Goal: Task Accomplishment & Management: Manage account settings

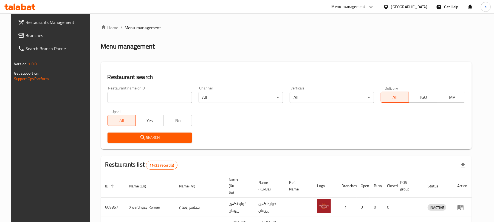
click at [26, 32] on span "Branches" at bounding box center [58, 35] width 64 height 7
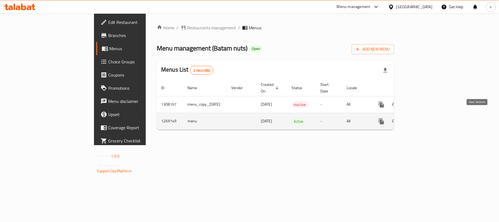
click at [425, 118] on icon "enhanced table" at bounding box center [421, 121] width 7 height 7
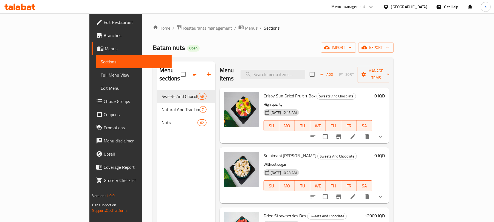
click at [101, 77] on span "Full Menu View" at bounding box center [134, 75] width 67 height 7
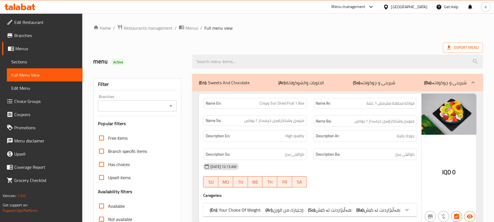
click at [171, 106] on icon "Open" at bounding box center [170, 105] width 3 height 1
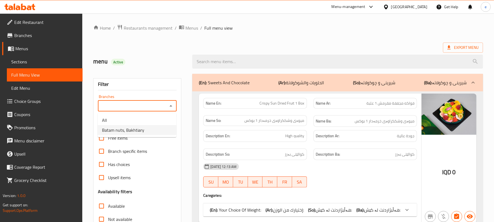
click at [157, 126] on li "Batam nuts, Bakhtiary" at bounding box center [137, 130] width 79 height 10
type input "Batam nuts, Bakhtiary"
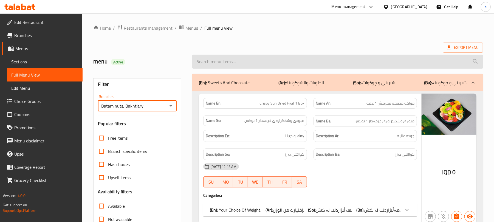
click at [224, 57] on input "search" at bounding box center [337, 62] width 291 height 14
paste input "Pistachio Halva"
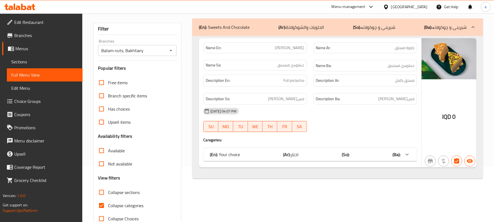
scroll to position [70, 0]
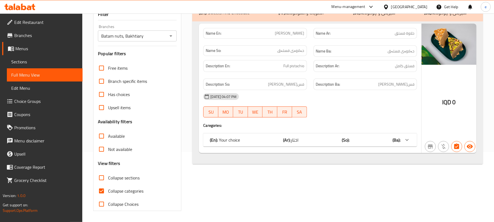
type input "Pistachio Halva"
click at [168, 36] on icon "Open" at bounding box center [171, 36] width 7 height 7
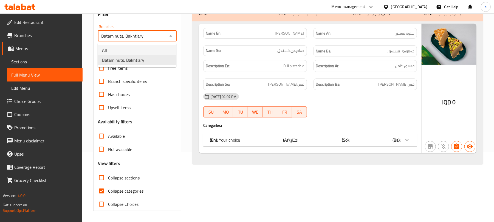
click at [154, 47] on li "All" at bounding box center [137, 50] width 79 height 10
click at [168, 37] on icon "Open" at bounding box center [171, 36] width 7 height 7
click at [152, 58] on li "Batam nuts, Bakhtiary" at bounding box center [137, 60] width 79 height 10
type input "Batam nuts, Bakhtiary"
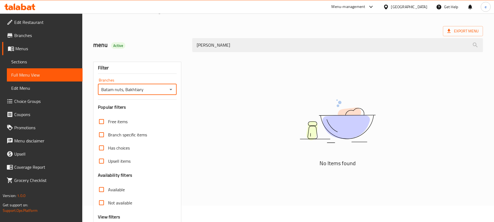
scroll to position [0, 0]
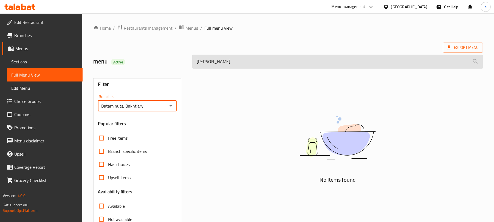
click at [223, 65] on input "Pistachio Halva" at bounding box center [337, 62] width 291 height 14
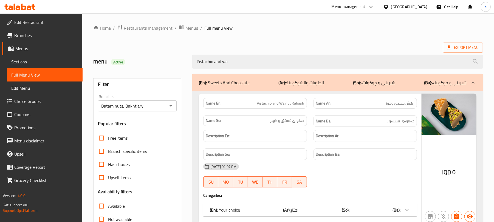
click at [294, 100] on span "Pistachio and Walnut Rahash" at bounding box center [280, 103] width 47 height 6
copy span "Pistachio and Walnut Rahash"
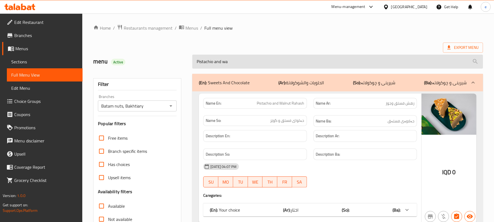
click at [247, 66] on input "Pistachio and wa" at bounding box center [337, 62] width 291 height 14
paste input "Walnut Rahash"
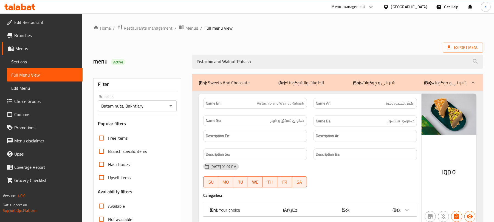
type input "Pistachio and Walnut Rahash"
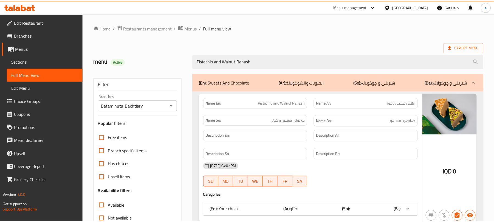
scroll to position [70, 0]
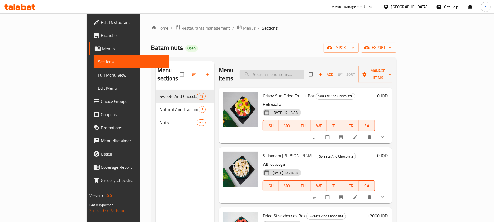
click at [287, 73] on input "search" at bounding box center [272, 75] width 65 height 10
paste input "Pistachio Halva"
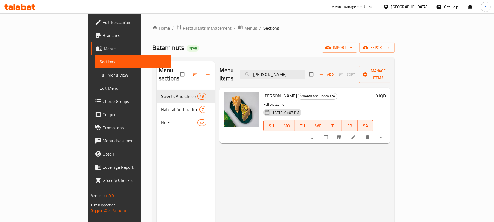
type input "Pistachio Halva"
click at [362, 133] on li at bounding box center [353, 137] width 15 height 9
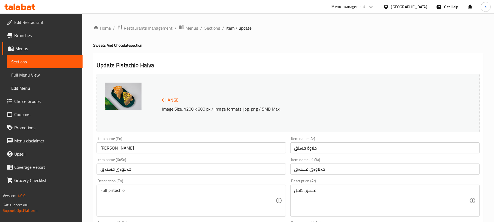
scroll to position [73, 0]
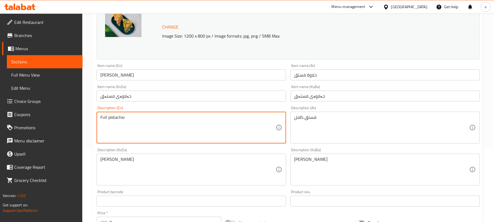
click at [104, 117] on textarea "Full pistachio" at bounding box center [187, 128] width 175 height 26
click at [120, 119] on textarea "pistachio" at bounding box center [187, 128] width 175 height 26
type textarea "pistachio and"
click at [115, 128] on textarea "pistachio and" at bounding box center [187, 128] width 175 height 26
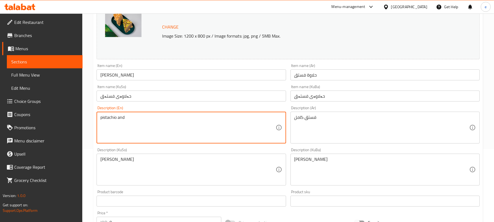
click at [115, 128] on textarea "pistachio and" at bounding box center [187, 128] width 175 height 26
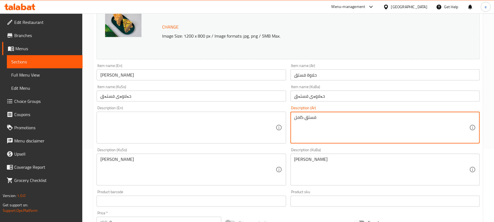
click at [309, 134] on textarea "فستق كامل" at bounding box center [381, 128] width 175 height 26
click at [202, 166] on textarea "فستەقی تەواو" at bounding box center [187, 170] width 175 height 26
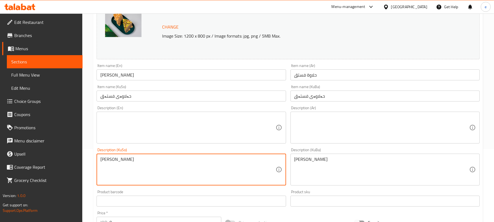
click at [202, 166] on textarea "فستەقی تەواو" at bounding box center [187, 170] width 175 height 26
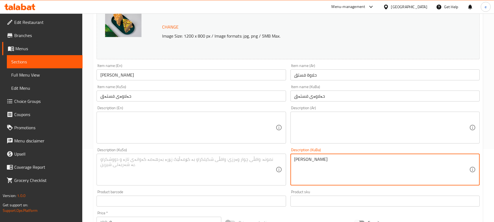
click at [318, 169] on textarea "فستەقی تەواو" at bounding box center [381, 170] width 175 height 26
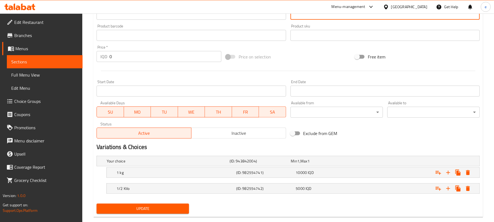
scroll to position [250, 0]
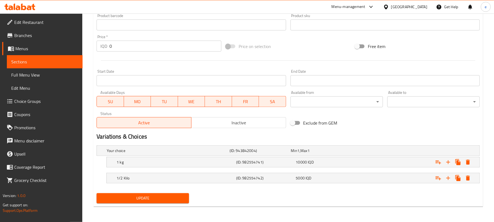
click at [145, 197] on span "Update" at bounding box center [143, 198] width 84 height 7
click at [37, 7] on div at bounding box center [20, 6] width 40 height 11
click at [31, 5] on icon at bounding box center [19, 7] width 31 height 7
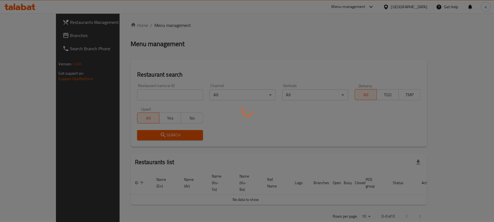
scroll to position [62, 0]
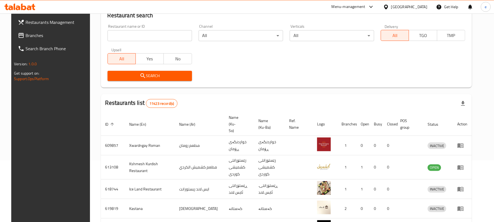
click at [28, 35] on span "Branches" at bounding box center [58, 35] width 64 height 7
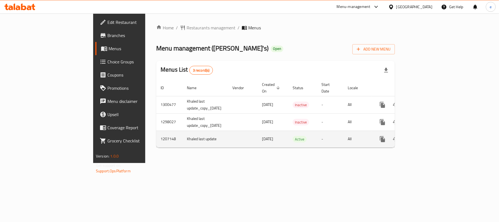
click at [429, 132] on link "enhanced table" at bounding box center [422, 138] width 13 height 13
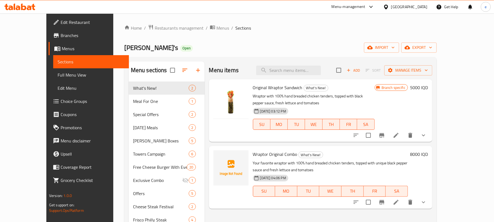
click at [58, 77] on span "Full Menu View" at bounding box center [91, 75] width 67 height 7
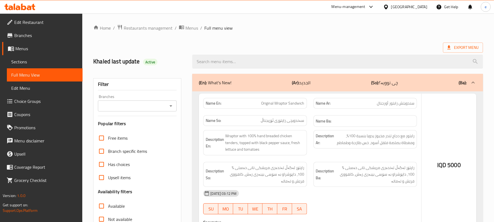
click at [171, 108] on icon "Open" at bounding box center [171, 106] width 7 height 7
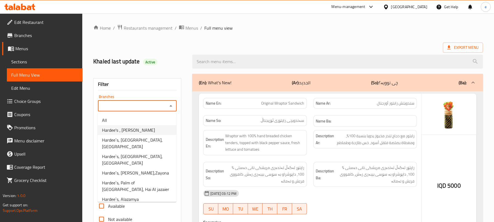
click at [147, 129] on li "Hardee's ، [PERSON_NAME]" at bounding box center [137, 130] width 79 height 10
type input "Hardee's ، [PERSON_NAME]"
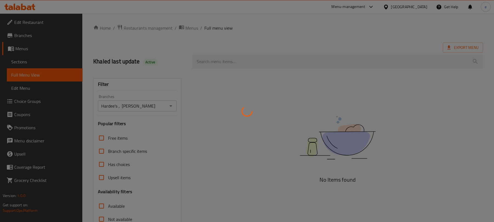
click at [223, 63] on div at bounding box center [247, 111] width 494 height 222
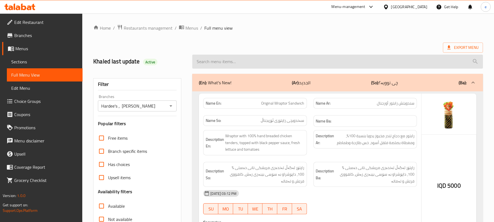
click at [245, 64] on input "search" at bounding box center [337, 62] width 291 height 14
paste input "Wraptor Box"
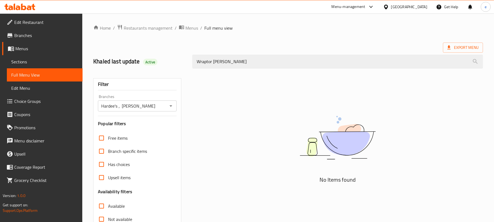
click at [210, 53] on div "Wraptor Bo" at bounding box center [337, 61] width 297 height 21
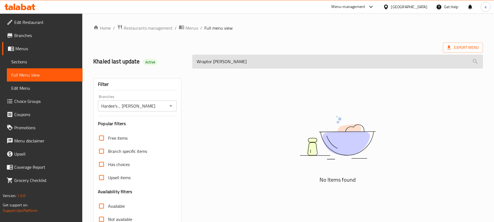
click at [202, 60] on input "Wraptor Bo" at bounding box center [337, 62] width 291 height 14
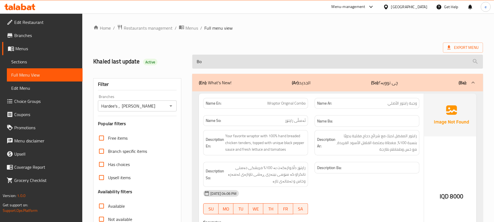
click at [219, 62] on input "Bo" at bounding box center [337, 62] width 291 height 14
type input "Box"
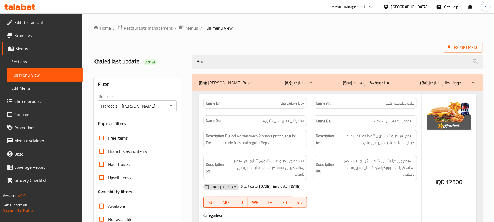
drag, startPoint x: 235, startPoint y: 67, endPoint x: 137, endPoint y: 66, distance: 97.4
click at [137, 66] on div "Khaled last update Active Box" at bounding box center [288, 61] width 396 height 24
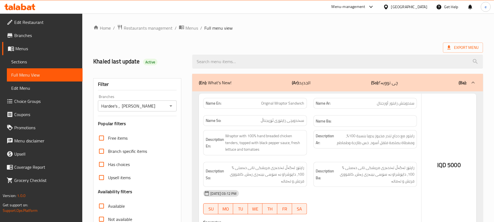
checkbox input "true"
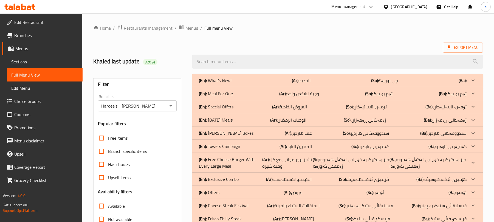
click at [303, 79] on p "(Ar): الجديد" at bounding box center [301, 80] width 19 height 7
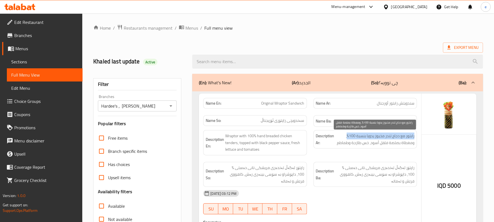
drag, startPoint x: 348, startPoint y: 138, endPoint x: 414, endPoint y: 137, distance: 66.1
click at [414, 137] on span "رابتور مع دجاج تندر مخبوز يدويا بنسبة 100%، ومغطاة بصلصة فلفل أسود، خس طازجة وط…" at bounding box center [374, 138] width 79 height 13
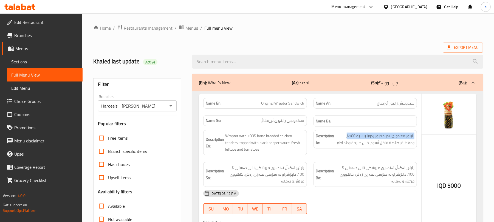
copy span "رابتور مع دجاج تندر مخبوز يدويا بنسبة 100%"
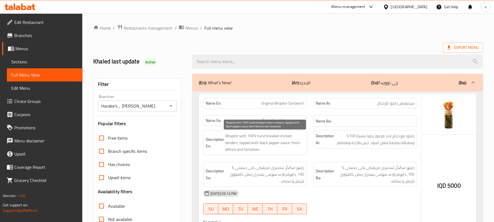
click at [275, 143] on span "Wraptor with 100% hand breaded chicken tenders, topped with black pepper sauce,…" at bounding box center [264, 142] width 79 height 20
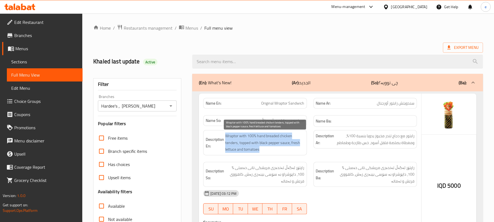
click at [275, 143] on span "Wraptor with 100% hand breaded chicken tenders, topped with black pepper sauce,…" at bounding box center [264, 142] width 79 height 20
copy span "Wraptor with 100% hand breaded chicken tenders, topped with black pepper sauce,…"
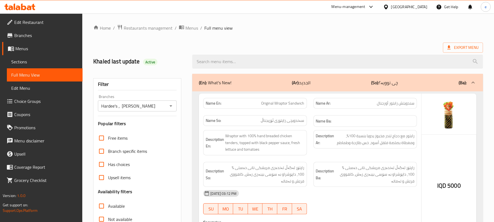
click at [383, 136] on span "رابتور مع دجاج تندر مخبوز يدويا بنسبة 100%، ومغطاة بصلصة فلفل أسود، خس طازجة وط…" at bounding box center [374, 138] width 79 height 13
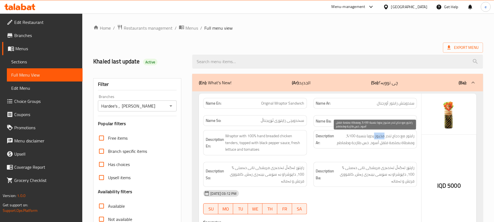
click at [383, 136] on span "رابتور مع دجاج تندر مخبوز يدويا بنسبة 100%، ومغطاة بصلصة فلفل أسود، خس طازجة وط…" at bounding box center [374, 138] width 79 height 13
copy span "رابتور مع دجاج تندر مخبوز يدويا بنسبة 100%، ومغطاة بصلصة فلفل أسود، خس طازجة وط…"
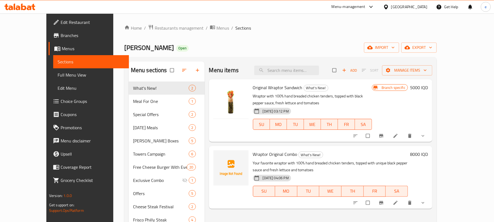
click at [61, 98] on span "Choice Groups" at bounding box center [93, 101] width 64 height 7
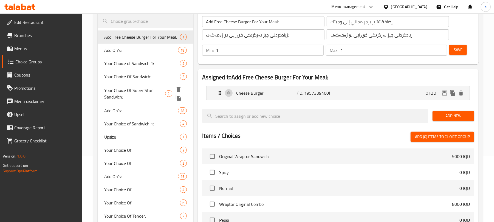
scroll to position [73, 0]
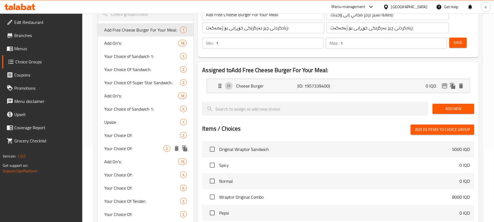
click at [139, 143] on div "Your Choice Of: 2" at bounding box center [146, 148] width 96 height 13
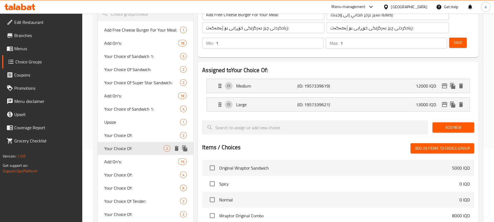
type input "Your Choice Of:"
type input "إختيارك من:"
type input "هەڵبژاردنت لە:"
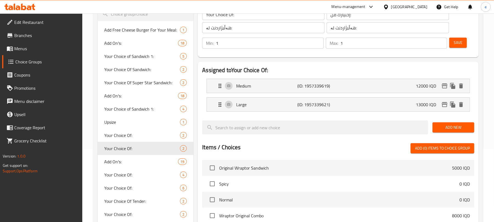
scroll to position [0, 0]
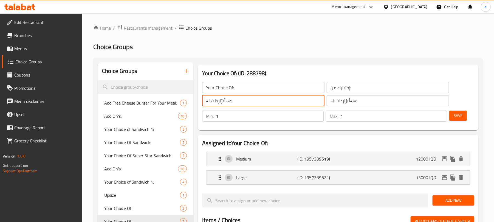
click at [229, 96] on input "هەڵبژاردنت لە:" at bounding box center [263, 100] width 122 height 11
click at [230, 92] on input "Your Choice Of:" at bounding box center [263, 87] width 122 height 11
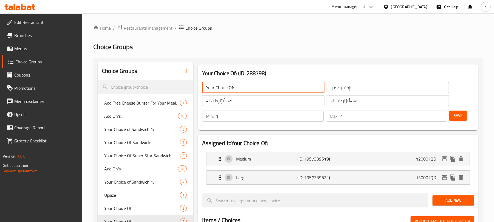
click at [230, 92] on input "Your Choice Of:" at bounding box center [263, 87] width 122 height 11
click at [147, 87] on input "search" at bounding box center [146, 87] width 96 height 14
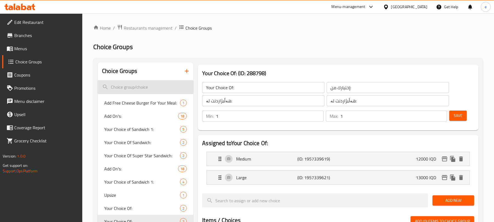
paste input "Your Choice Of:"
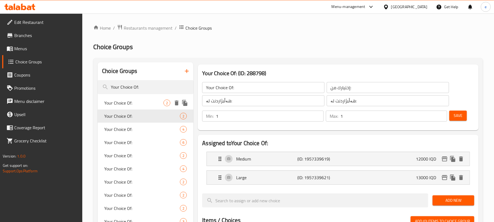
type input "Your Choice Of:"
click at [130, 105] on span "Your Choice Of:" at bounding box center [133, 103] width 59 height 7
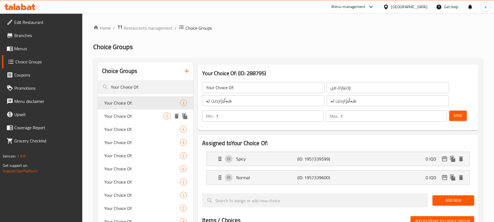
click at [133, 121] on div "Your Choice Of: 2" at bounding box center [146, 115] width 96 height 13
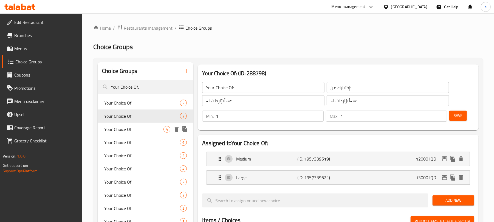
click at [126, 128] on span "Your Choice Of:" at bounding box center [133, 129] width 59 height 7
type input "0"
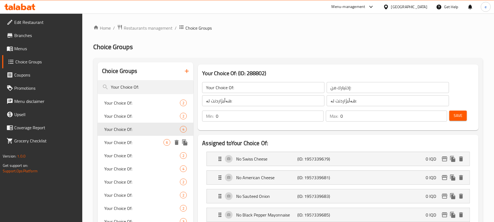
click at [127, 136] on div "Your Choice Of: 6" at bounding box center [146, 142] width 96 height 13
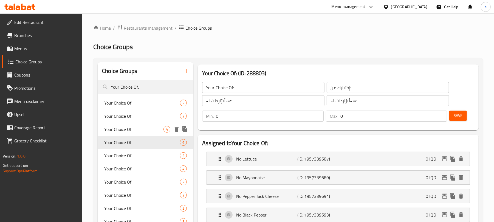
scroll to position [73, 0]
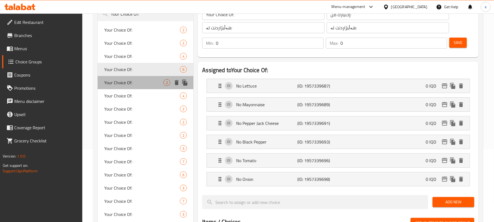
click at [134, 82] on span "Your Choice Of:" at bounding box center [133, 82] width 59 height 7
type input "1"
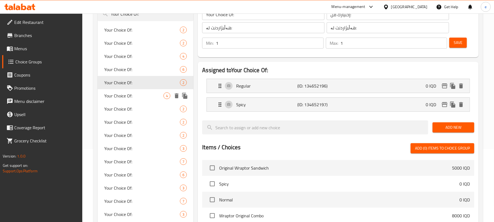
click at [130, 95] on span "Your Choice Of:" at bounding box center [133, 95] width 59 height 7
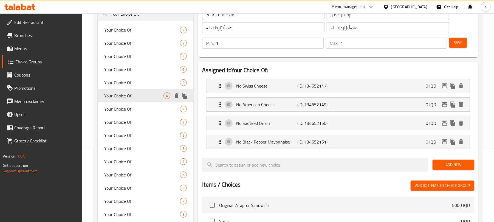
type input "0"
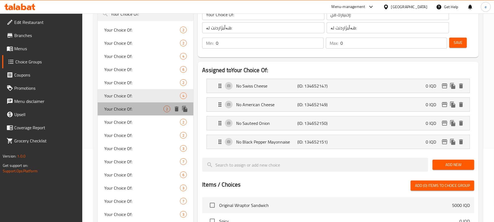
click at [131, 110] on span "Your Choice Of:" at bounding box center [133, 109] width 59 height 7
type input "Your Choice Of:"
type input "1"
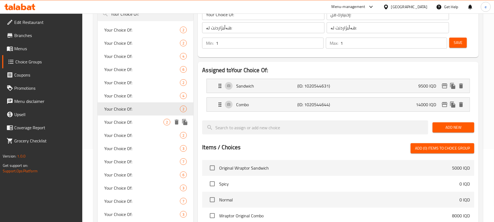
click at [132, 119] on span "Your Choice Of:" at bounding box center [133, 122] width 59 height 7
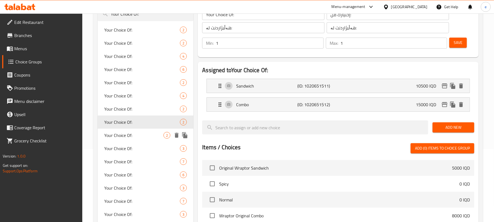
click at [134, 132] on span "Your Choice Of:" at bounding box center [133, 135] width 59 height 7
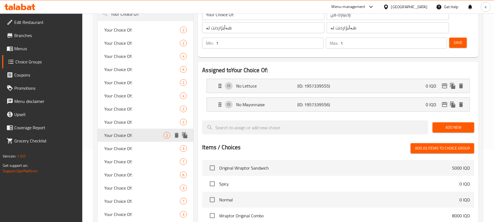
type input "Your Choice Of:"
type input "0"
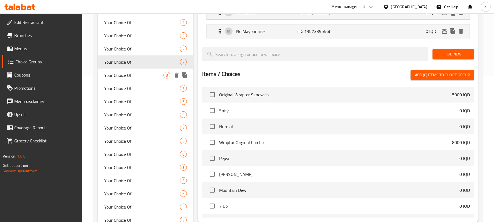
click at [129, 75] on span "Your Choice Of:" at bounding box center [133, 75] width 59 height 7
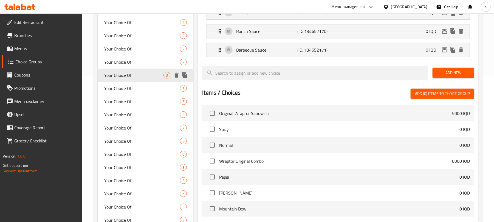
type input "1"
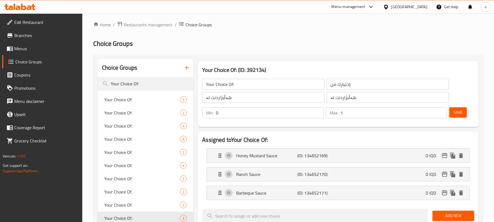
scroll to position [0, 0]
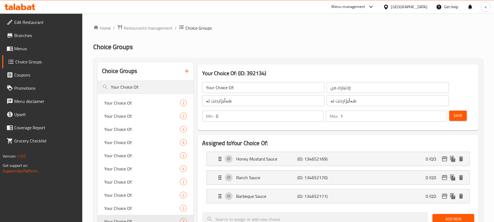
click at [122, 106] on span "Your Choice Of:" at bounding box center [133, 103] width 59 height 7
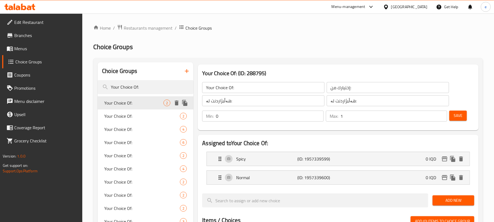
type input "1"
click at [291, 177] on p "Normal" at bounding box center [266, 177] width 61 height 7
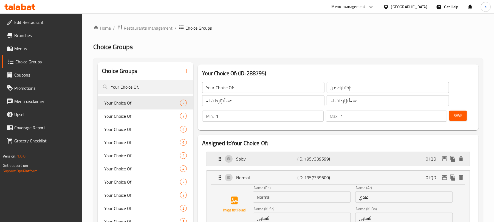
click at [306, 162] on p "(ID: 1957339599)" at bounding box center [318, 158] width 41 height 7
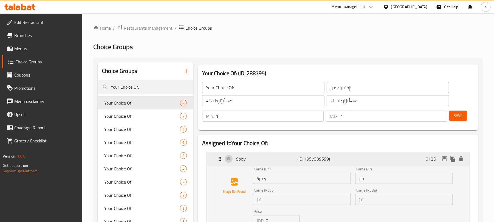
click at [316, 158] on p "(ID: 1957339599)" at bounding box center [318, 158] width 41 height 7
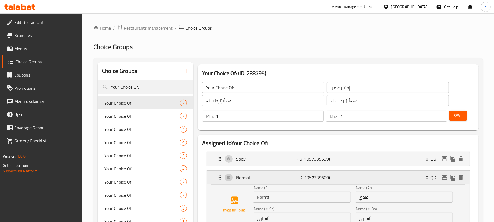
click at [313, 174] on p "(ID: 1957339600)" at bounding box center [318, 177] width 41 height 7
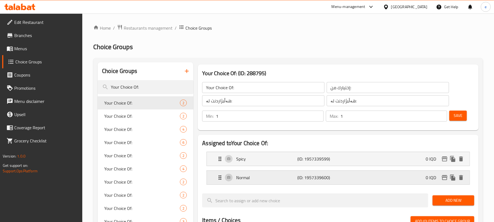
click at [319, 178] on p "(ID: 1957339600)" at bounding box center [318, 177] width 41 height 7
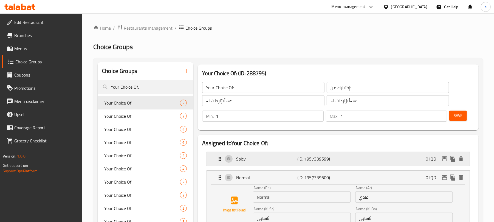
click at [318, 161] on p "(ID: 1957339599)" at bounding box center [318, 158] width 41 height 7
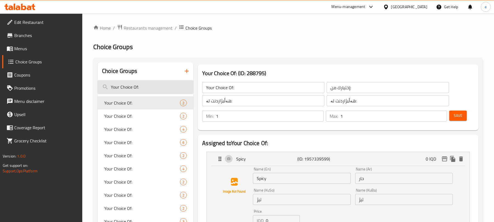
click at [148, 89] on input "Your Choice Of:" at bounding box center [146, 87] width 96 height 14
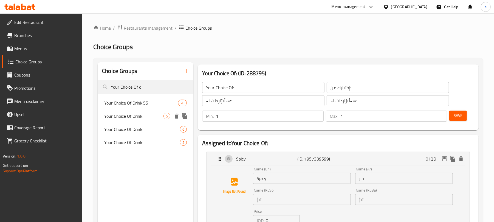
type input "Your Choice Of d"
click at [142, 118] on span "Your Choice Of Drink:" at bounding box center [133, 116] width 59 height 7
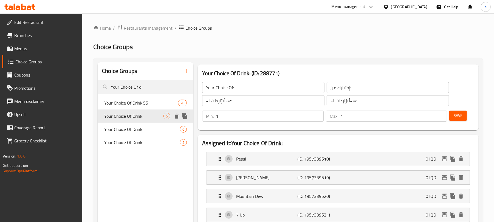
type input "Your Choice Of Drink:"
type input "إختيارك من المشروب :"
type input "هەڵبژاردنت لە خواردنەوە:"
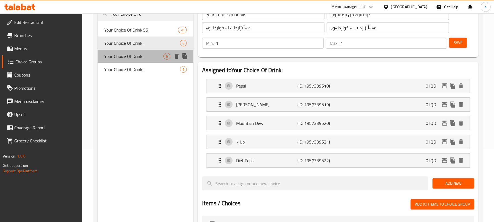
click at [135, 57] on span "Your Choice Of Drink:" at bounding box center [133, 56] width 59 height 7
type input "إختيارك من المشروبات:"
type input "هەڵبژاردنت لە خواردنەوەکان:"
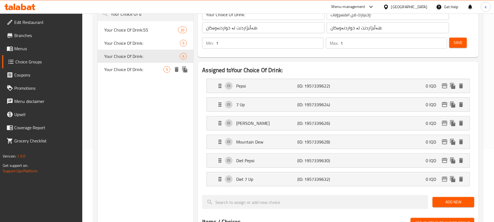
click at [135, 66] on span "Your Choice Of Drink:" at bounding box center [133, 69] width 59 height 7
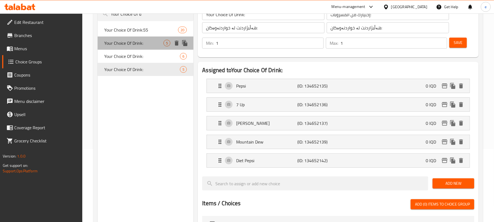
click at [137, 44] on span "Your Choice Of Drink:" at bounding box center [133, 43] width 59 height 7
type input "إختيارك من المشروب :"
type input "هەڵبژاردنت لە خواردنەوە:"
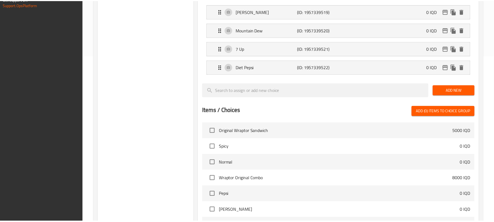
scroll to position [259, 0]
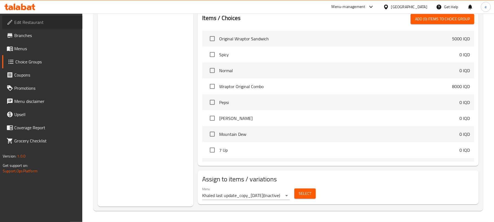
click at [27, 19] on span "Edit Restaurant" at bounding box center [46, 22] width 64 height 7
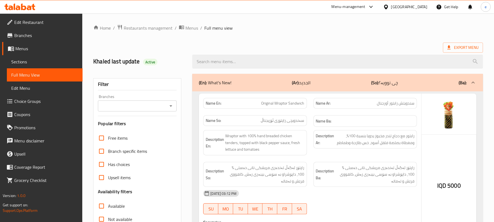
click at [168, 106] on icon "Open" at bounding box center [171, 106] width 7 height 7
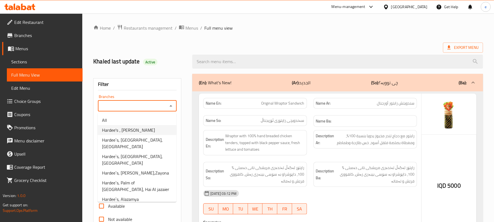
click at [138, 129] on span "Hardee's ، Al Jadreya" at bounding box center [128, 130] width 53 height 7
type input "Hardee's ، Al Jadreya"
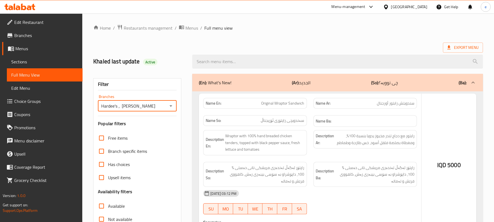
click at [210, 65] on div at bounding box center [247, 111] width 494 height 222
click at [211, 64] on div at bounding box center [247, 111] width 494 height 222
click at [215, 62] on div at bounding box center [247, 111] width 494 height 222
click at [211, 61] on div at bounding box center [247, 111] width 494 height 222
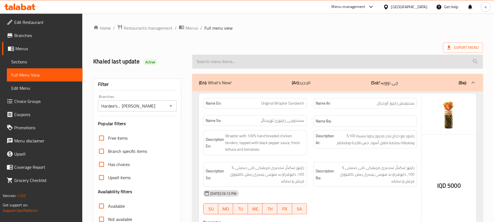
click at [220, 61] on input "search" at bounding box center [337, 62] width 291 height 14
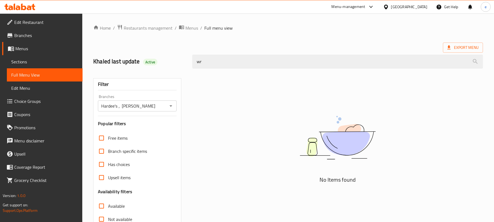
type input "w"
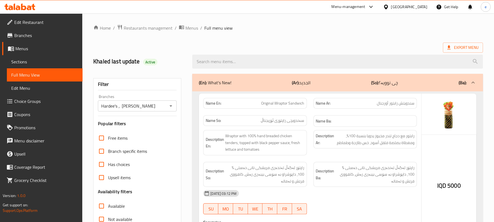
paste input "Wraptor Box"
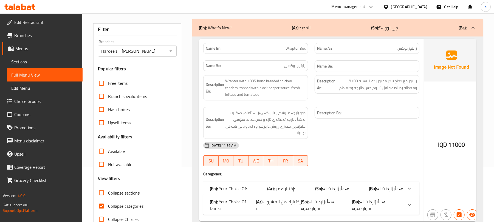
scroll to position [70, 0]
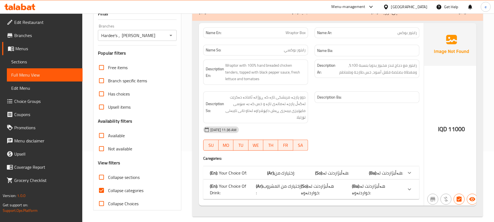
click at [347, 176] on div "(En): Your Choice Of Drink: (Ar): إختيارك من المشروب : (So): هەڵبژاردنت لە خوار…" at bounding box center [311, 172] width 216 height 13
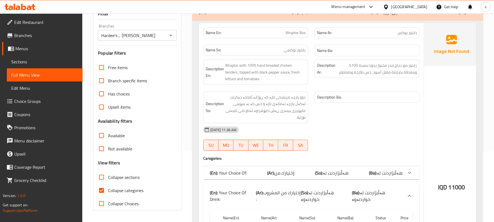
click at [347, 169] on span "هەڵبژاردنت لە:" at bounding box center [336, 173] width 26 height 8
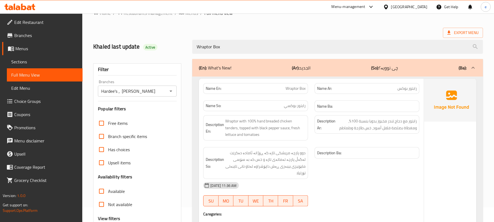
scroll to position [0, 0]
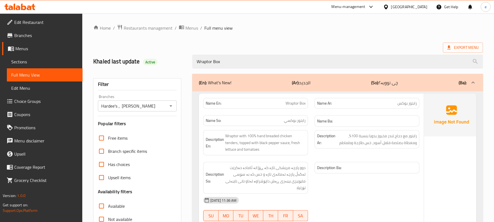
click at [293, 104] on span "Wraptor Box" at bounding box center [295, 103] width 20 height 6
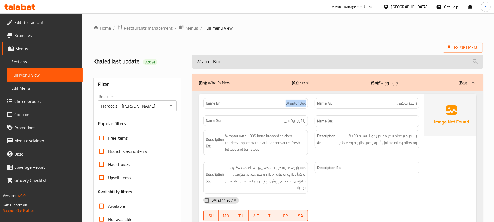
copy span "Wraptor Box"
click at [207, 64] on input "Wraptor Box" at bounding box center [337, 62] width 291 height 14
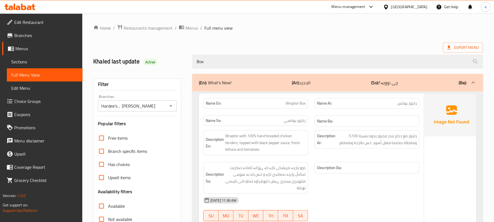
click at [288, 104] on span "Wraptor Box" at bounding box center [295, 103] width 20 height 6
copy span "Wraptor"
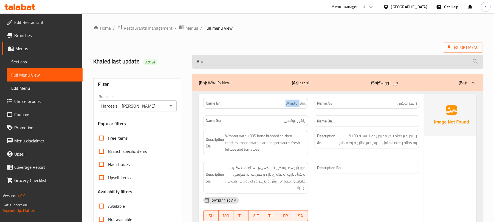
click at [203, 64] on input "Box" at bounding box center [337, 62] width 291 height 14
paste input "Wraptor"
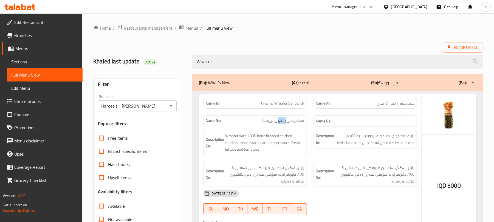
drag, startPoint x: 279, startPoint y: 121, endPoint x: 287, endPoint y: 120, distance: 7.8
click at [287, 120] on span "سەندویچی راپتۆری ئۆریجناڵ" at bounding box center [283, 121] width 44 height 6
copy span "راپتۆر"
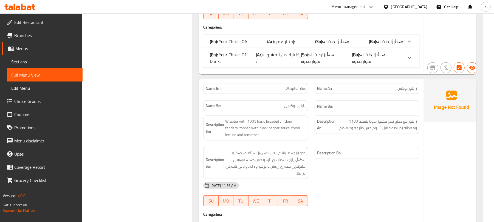
scroll to position [366, 0]
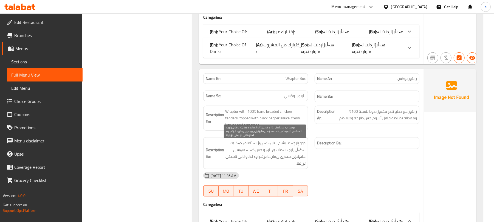
click at [294, 159] on span "دوو پارچە مریشکی تازە کە ڕۆژانە ئامادە دەکرێت لەگەڵ پارچە تەماتەی تازە و خس کە …" at bounding box center [265, 153] width 80 height 27
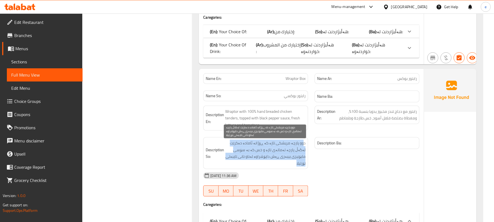
click at [294, 159] on span "دوو پارچە مریشکی تازە کە ڕۆژانە ئامادە دەکرێت لەگەڵ پارچە تەماتەی تازە و خس کە …" at bounding box center [265, 153] width 80 height 27
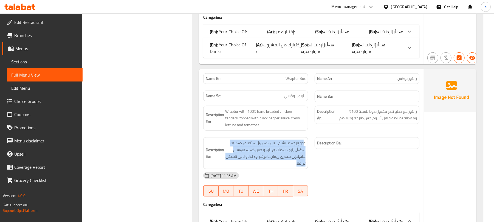
copy span "دوو پارچە مریشکی تازە کە ڕۆژانە ئامادە دەکرێت لەگەڵ پارچە تەماتەی تازە و خس کە …"
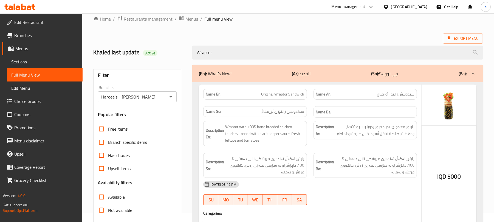
scroll to position [0, 0]
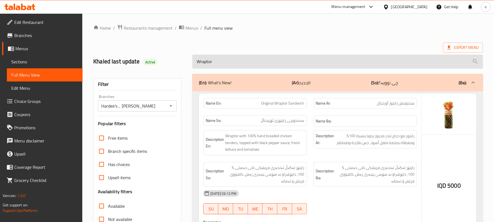
click at [240, 61] on input "Wraptor" at bounding box center [337, 62] width 291 height 14
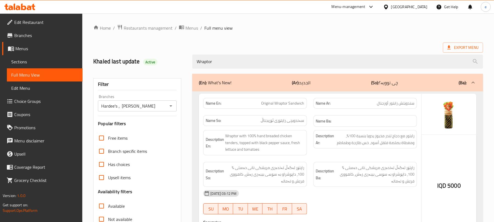
paste input "Box"
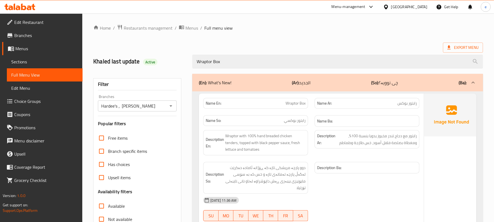
click at [167, 107] on div at bounding box center [170, 106] width 7 height 8
type input "Wraptor Box"
click at [170, 107] on icon "Open" at bounding box center [171, 106] width 7 height 7
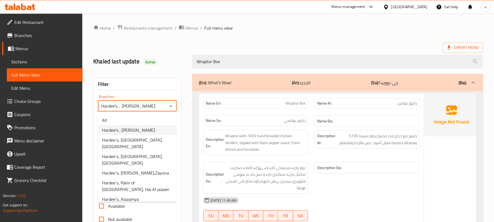
click at [150, 117] on li "All" at bounding box center [137, 120] width 79 height 10
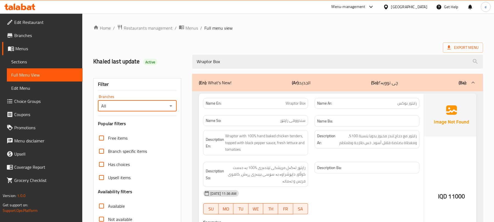
click at [173, 106] on icon "Open" at bounding box center [171, 106] width 7 height 7
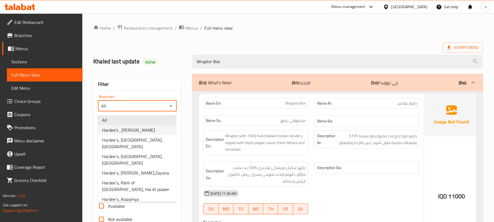
click at [142, 131] on li "Hardee's ، Al Jadreya" at bounding box center [137, 130] width 79 height 10
type input "Hardee's ، Al Jadreya"
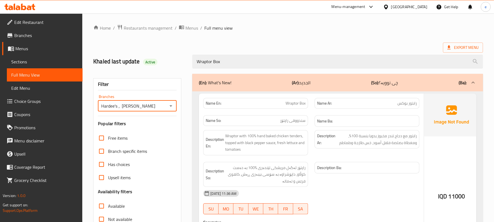
click at [291, 103] on span "Wraptor Box" at bounding box center [295, 103] width 20 height 6
copy span "Wraptor Box"
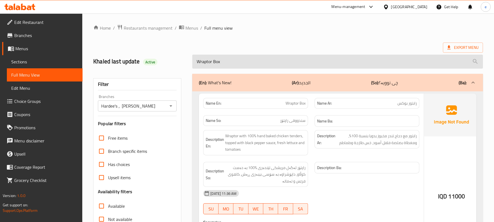
click at [215, 62] on input "Wraptor Box" at bounding box center [337, 62] width 291 height 14
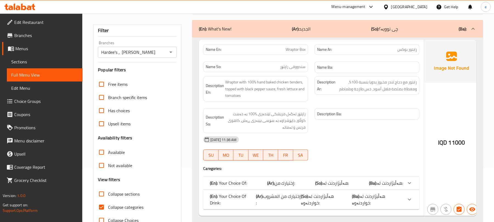
scroll to position [70, 0]
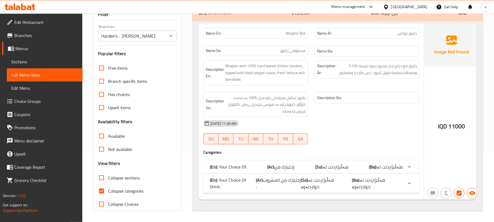
click at [138, 188] on span "Collapse categories" at bounding box center [125, 191] width 35 height 7
click at [108, 188] on input "Collapse categories" at bounding box center [101, 190] width 13 height 13
checkbox input "false"
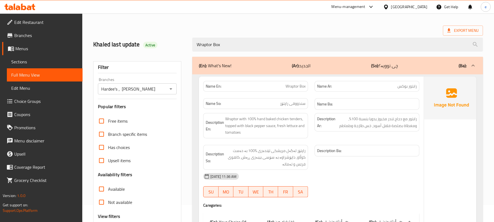
scroll to position [0, 0]
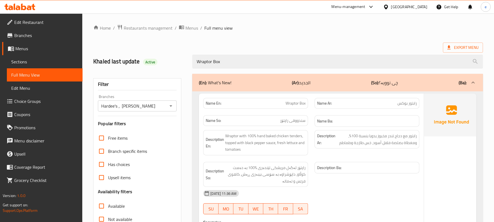
click at [297, 104] on span "Wraptor Box" at bounding box center [295, 103] width 20 height 6
copy span "Wraptor Box"
click at [171, 107] on icon "Open" at bounding box center [171, 106] width 7 height 7
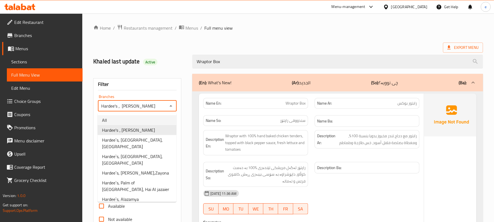
click at [155, 121] on li "All" at bounding box center [137, 120] width 79 height 10
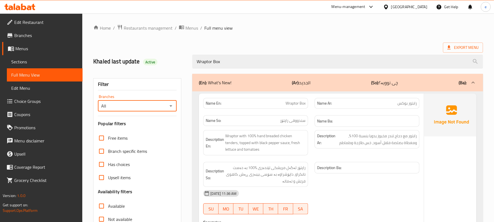
click at [170, 108] on icon "Open" at bounding box center [171, 106] width 7 height 7
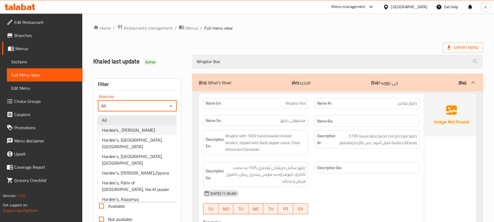
click at [154, 128] on li "Hardee's ، Al Jadreya" at bounding box center [137, 130] width 79 height 10
type input "Hardee's ، Al Jadreya"
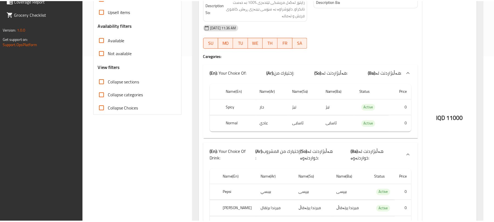
scroll to position [242, 0]
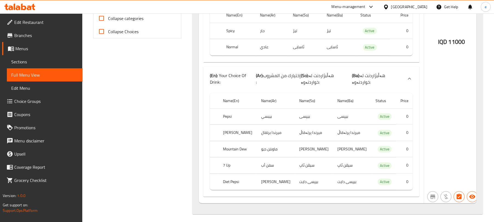
click at [25, 7] on icon at bounding box center [23, 7] width 5 height 7
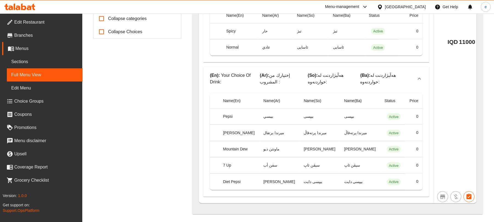
scroll to position [235, 0]
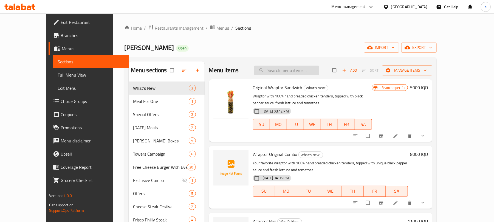
click at [295, 67] on input "search" at bounding box center [286, 71] width 65 height 10
paste input "Wraptor Box"
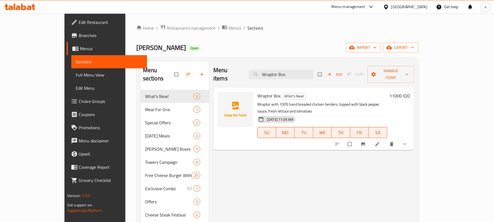
type input "Wraptor Box"
click at [380, 141] on icon at bounding box center [377, 143] width 5 height 5
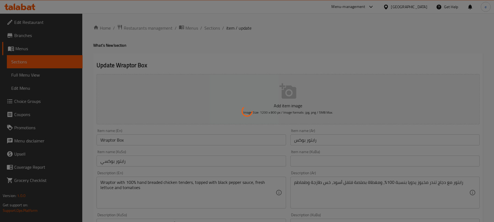
type input "إختيارك من:"
type input "هەڵبژاردنت لە:"
type input "1"
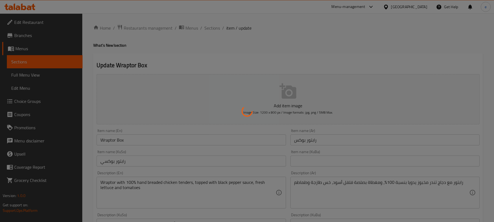
type input "إختيارك من المشروب :"
type input "هەڵبژاردنت لە خواردنەوە:"
type input "1"
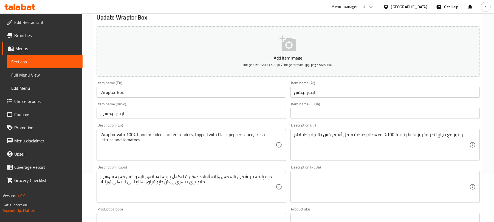
scroll to position [73, 0]
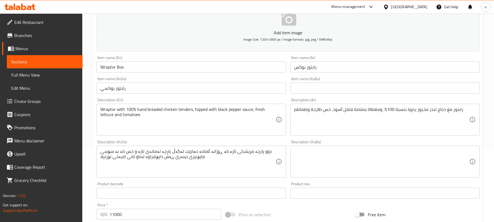
click at [158, 90] on input "رابتور بوكسي" at bounding box center [191, 88] width 189 height 11
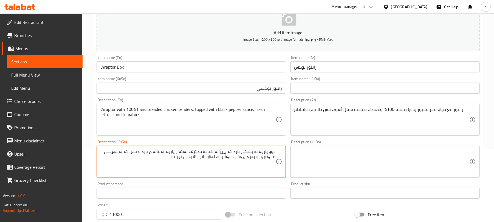
click at [275, 89] on input "رابتور بوكسي" at bounding box center [191, 88] width 189 height 11
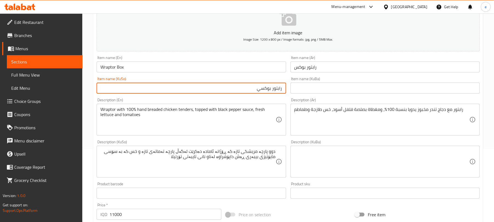
click at [275, 89] on input "رابتور بوكسي" at bounding box center [191, 88] width 189 height 11
type input "سندووقی راپتۆر"
click at [257, 88] on input "سندووقی راپتۆر" at bounding box center [191, 88] width 189 height 11
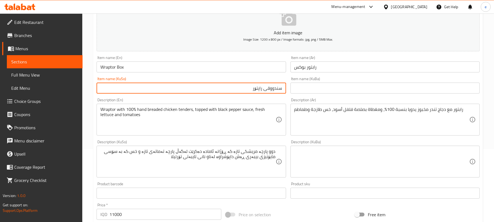
click at [235, 168] on textarea "دوو پارچە مریشکی تازە کە ڕۆژانە ئامادە دەکرێت لەگەڵ پارچە تەماتەی تازە و خس کە …" at bounding box center [187, 162] width 175 height 26
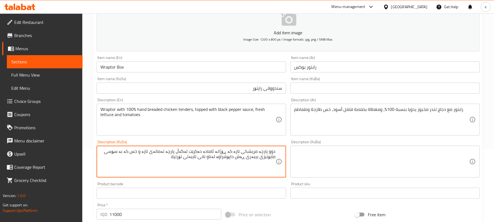
click at [235, 168] on textarea "دوو پارچە مریشکی تازە کە ڕۆژانە ئامادە دەکرێت لەگەڵ پارچە تەماتەی تازە و خس کە …" at bounding box center [187, 162] width 175 height 26
click at [274, 158] on textarea "دوو پارچە مریشکی تازە کە ڕۆژانە ئامادە دەکرێت لەگەڵ پارچە تەماتەی تازە و خس کە …" at bounding box center [187, 162] width 175 height 26
click at [273, 157] on textarea "پارچە مریشکی تازە کە ڕۆژانە ئامادە دەکرێت لەگەڵ پارچە تەماتەی تازە و خس کە بە س…" at bounding box center [187, 162] width 175 height 26
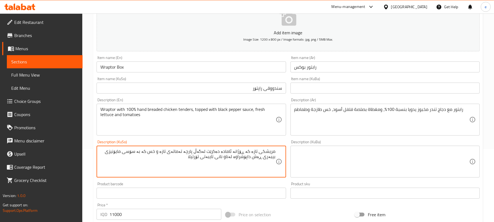
type textarea "مریشکی تازە کە ڕۆژانە ئامادە دەکرێت لەگەڵ پارچە تەماتەی تازە و خس کە بە سۆسی ما…"
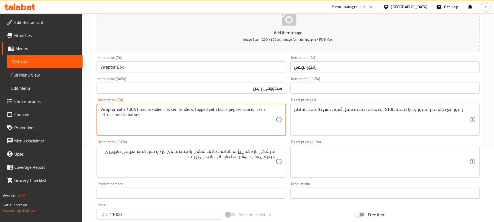
drag, startPoint x: 100, startPoint y: 107, endPoint x: 191, endPoint y: 109, distance: 90.5
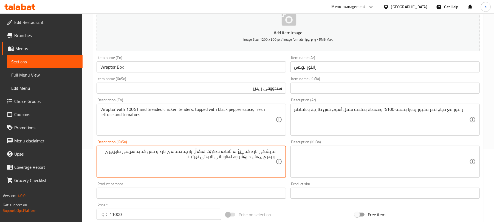
click at [245, 149] on textarea "مریشکی تازە کە ڕۆژانە ئامادە دەکرێت لەگەڵ پارچە تەماتەی تازە و خس کە بە سۆسی ما…" at bounding box center [187, 162] width 175 height 26
click at [260, 152] on textarea "مریشکی تازە کە ڕۆژانە ئامادە دەکرێت لەگەڵ پارچە تەماتەی تازە و خس کە بە سۆسی ما…" at bounding box center [187, 162] width 175 height 26
click at [200, 147] on div "مریشکی تازە کە ڕۆژانە ئامادە دەکرێت لەگەڵ پارچە تەماتەی تازە و خس کە بە سۆسی ما…" at bounding box center [191, 162] width 189 height 32
click at [217, 152] on textarea "مریشکی تازە کە ڕۆژانە ئامادە دەکرێت لەگەڵ پارچە تەماتەی تازە و خس کە بە سۆسی ما…" at bounding box center [187, 162] width 175 height 26
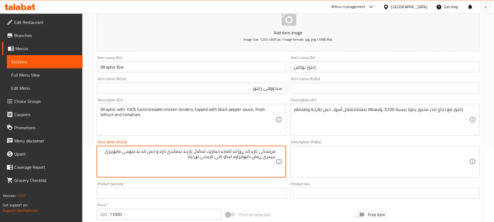
click at [217, 152] on textarea "مریشکی تازە کە ڕۆژانە ئامادە دەکرێت لەگەڵ پارچە تەماتەی تازە و خس کە بە سۆسی ما…" at bounding box center [187, 162] width 175 height 26
type textarea "راپتۆر لەگەل مریشکی تێندەر"
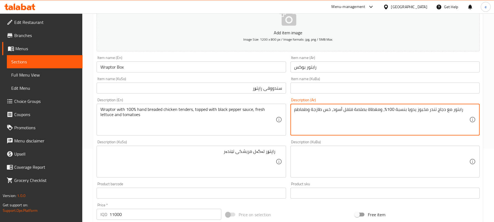
drag, startPoint x: 416, startPoint y: 110, endPoint x: 469, endPoint y: 111, distance: 52.4
click at [393, 125] on textarea "رابتور مع دجاج تندر مخبوز يدويا بنسبة 100%، ومغطاة بصلصة فلفل أسود، خس طازجة وط…" at bounding box center [381, 120] width 175 height 26
drag, startPoint x: 386, startPoint y: 110, endPoint x: 471, endPoint y: 107, distance: 84.8
click at [471, 107] on div "رابتور مع دجاج تندر مخبوز يدويا بنسبة 100%، ومغطاة بصلصة فلفل أسود، خس طازجة وط…" at bounding box center [384, 120] width 189 height 32
click at [421, 110] on textarea "رابتور مع دجاج تندر مخبوز يدويا بنسبة 100%، ومغطاة بصلصة فلفل أسود، خس طازجة وط…" at bounding box center [381, 120] width 175 height 26
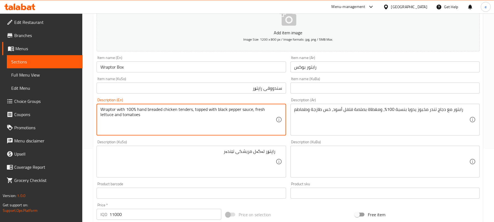
click at [156, 110] on textarea "Wraptor with 100% hand breaded chicken tenders, topped with black pepper sauce,…" at bounding box center [187, 120] width 175 height 26
click at [146, 120] on textarea "Wraptor with 100% hand backed chicken tenders, topped with black pepper sauce, …" at bounding box center [187, 120] width 175 height 26
type textarea "Wraptor with 100% hand backed chicken tenders, topped with black pepper sauce, …"
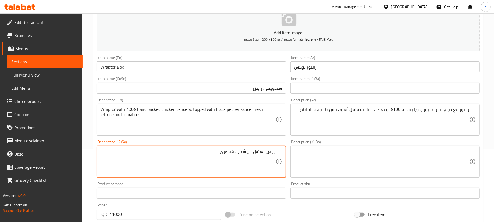
type textarea "راپتۆر لەگەل مریشکی تێندەری"
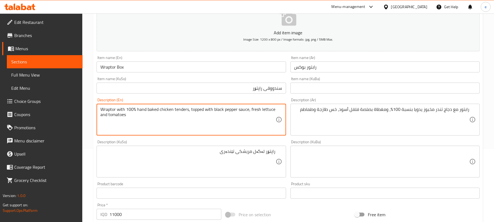
type textarea "Wraptor with 100% hand baked chicken tenders, topped with black pepper sauce, f…"
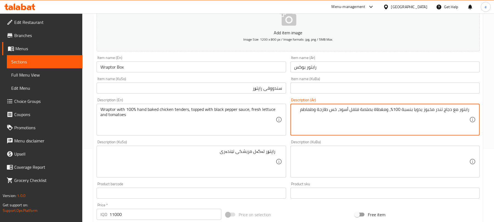
click at [429, 110] on textarea "رابتور مع دجاج تندر مخبوز يدويا بنسبة 100%، ومغطاة بصلصة فلفل أسود، خس طازجة وط…" at bounding box center [381, 120] width 175 height 26
click at [427, 129] on textarea "رابتور مع دجاج تندر مخبوز يدويا بنسبة 100%، ومغطاة بصلصة فلفل أسود، خس طازجة وط…" at bounding box center [381, 120] width 175 height 26
drag, startPoint x: 424, startPoint y: 109, endPoint x: 429, endPoint y: 109, distance: 4.9
click at [429, 109] on textarea "رابتور مع دجاج تندر مخبوز يدويا بنسبة 100%، ومغطاة بصلصة فلفل أسود، خس طازجة وط…" at bounding box center [381, 120] width 175 height 26
click at [429, 123] on textarea "رابتور مع دجاج تندر مخبوز يدويا بنسبة 100%، ومغطاة بصلصة فلفل أسود، خس طازجة وط…" at bounding box center [381, 120] width 175 height 26
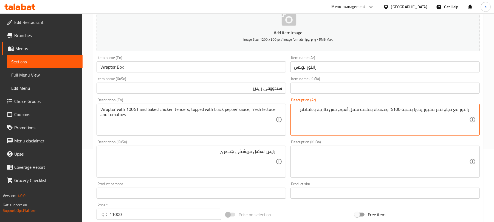
drag, startPoint x: 423, startPoint y: 109, endPoint x: 452, endPoint y: 110, distance: 28.5
click at [452, 110] on textarea "رابتور مع دجاج تندر مخبوز يدويا بنسبة 100%، ومغطاة بصلصة فلفل أسود، خس طازجة وط…" at bounding box center [381, 120] width 175 height 26
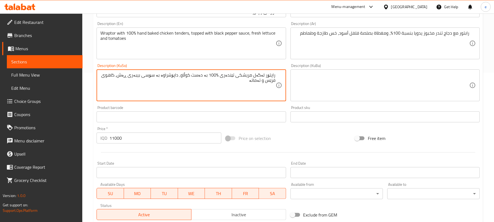
scroll to position [287, 0]
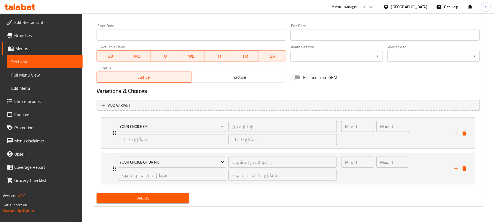
type textarea "راپتۆر لەگەل مریشکی تێندەری %100 بە دەست کوڵاو، داپۆشراوە بە سۆسی بیبەری ڕەش، ک…"
click at [142, 201] on span "Update" at bounding box center [143, 198] width 84 height 7
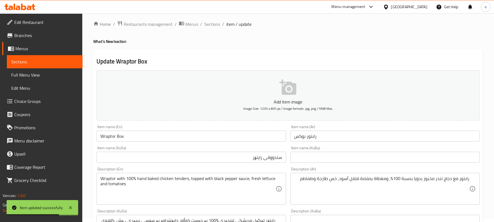
scroll to position [0, 0]
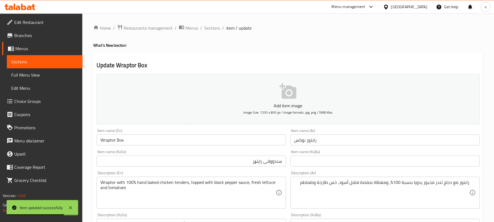
click at [117, 140] on input "Wraptor Box" at bounding box center [191, 139] width 189 height 11
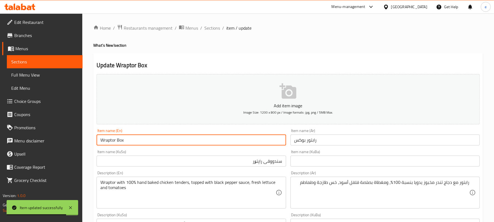
click at [117, 140] on input "Wraptor Box" at bounding box center [191, 139] width 189 height 11
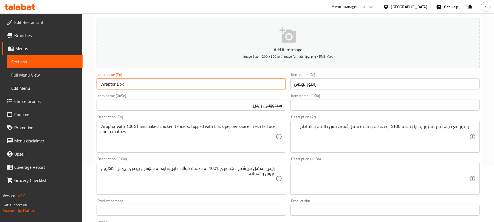
scroll to position [73, 0]
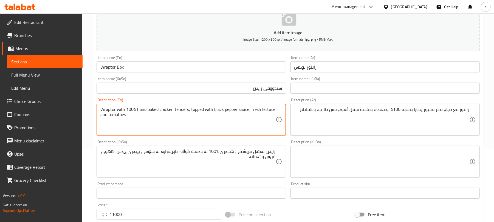
click at [152, 108] on textarea "Wraptor with 100% hand baked chicken tenders, topped with black pepper sauce, f…" at bounding box center [187, 120] width 175 height 26
click at [161, 114] on textarea "Wraptor with 100% hand breaded chicken tenders, topped with black pepper sauce,…" at bounding box center [187, 120] width 175 height 26
type textarea "Wraptor with 100% hand breaded chicken tenders, topped with black pepper sauce,…"
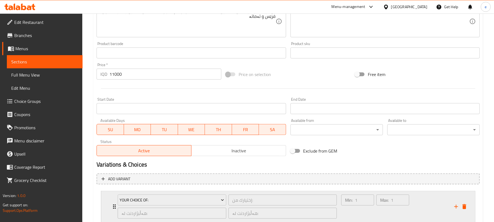
scroll to position [287, 0]
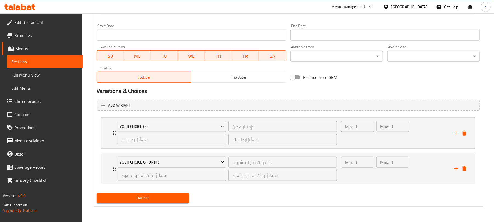
click at [166, 193] on button "Update" at bounding box center [143, 198] width 92 height 10
click at [35, 60] on span "Sections" at bounding box center [44, 61] width 67 height 7
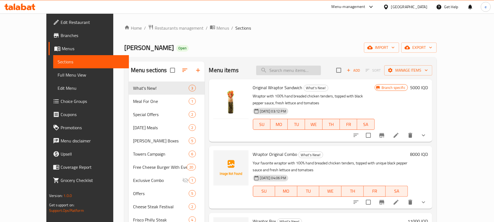
click at [290, 68] on input "search" at bounding box center [288, 71] width 65 height 10
paste input "Wraptor Box"
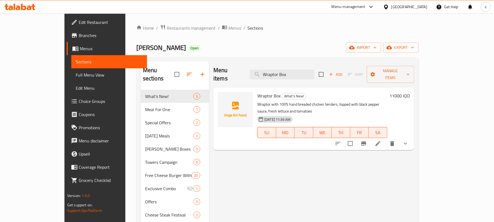
type input "Wraptor Box"
click at [381, 140] on icon at bounding box center [378, 143] width 7 height 7
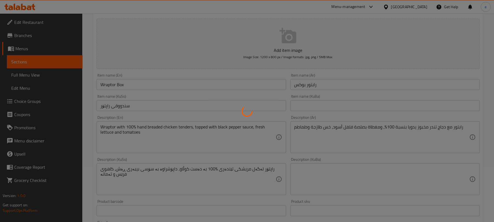
scroll to position [73, 0]
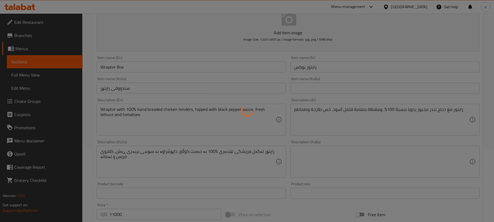
type input "إختيارك من:"
type input "هەڵبژاردنت لە:"
type input "1"
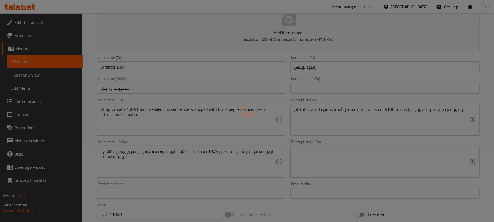
type input "إختيارك من المشروب :"
type input "هەڵبژاردنت لە خواردنەوە:"
type input "1"
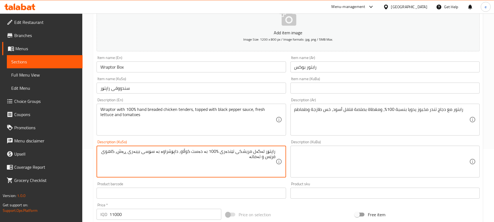
click at [103, 152] on textarea "راپتۆر لەگەل مریشکی تێندەری %100 بە دەست کوڵاو، داپۆشراوە بە سۆسی بیبەری ڕەش، ک…" at bounding box center [187, 162] width 175 height 26
type textarea "راپتۆر لەگەل مریشکی تێندەری %100 بە دەست کوڵاو، داپۆشراوە بە سۆسی بیبەری ڕەش، ک…"
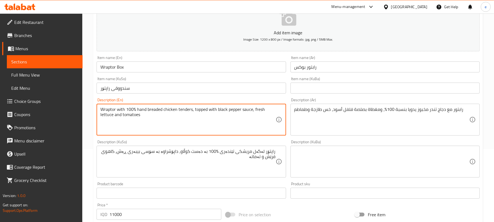
drag, startPoint x: 100, startPoint y: 110, endPoint x: 191, endPoint y: 110, distance: 91.3
click at [183, 134] on div "Wraptor with 100% hand breaded chicken tenders, topped with black pepper sauce,…" at bounding box center [191, 120] width 189 height 32
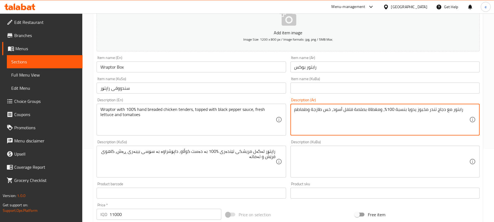
drag, startPoint x: 383, startPoint y: 109, endPoint x: 467, endPoint y: 111, distance: 83.7
click at [467, 111] on textarea "رابتور مع دجاج تندر مخبوز يدويا بنسبة 100%، ومغطاة بصلصة فلفل أسود، خس طازجة وط…" at bounding box center [381, 120] width 175 height 26
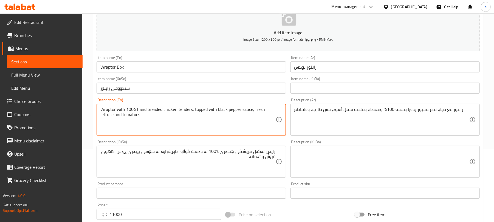
drag, startPoint x: 100, startPoint y: 109, endPoint x: 191, endPoint y: 113, distance: 91.1
click at [191, 113] on textarea "Wraptor with 100% hand breaded chicken tenders, topped with black pepper sauce,…" at bounding box center [187, 120] width 175 height 26
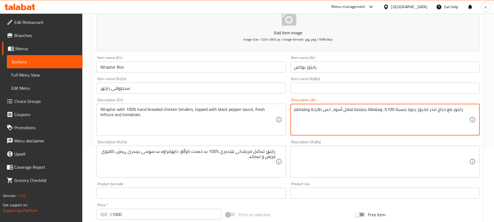
drag, startPoint x: 466, startPoint y: 111, endPoint x: 387, endPoint y: 111, distance: 79.3
click at [389, 122] on textarea "رابتور مع دجاج تندر مخبوز يدويا بنسبة 100%، ومغطاة بصلصة فلفل أسود، خس طازجة وط…" at bounding box center [381, 120] width 175 height 26
click at [419, 122] on textarea "رابتور مع دجاج تندر مخبوز يدويا بنسبة 100%، ومغطاة بصلصة فلفل أسود، خس طازجة وط…" at bounding box center [381, 120] width 175 height 26
drag, startPoint x: 392, startPoint y: 110, endPoint x: 475, endPoint y: 110, distance: 83.1
click at [475, 110] on div "رابتور مع دجاج تندر مخبوز يدويا بنسبة 100%، ومغطاة بصلصة فلفل أسود، خس طازجة وط…" at bounding box center [384, 120] width 189 height 32
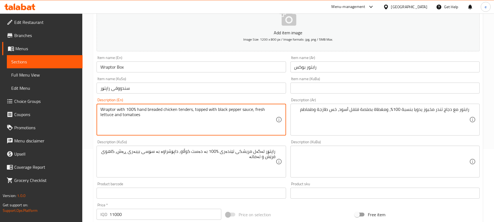
drag, startPoint x: 125, startPoint y: 109, endPoint x: 192, endPoint y: 109, distance: 66.6
click at [162, 128] on textarea "Wraptor with 100% hand breaded chicken tenders, topped with black pepper sauce,…" at bounding box center [187, 120] width 175 height 26
drag, startPoint x: 126, startPoint y: 107, endPoint x: 191, endPoint y: 110, distance: 64.8
click at [191, 110] on textarea "Wraptor with 100% hand breaded chicken tenders, topped with black pepper sauce,…" at bounding box center [187, 120] width 175 height 26
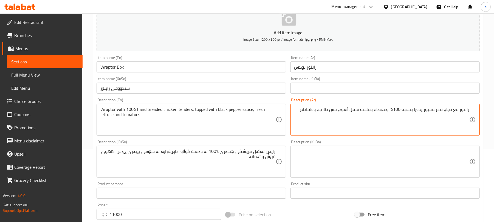
drag, startPoint x: 415, startPoint y: 110, endPoint x: 435, endPoint y: 110, distance: 19.7
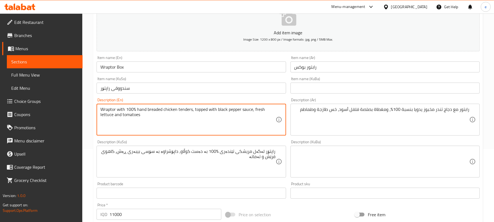
paste textarea "akedb"
click at [170, 110] on textarea "Wraptor with 100% hand baked and breaded chicken tenders, topped with black pep…" at bounding box center [187, 120] width 175 height 26
type textarea "Wraptor with 100% hand baked and breaded chicken tenders, topped with black pep…"
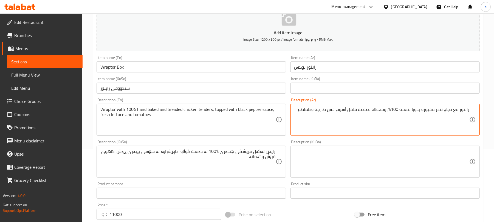
paste textarea "مقرمش بالبقسماط"
click at [424, 111] on textarea "رابتور مع دجاج تندر مخبوزومقرمش بالبقسماط يدويا بنسبة 100%، ومغطاة بصلصة فلفل أ…" at bounding box center [381, 120] width 175 height 26
click at [426, 117] on textarea "رابتور مع دجاج تندر مخبوز ومقرمش بالبقسماط يدويا بنسبة 100%، ومغطاة بصلصة فلفل …" at bounding box center [381, 120] width 175 height 26
type textarea "رابتور مع دجاج تندر مخبوز ومقرمش بالبقسماط يدويا بنسبة 100%، ومغطاة بصلصة فلفل …"
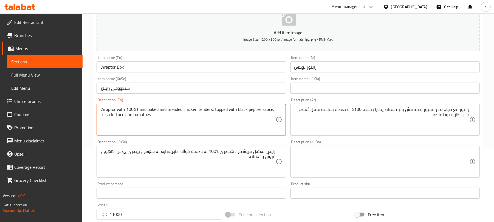
drag, startPoint x: 100, startPoint y: 110, endPoint x: 159, endPoint y: 109, distance: 58.4
click at [213, 123] on textarea "Wraptor with 100% hand baked and breaded chicken tenders, topped with black pep…" at bounding box center [187, 120] width 175 height 26
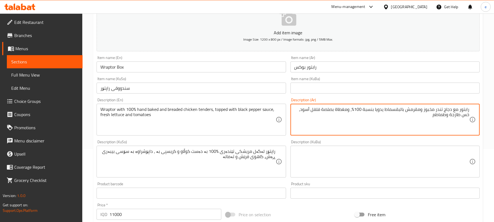
drag, startPoint x: 420, startPoint y: 110, endPoint x: 384, endPoint y: 110, distance: 35.9
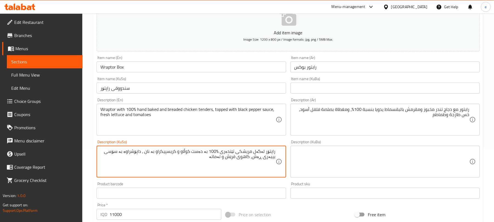
type textarea "راپتۆر لەگەل مریشکی تێندەری %100 بە دەست کوڵاو و کریسپیکراو بە نان ، داپۆشراوە …"
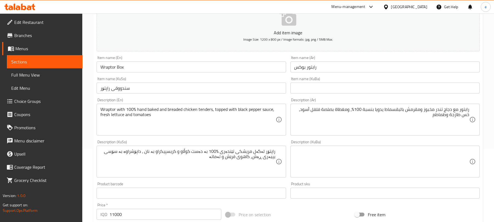
drag, startPoint x: 99, startPoint y: 109, endPoint x: 113, endPoint y: 107, distance: 14.6
click at [122, 107] on div "Wraptor with 100% hand baked and breaded chicken tenders, topped with black pep…" at bounding box center [191, 120] width 189 height 32
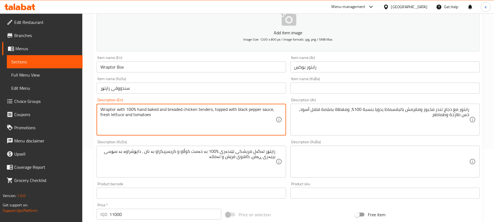
drag, startPoint x: 101, startPoint y: 110, endPoint x: 211, endPoint y: 107, distance: 110.3
click at [211, 107] on textarea "Wraptor with 100% hand baked and breaded chicken tenders, topped with black pep…" at bounding box center [187, 120] width 175 height 26
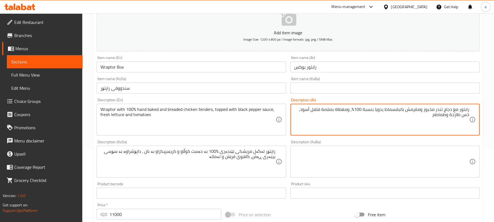
drag, startPoint x: 469, startPoint y: 110, endPoint x: 354, endPoint y: 110, distance: 115.2
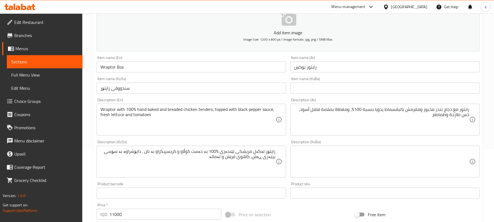
drag, startPoint x: 279, startPoint y: 151, endPoint x: 244, endPoint y: 151, distance: 35.4
click at [244, 151] on div "راپتۆر لەگەل مریشکی تێندەری %100 بە دەست کوڵاو و کریسپیکراو بە نان ، داپۆشراوە …" at bounding box center [191, 162] width 189 height 32
drag, startPoint x: 276, startPoint y: 151, endPoint x: 269, endPoint y: 152, distance: 7.4
click at [269, 152] on div "راپتۆر لەگەل مریشکی تێندەری %100 بە دەست کوڵاو و کریسپیکراو بە نان ، داپۆشراوە …" at bounding box center [191, 162] width 189 height 32
click at [273, 151] on div "راپتۆر لەگەل مریشکی تێندەری %100 بە دەست کوڵاو و کریسپیکراو بە نان ، داپۆشراوە …" at bounding box center [191, 162] width 189 height 32
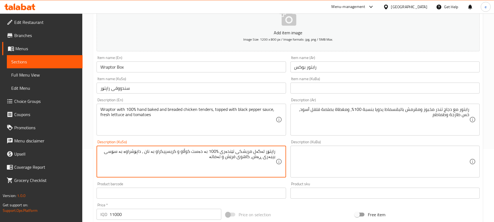
drag, startPoint x: 273, startPoint y: 151, endPoint x: 268, endPoint y: 151, distance: 5.0
click at [268, 151] on textarea "راپتۆر لەگەل مریشکی تێندەری %100 بە دەست کوڵاو و کریسپیکراو بە نان ، داپۆشراوە …" at bounding box center [187, 162] width 175 height 26
click at [185, 146] on div "راپتۆر لەگەل مریشکی تێندەری %100 بە دەست کوڵاو و کریسپیکراو بە نان ، داپۆشراوە …" at bounding box center [191, 162] width 189 height 32
drag, startPoint x: 153, startPoint y: 152, endPoint x: 277, endPoint y: 152, distance: 124.2
click at [277, 152] on div "راپتۆر لەگەل مریشکی تێندەری %100 بە دەست کوڵاو و کریسپیکراو بە نان ، داپۆشراوە …" at bounding box center [191, 162] width 189 height 32
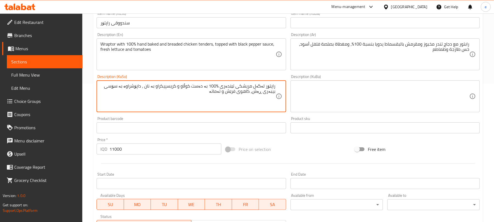
scroll to position [287, 0]
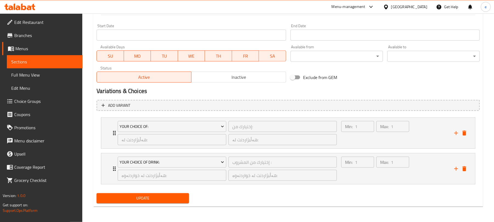
click at [148, 199] on span "Update" at bounding box center [143, 198] width 84 height 7
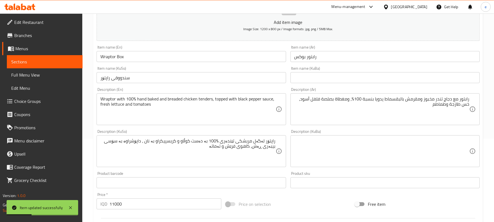
scroll to position [68, 0]
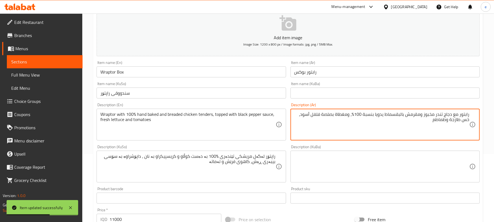
click at [413, 115] on textarea "رابتور مع دجاج تندر مخبوز ومقرمش بالبقسماط يدويا بنسبة 100%، ومغطاة بصلصة فلفل …" at bounding box center [381, 125] width 175 height 26
click at [415, 122] on textarea "رابتور مع دجاج تندر مخبوز ومقرمش بالبقسماط يدويا بنسبة 100%، ومغطاة بصلصة فلفل …" at bounding box center [381, 125] width 175 height 26
drag, startPoint x: 406, startPoint y: 116, endPoint x: 420, endPoint y: 118, distance: 14.7
click at [420, 118] on textarea "رابتور مع دجاج تندر مخبوز ومقرمش بالبقسماط يدويا بنسبة 100%، ومغطاة بصلصة فلفل …" at bounding box center [381, 125] width 175 height 26
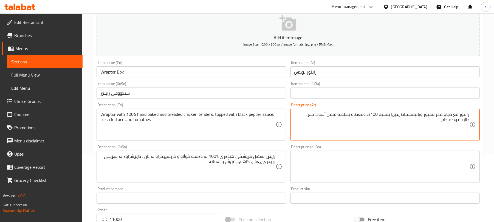
type textarea "رابتور مع دجاج تندر مخبوز وبالبقسماط يدويا بنسبة 100%، ومغطاة بصلصة فلفل أسود، …"
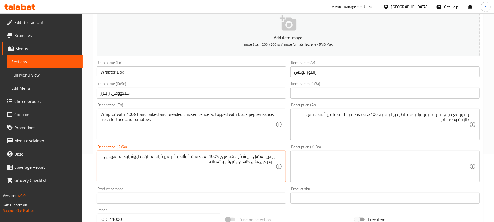
click at [174, 157] on textarea "راپتۆر لەگەل مریشکی تێندەری %100 بە دەست کوڵاو و کریسپیکراو بە نان ، داپۆشراوە …" at bounding box center [187, 167] width 175 height 26
click at [218, 164] on textarea "راپتۆر لەگەل مریشکی تێندەری %100 بە دەست کوڵاو و بە نانی وردکراو، داپۆشراوە بە …" at bounding box center [187, 167] width 175 height 26
type textarea "راپتۆر لەگەل مریشکی تێندەری %100 بە دەست کوڵاو و بە نانی وردکراو، داپۆشراوە بە …"
click at [180, 156] on textarea "راپتۆر لەگەل مریشکی تێندەری %100 بە دەست کوڵاو و بە نانی وردکراو، داپۆشراوە بە …" at bounding box center [187, 167] width 175 height 26
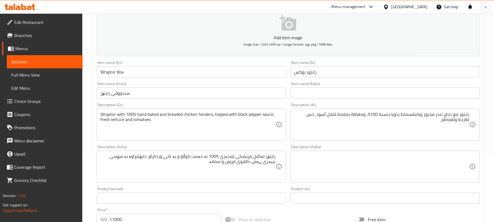
drag, startPoint x: 99, startPoint y: 114, endPoint x: 111, endPoint y: 113, distance: 11.8
click at [111, 113] on div "Wraptor with 100% hand baked and breaded chicken tenders, topped with black pep…" at bounding box center [191, 125] width 189 height 32
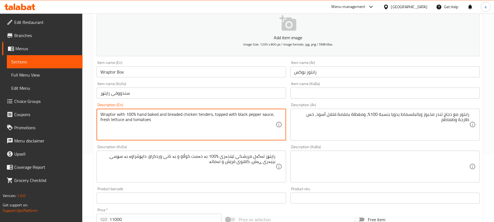
click at [174, 130] on textarea "Wraptor with 100% hand baked and breaded chicken tenders, topped with black pep…" at bounding box center [187, 125] width 175 height 26
drag, startPoint x: 100, startPoint y: 115, endPoint x: 211, endPoint y: 115, distance: 111.1
click at [211, 115] on textarea "Wraptor with 100% hand baked and breaded chicken tenders, topped with black pep…" at bounding box center [187, 125] width 175 height 26
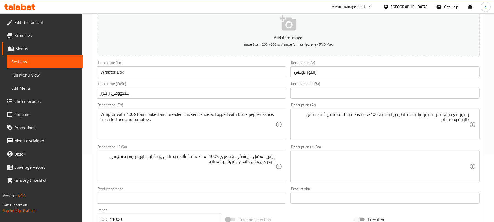
drag, startPoint x: 470, startPoint y: 115, endPoint x: 460, endPoint y: 114, distance: 10.5
click at [460, 114] on div "رابتور مع دجاج تندر مخبوز وبالبقسماط يدويا بنسبة 100%، ومغطاة بصلصة فلفل أسود، …" at bounding box center [384, 125] width 189 height 32
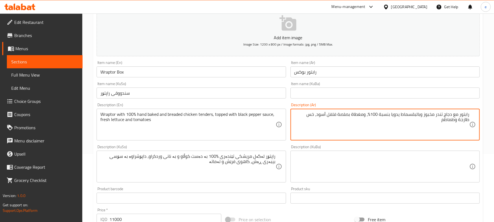
drag, startPoint x: 469, startPoint y: 114, endPoint x: 370, endPoint y: 116, distance: 98.7
click at [370, 116] on textarea "رابتور مع دجاج تندر مخبوز وبالبقسماط يدويا بنسبة 100%، ومغطاة بصلصة فلفل أسود، …" at bounding box center [381, 125] width 175 height 26
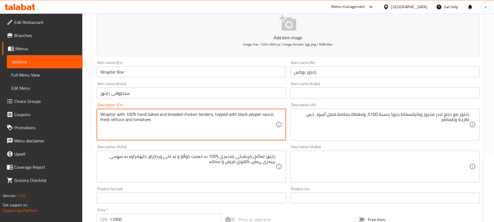
click at [148, 112] on textarea "Wraptor with 100% hand baked and breaded chicken tenders, topped with black pep…" at bounding box center [187, 125] width 175 height 26
click at [148, 114] on textarea "Wraptor with 100% hand and breaded chicken tenders, topped with black pepper sa…" at bounding box center [187, 125] width 175 height 26
type textarea "Wraptor with 100% hand breaded chicken tenders, topped with black pepper sauce,…"
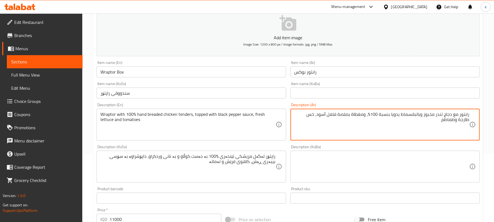
click at [413, 116] on textarea "رابتور مع دجاج تندر مخبوز وبالبقسماط يدويا بنسبة 100%، ومغطاة بصلصة فلفل أسود، …" at bounding box center [381, 125] width 175 height 26
type textarea "رابتور مع دجاج تندر مخبوز يدويا بنسبة 100%، ومغطاة بصلصة فلفل أسود، خس طازجة وط…"
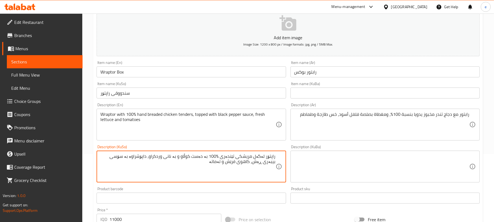
click at [190, 158] on textarea "راپتۆر لەگەل مریشکی تێندەری %100 بە دەست کوڵاو و بە نانی وردکراو، داپۆشراوە بە …" at bounding box center [187, 167] width 175 height 26
click at [181, 157] on textarea "راپتۆر لەگەل مریشکی تێندەری %100 بە دەست نانی وردکراو، داپۆشراوە بە سۆسی بیبەری…" at bounding box center [187, 167] width 175 height 26
type textarea "راپتۆر لەگەل مریشکی تێندەری %100 بە دەست نانکراو، داپۆشراوە بە سۆسی بیبەری ڕەش،…"
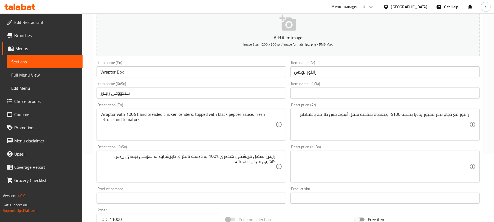
drag, startPoint x: 278, startPoint y: 157, endPoint x: 269, endPoint y: 157, distance: 8.5
click at [269, 157] on div "راپتۆر لەگەل مریشکی تێندەری %100 بە دەست نانکراو، داپۆشراوە بە سۆسی بیبەری ڕەش،…" at bounding box center [191, 167] width 189 height 32
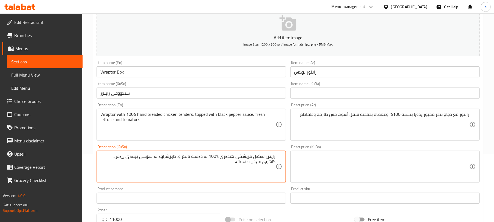
drag, startPoint x: 185, startPoint y: 158, endPoint x: 279, endPoint y: 157, distance: 93.8
click at [279, 157] on div "راپتۆر لەگەل مریشکی تێندەری %100 بە دەست نانکراو، داپۆشراوە بە سۆسی بیبەری ڕەش،…" at bounding box center [191, 167] width 189 height 32
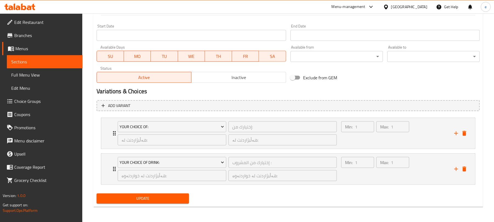
scroll to position [287, 0]
click at [173, 197] on span "Update" at bounding box center [143, 198] width 84 height 7
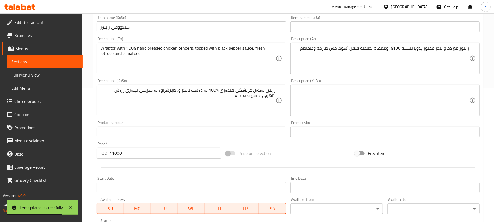
scroll to position [68, 0]
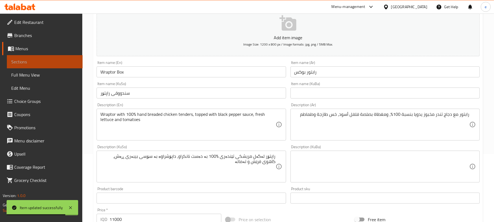
click at [57, 63] on span "Sections" at bounding box center [44, 61] width 67 height 7
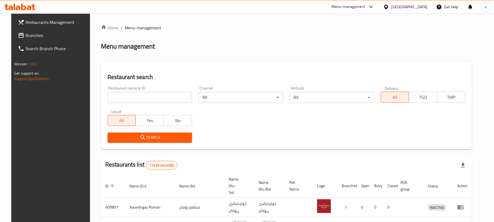
scroll to position [62, 0]
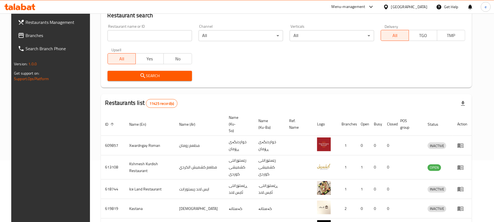
click at [160, 41] on input "search" at bounding box center [149, 35] width 84 height 11
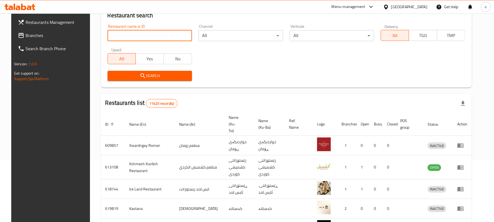
paste input "701427"
type input "701427"
click button "Search" at bounding box center [149, 76] width 84 height 10
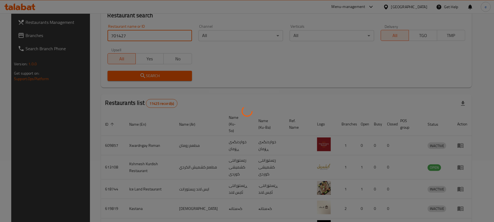
scroll to position [12, 0]
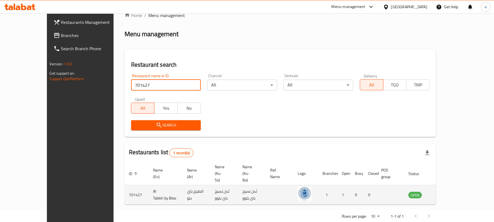
click at [443, 193] on icon "enhanced table" at bounding box center [440, 195] width 6 height 5
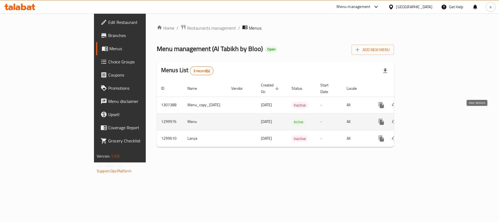
click at [425, 119] on icon "enhanced table" at bounding box center [421, 121] width 7 height 7
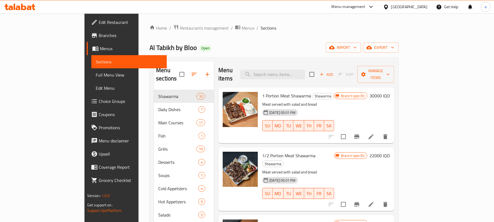
click at [204, 73] on icon "button" at bounding box center [207, 74] width 7 height 7
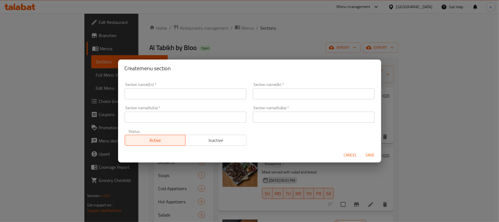
click at [176, 119] on input "text" at bounding box center [186, 117] width 122 height 11
paste input "خواردنەوە ساردەکان"
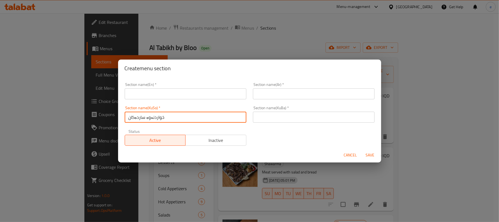
type input "خواردنەوە ساردەکان"
click at [263, 122] on input "text" at bounding box center [314, 117] width 122 height 11
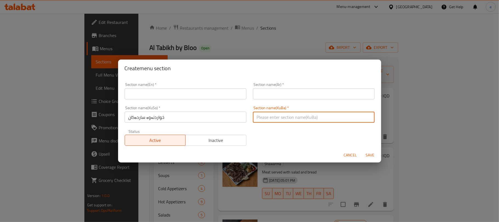
click at [265, 118] on input "text" at bounding box center [314, 117] width 122 height 11
paste input "خواردنەوە ساردەکان"
type input "خواردنەوە ساردەکان"
click at [184, 92] on input "text" at bounding box center [186, 93] width 122 height 11
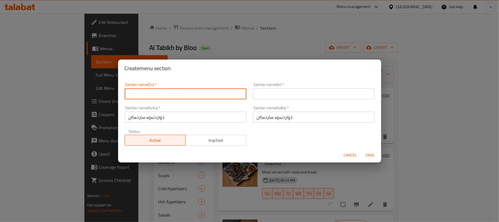
paste input "Cold Drinks"
type input "Cold Drinks"
click at [255, 94] on input "text" at bounding box center [314, 93] width 122 height 11
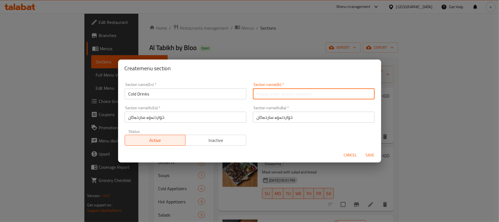
paste input "المشروبات الباردة"
type input "المشروبات الباردة"
click at [370, 159] on button "Save" at bounding box center [371, 155] width 18 height 10
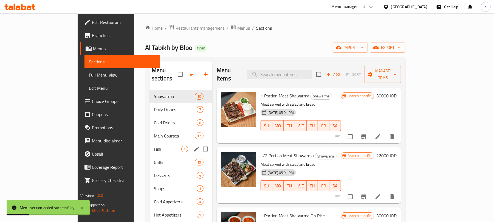
scroll to position [73, 0]
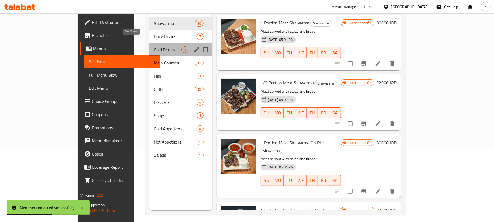
click at [154, 46] on span "Cold Drinks" at bounding box center [167, 49] width 27 height 7
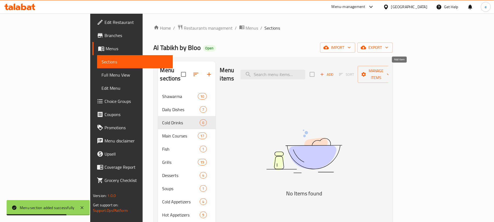
click at [324, 73] on icon "button" at bounding box center [322, 74] width 3 height 3
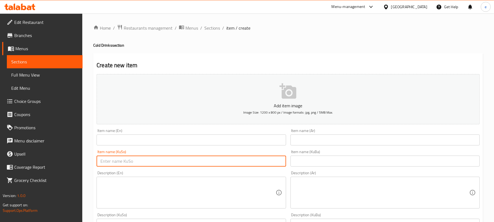
click at [218, 163] on input "text" at bounding box center [191, 160] width 189 height 11
paste input "سێڤن ئاپ"
type input "سێڤن ئاپ"
click at [172, 140] on input "text" at bounding box center [191, 139] width 189 height 11
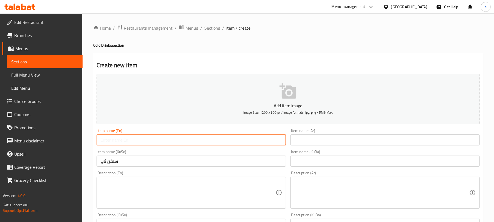
paste input "7 Up"
type input "7 Up"
click at [319, 140] on input "text" at bounding box center [384, 139] width 189 height 11
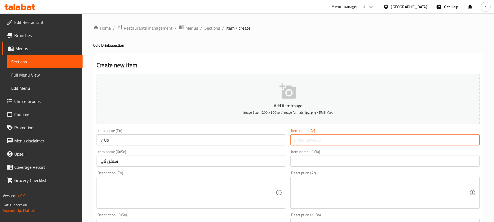
paste input "سفن أب"
type input "سفن أب"
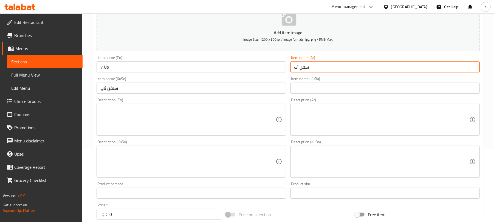
scroll to position [146, 0]
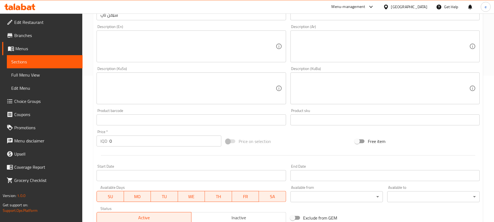
drag, startPoint x: 126, startPoint y: 142, endPoint x: 102, endPoint y: 145, distance: 24.4
click at [102, 145] on div "IQD 0 Price *" at bounding box center [159, 140] width 125 height 11
paste input "325"
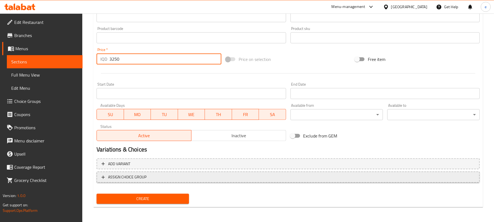
scroll to position [228, 0]
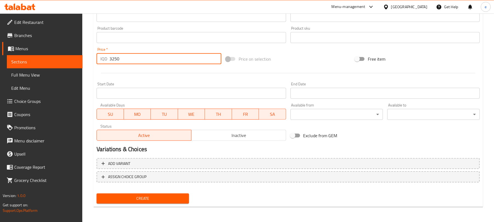
type input "3250"
click at [144, 200] on span "Create" at bounding box center [143, 198] width 84 height 7
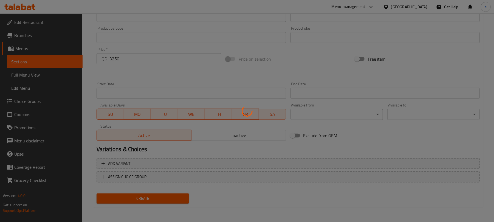
type input "0"
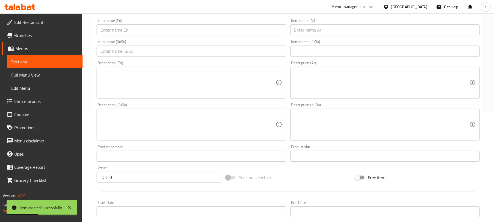
scroll to position [82, 0]
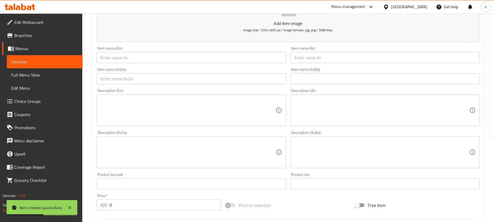
click at [176, 86] on div "Item name (KuSo) Item name (KuSo)" at bounding box center [191, 75] width 194 height 21
click at [176, 84] on div "Item name (KuSo) Item name (KuSo)" at bounding box center [191, 75] width 194 height 21
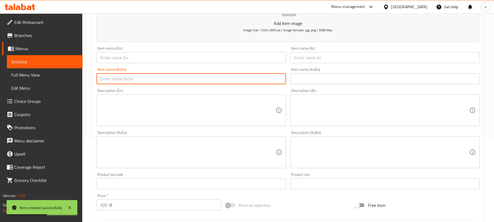
click at [176, 82] on input "text" at bounding box center [191, 78] width 189 height 11
paste input "سێڤن ئاپ دایت"
type input "سێڤن ئاپ دایت"
click at [142, 58] on input "text" at bounding box center [191, 57] width 189 height 11
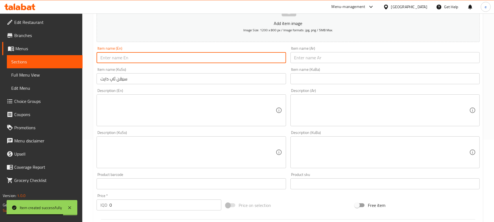
paste input "دايت سفن أب"
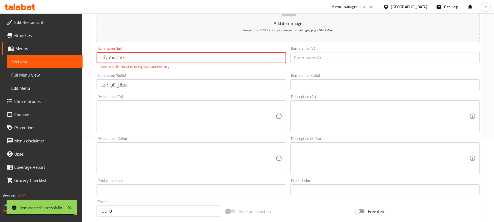
click at [132, 61] on input "دايت سفن أب" at bounding box center [191, 57] width 189 height 11
type input "دايت سفن أب"
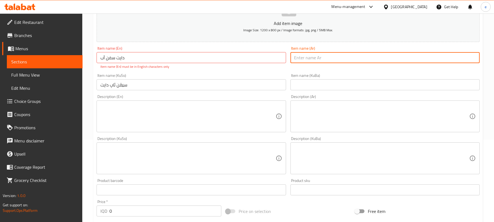
click at [316, 63] on input "text" at bounding box center [384, 57] width 189 height 11
paste input "دايت سفن أب"
type input "دايت سفن أب"
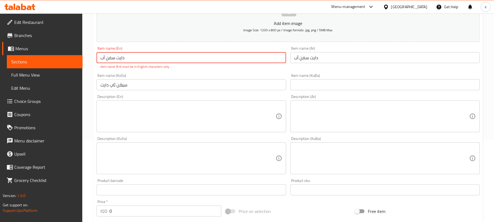
click at [133, 57] on input "دايت سفن أب" at bounding box center [191, 57] width 189 height 11
paste input "Diet 7 Up"
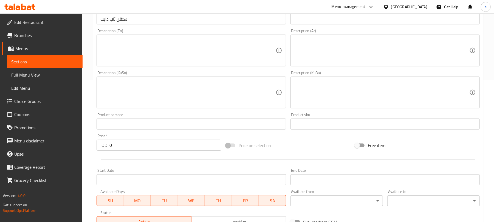
scroll to position [155, 0]
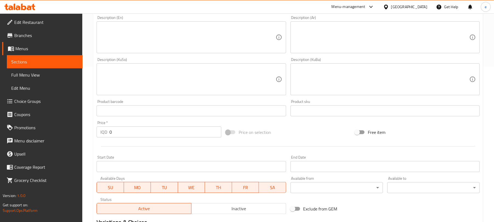
type input "Diet 7 Up"
click at [90, 129] on div "Home / Restaurants management / Menus / Sections / item / create Cold Drinks se…" at bounding box center [288, 76] width 412 height 437
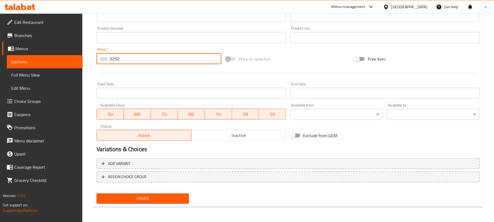
type input "3250"
click at [149, 196] on span "Create" at bounding box center [143, 198] width 84 height 7
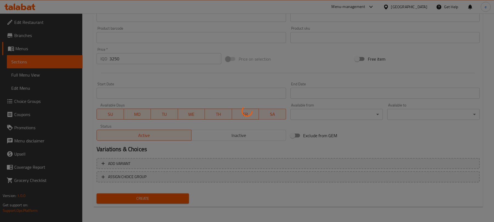
type input "0"
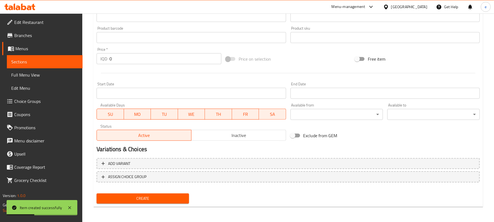
scroll to position [82, 0]
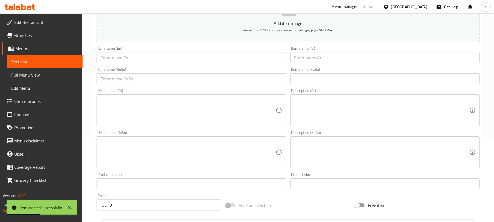
click at [175, 77] on input "text" at bounding box center [191, 78] width 189 height 11
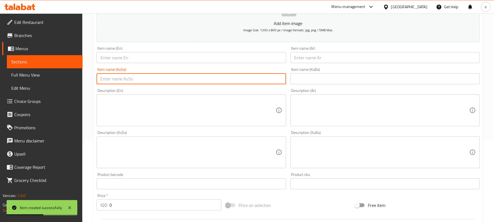
paste input "بیپسی"
type input "بیپسی"
click at [141, 58] on input "text" at bounding box center [191, 57] width 189 height 11
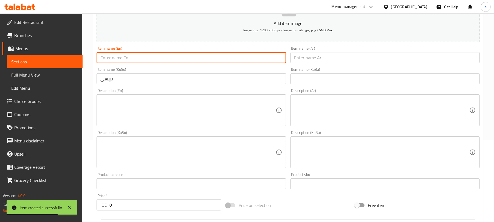
paste input "Pepsi"
type input "Pepsi"
click at [305, 63] on input "text" at bounding box center [384, 57] width 189 height 11
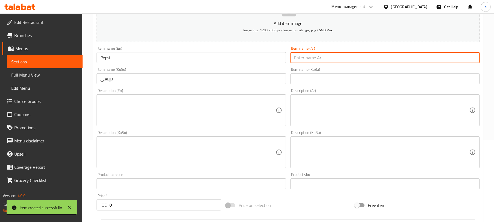
paste input "بيبسي"
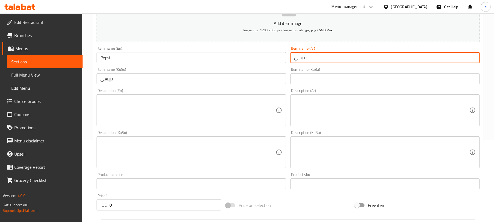
type input "بيبسي"
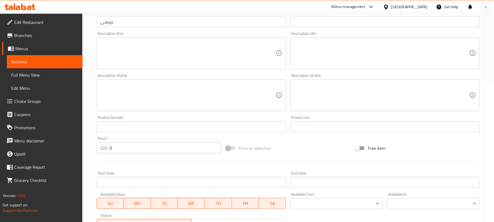
scroll to position [155, 0]
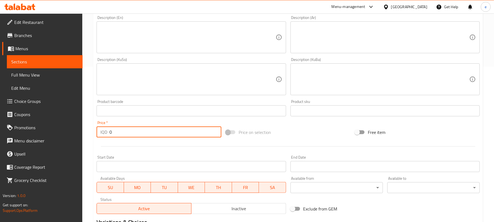
drag, startPoint x: 134, startPoint y: 134, endPoint x: 89, endPoint y: 132, distance: 45.1
click at [90, 132] on div "Home / Restaurants management / Menus / Sections / item / create Cold Drinks se…" at bounding box center [288, 76] width 412 height 437
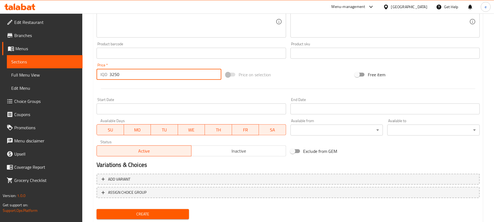
scroll to position [228, 0]
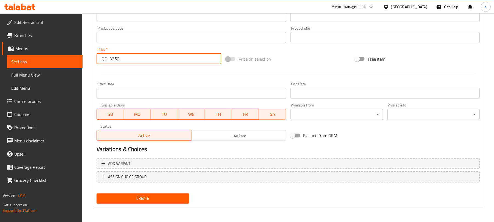
type input "3250"
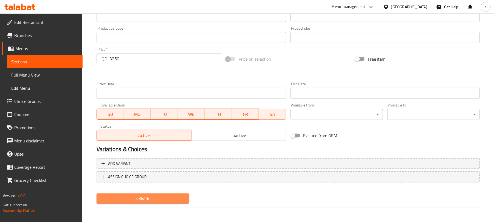
click at [154, 195] on span "Create" at bounding box center [143, 198] width 84 height 7
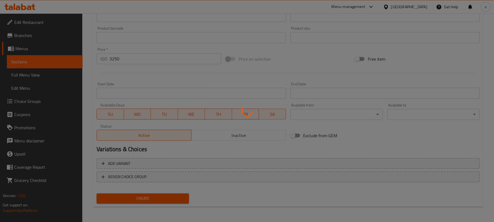
type input "0"
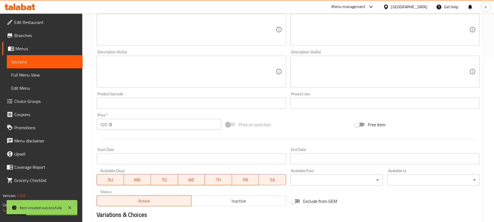
scroll to position [82, 0]
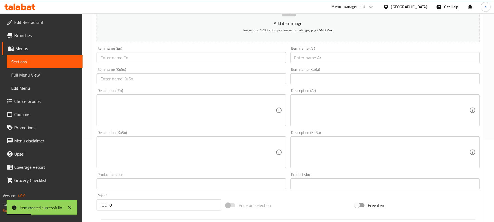
click at [165, 80] on input "text" at bounding box center [191, 78] width 189 height 11
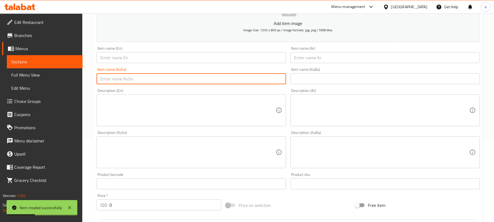
paste input "بیپسی دایت"
type input "بیپسی دایت"
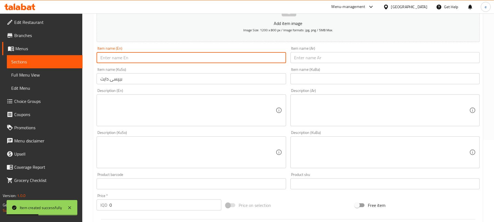
click at [146, 63] on input "text" at bounding box center [191, 57] width 189 height 11
paste input "Diet Pepsi"
type input "Diet Pepsi"
click at [318, 60] on input "text" at bounding box center [384, 57] width 189 height 11
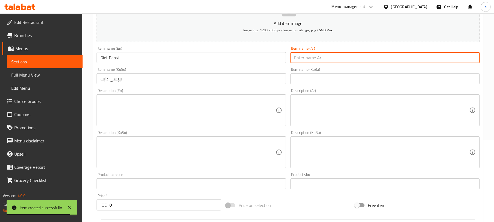
paste input "[PERSON_NAME]"
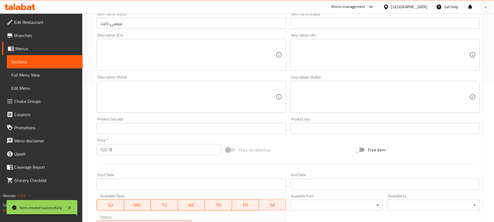
scroll to position [155, 0]
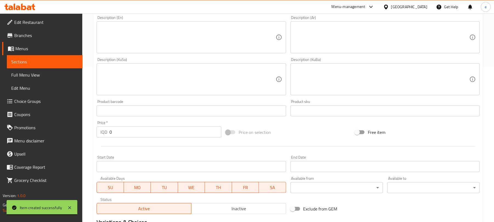
type input "[PERSON_NAME]"
drag, startPoint x: 137, startPoint y: 136, endPoint x: 112, endPoint y: 135, distance: 24.1
click at [114, 135] on input "0" at bounding box center [165, 131] width 112 height 11
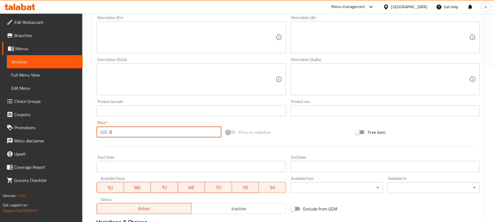
click at [102, 134] on div "IQD 0 Price *" at bounding box center [159, 131] width 125 height 11
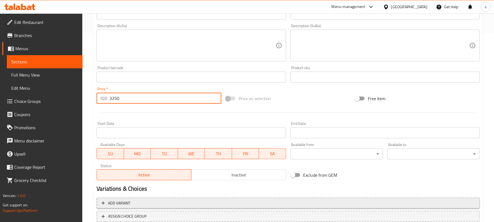
scroll to position [228, 0]
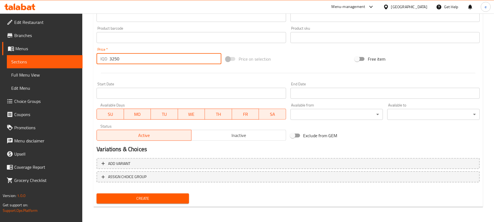
type input "3250"
click at [159, 200] on span "Create" at bounding box center [143, 198] width 84 height 7
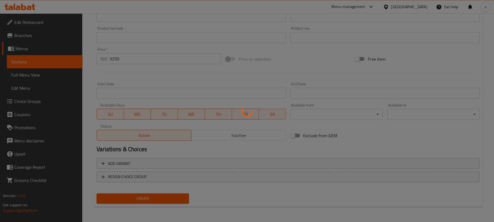
type input "0"
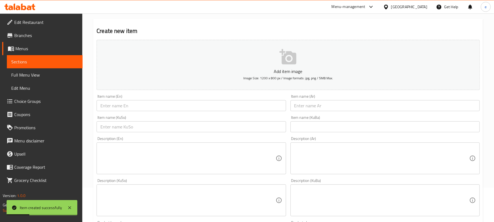
scroll to position [9, 0]
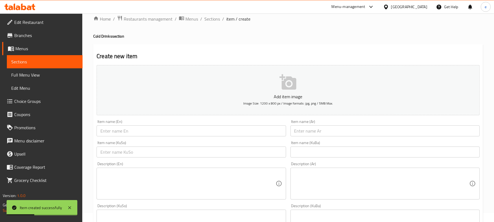
drag, startPoint x: 163, startPoint y: 155, endPoint x: 166, endPoint y: 151, distance: 4.1
click at [163, 155] on input "text" at bounding box center [191, 151] width 189 height 11
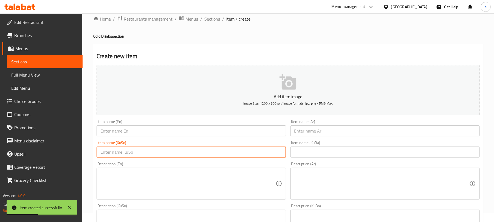
paste input "میرندا پرتەقاڵ"
type input "میرندا پرتەقاڵ"
click at [154, 131] on input "text" at bounding box center [191, 130] width 189 height 11
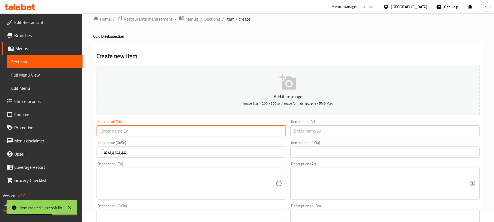
paste input "[PERSON_NAME]"
type input "[PERSON_NAME]"
click at [307, 131] on input "text" at bounding box center [384, 130] width 189 height 11
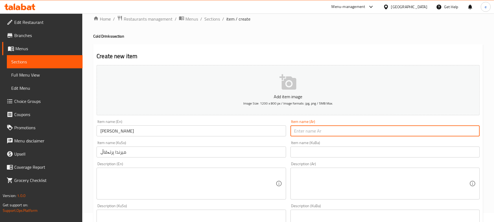
paste input "ميرندا برتقال"
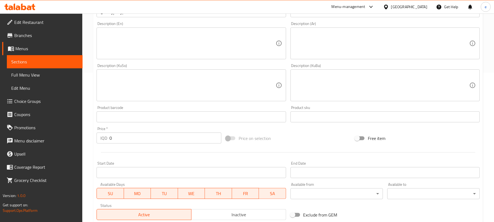
scroll to position [155, 0]
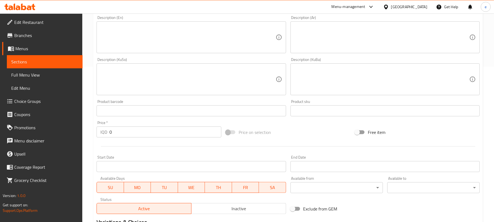
type input "ميرندا برتقال"
drag, startPoint x: 115, startPoint y: 133, endPoint x: 102, endPoint y: 133, distance: 12.9
click at [103, 133] on div "IQD 0 Price *" at bounding box center [159, 131] width 125 height 11
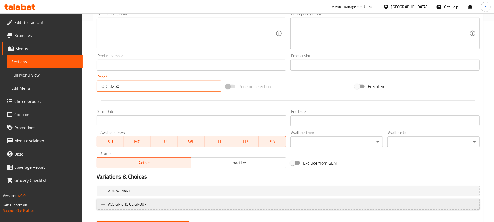
scroll to position [228, 0]
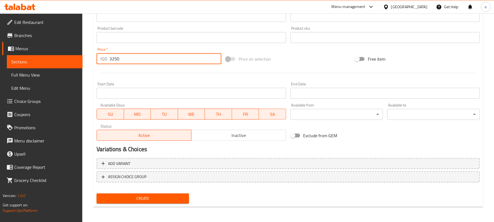
type input "3250"
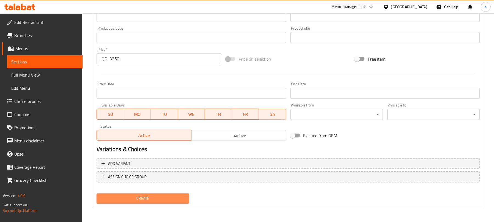
click at [170, 195] on span "Create" at bounding box center [143, 198] width 84 height 7
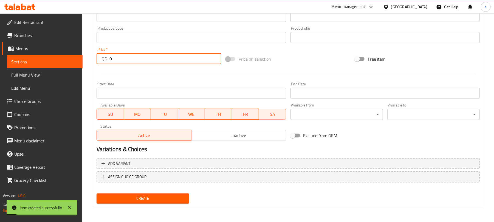
drag, startPoint x: 114, startPoint y: 61, endPoint x: 77, endPoint y: 64, distance: 37.1
click at [77, 64] on div "Edit Restaurant Branches Menus Sections Full Menu View Edit Menu Choice Groups …" at bounding box center [247, 3] width 494 height 437
paste input "850"
type input "8500"
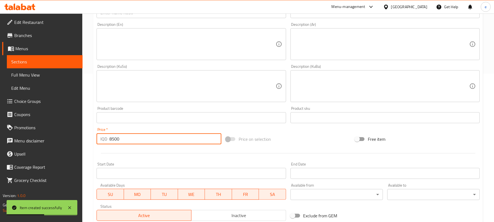
scroll to position [82, 0]
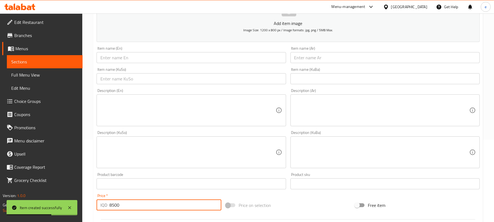
click at [151, 78] on input "text" at bounding box center [191, 78] width 189 height 11
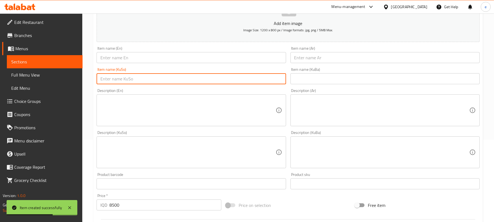
paste input "ڕێد بوڵ"
type input "ڕێد بوڵ"
click at [131, 58] on input "text" at bounding box center [191, 57] width 189 height 11
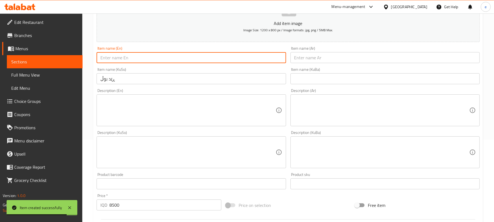
paste input "Red Bull"
type input "Red Bull"
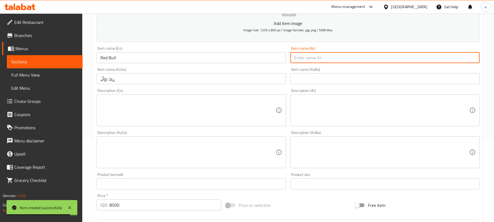
click at [303, 62] on input "text" at bounding box center [384, 57] width 189 height 11
paste input "[PERSON_NAME]"
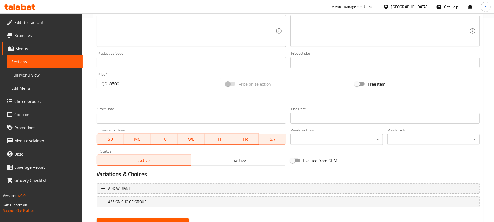
scroll to position [228, 0]
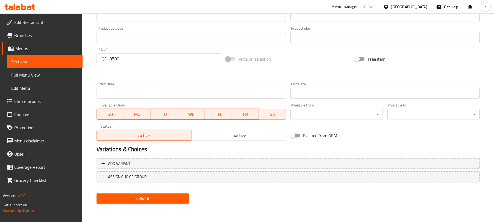
type input "[PERSON_NAME]"
click at [161, 200] on span "Create" at bounding box center [143, 198] width 84 height 7
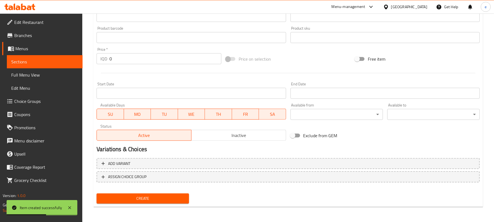
drag, startPoint x: 113, startPoint y: 63, endPoint x: 107, endPoint y: 64, distance: 6.4
click at [109, 65] on div "Price   * IQD 0 Price *" at bounding box center [158, 55] width 129 height 21
click at [105, 64] on div "IQD 0 Price *" at bounding box center [159, 58] width 125 height 11
paste input "600"
type input "6000"
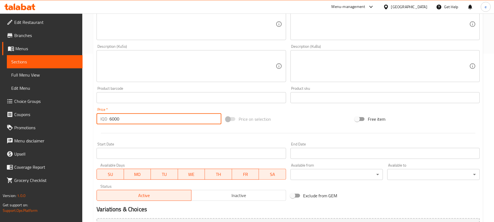
scroll to position [82, 0]
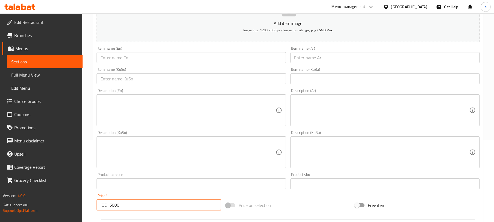
click at [138, 80] on input "text" at bounding box center [191, 78] width 189 height 11
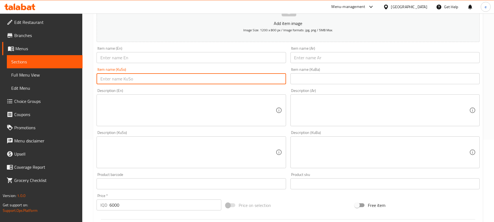
paste input "ئاوی فەوار"
type input "ئاوی فەوار"
click at [130, 60] on input "text" at bounding box center [191, 57] width 189 height 11
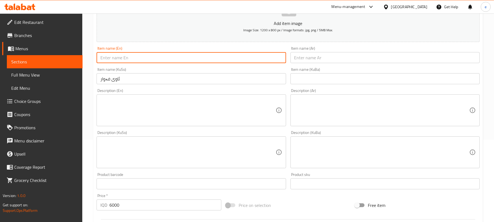
paste input "Sparkling Water"
type input "Sparkling Water"
click at [333, 65] on div "Item name (Ar) Item name (Ar)" at bounding box center [385, 54] width 194 height 21
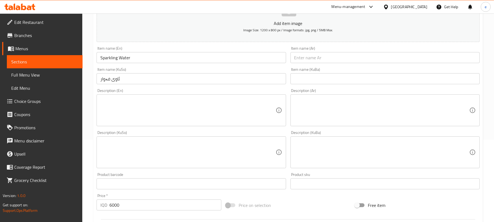
click at [330, 59] on input "text" at bounding box center [384, 57] width 189 height 11
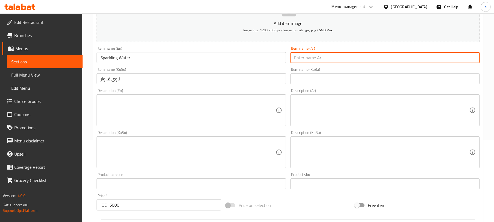
paste input "مياه فوارة"
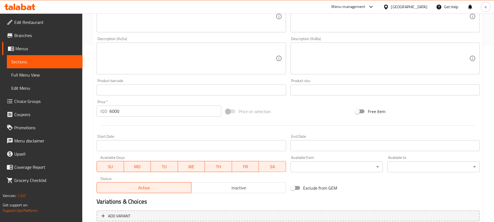
scroll to position [228, 0]
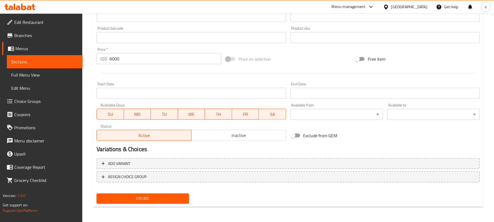
type input "مياه فوارة"
click at [134, 198] on span "Create" at bounding box center [143, 198] width 84 height 7
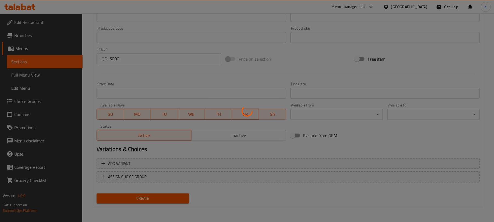
type input "0"
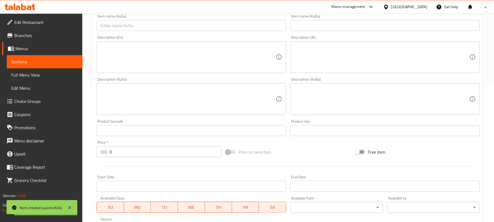
scroll to position [82, 0]
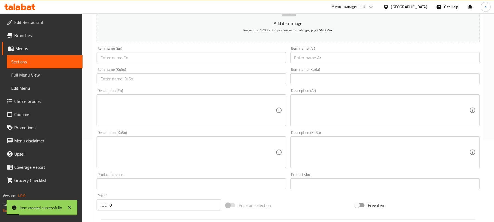
click at [57, 66] on link "Sections" at bounding box center [45, 61] width 76 height 13
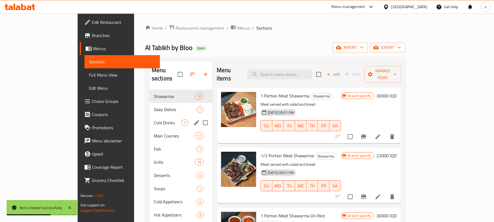
click at [149, 116] on div "Cold Drinks 7" at bounding box center [180, 122] width 63 height 13
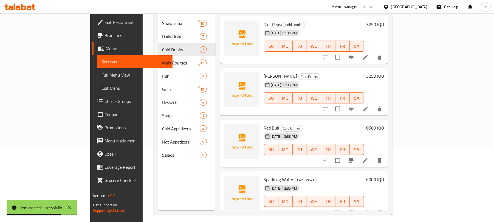
scroll to position [77, 0]
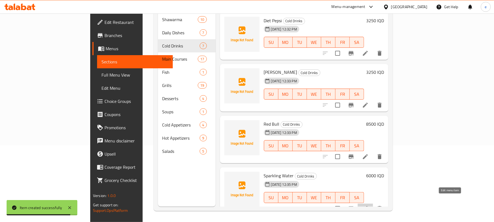
click at [369, 205] on icon at bounding box center [365, 208] width 7 height 7
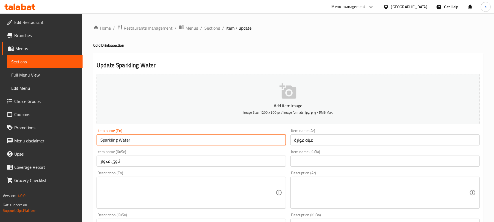
click at [147, 139] on input "Sparkling Water" at bounding box center [191, 139] width 189 height 11
type input "Sparkling Water - small"
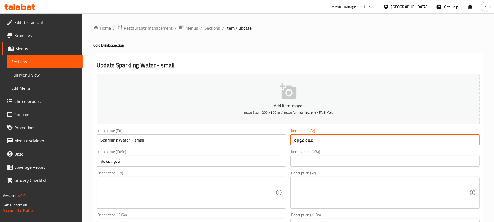
click at [322, 141] on input "مياه فوارة" at bounding box center [384, 139] width 189 height 11
paste input "صغير"
type input "مياه فوارة - صغير"
click at [169, 164] on input "ئاوی فەوار" at bounding box center [191, 160] width 189 height 11
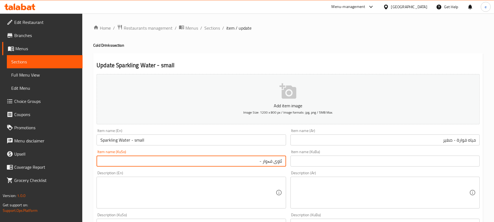
paste input "بچووک"
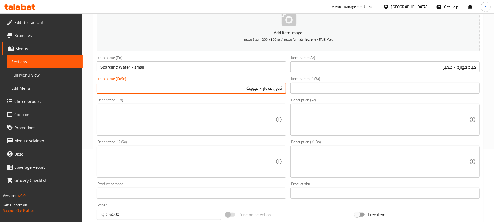
scroll to position [228, 0]
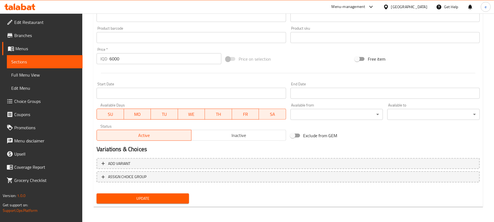
type input "ئاوی فەوار - بچووک"
click at [155, 199] on span "Update" at bounding box center [143, 198] width 84 height 7
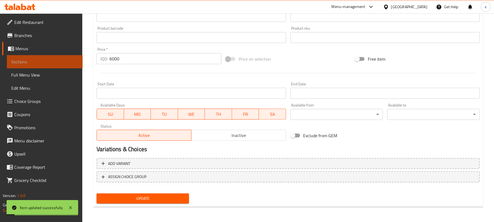
click at [47, 59] on span "Sections" at bounding box center [44, 61] width 67 height 7
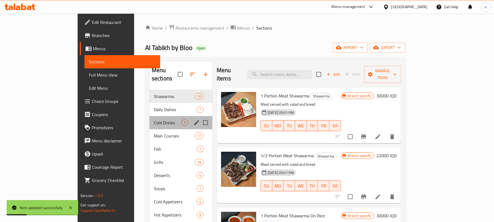
click at [149, 116] on div "Cold Drinks 7" at bounding box center [180, 122] width 63 height 13
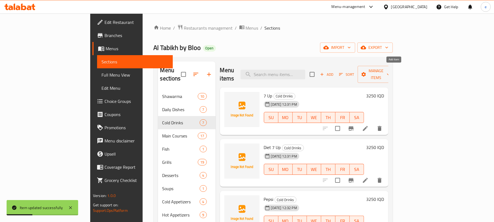
click at [324, 72] on icon "button" at bounding box center [321, 74] width 5 height 5
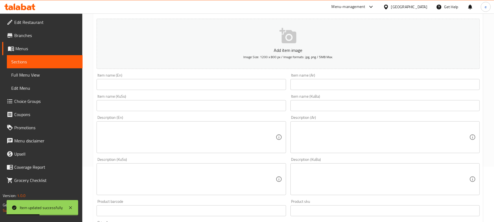
scroll to position [73, 0]
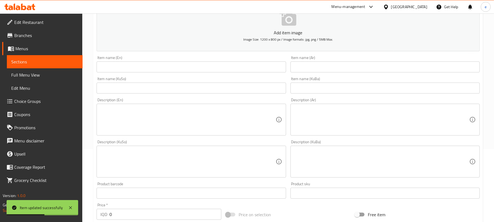
click at [162, 74] on div "Item name (En) Item name (En)" at bounding box center [191, 63] width 194 height 21
click at [153, 62] on input "text" at bounding box center [191, 66] width 189 height 11
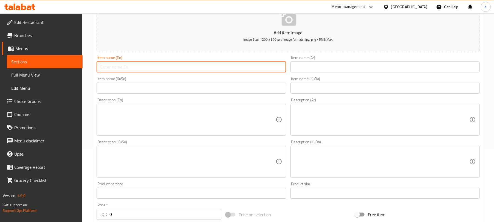
paste input "Sparkling Water"
type input "Sparkling Water - Large"
click at [259, 92] on input "text" at bounding box center [191, 88] width 189 height 11
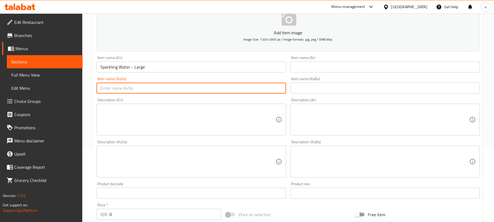
click at [332, 65] on input "text" at bounding box center [384, 66] width 189 height 11
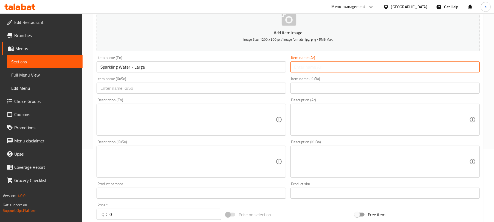
paste input "مياه فوارة"
paste input "كبير"
type input "مياه فوارة - كبير"
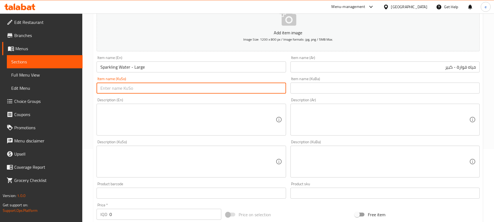
click at [261, 89] on input "text" at bounding box center [191, 88] width 189 height 11
paste input "ئاوی فەوار"
paste input "گەورە"
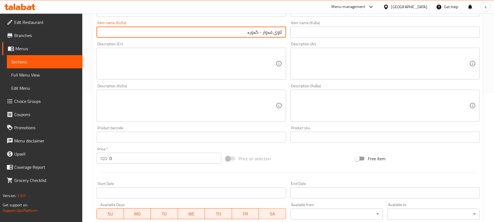
scroll to position [146, 0]
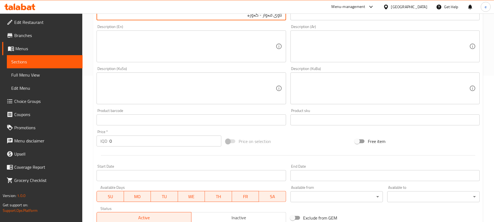
type input "ئاوی فەوار - گەورە"
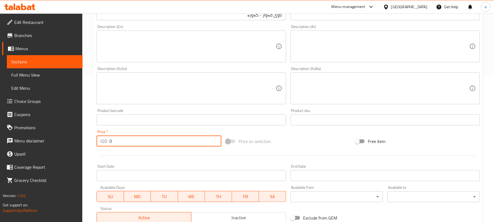
drag, startPoint x: 120, startPoint y: 141, endPoint x: 103, endPoint y: 138, distance: 17.2
click at [103, 138] on div "IQD 0 Price *" at bounding box center [159, 140] width 125 height 11
paste input "1000"
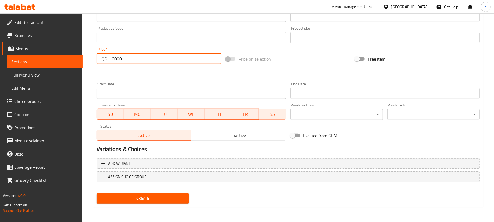
type input "10000"
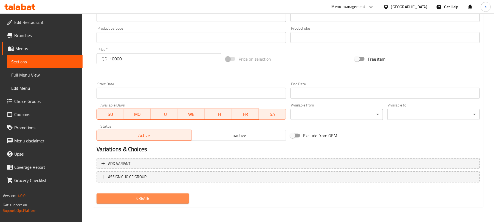
click at [173, 202] on button "Create" at bounding box center [143, 198] width 92 height 10
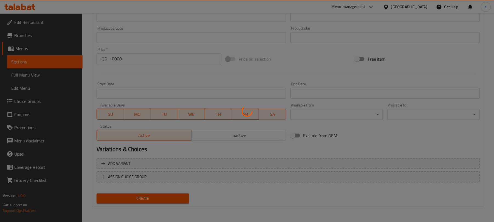
type input "0"
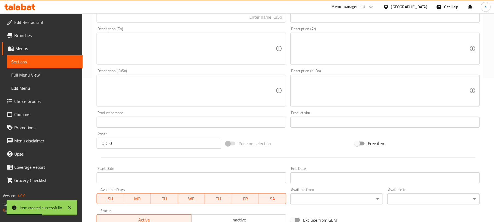
scroll to position [82, 0]
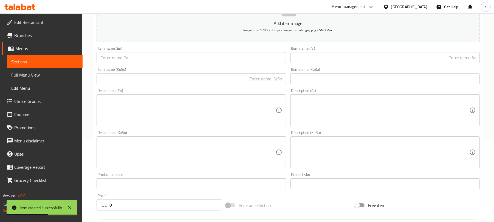
click at [148, 58] on input "text" at bounding box center [191, 57] width 189 height 11
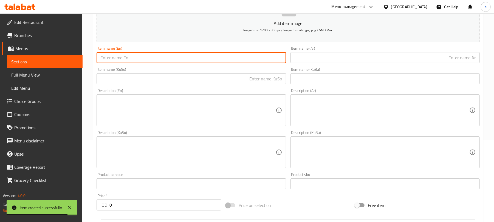
click at [270, 78] on input "text" at bounding box center [191, 78] width 189 height 11
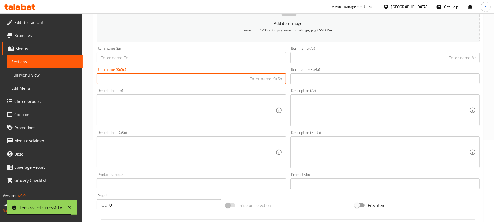
paste input "ئاویی کانزایی"
type input "ئاویی کانزایی"
click at [234, 53] on input "text" at bounding box center [191, 57] width 189 height 11
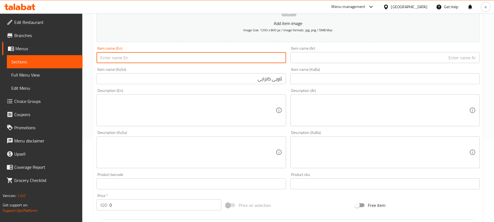
paste input "Mineral Water"
type input "Mineral Water"
click at [322, 59] on input "text" at bounding box center [384, 57] width 189 height 11
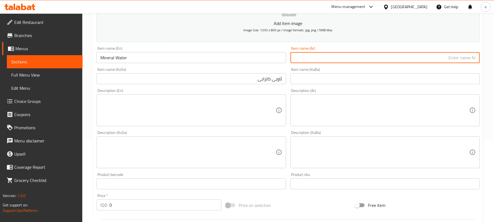
paste input "مياه معدنية"
type input "مياه معدنية"
click at [141, 56] on input "Mineral Water" at bounding box center [191, 57] width 189 height 11
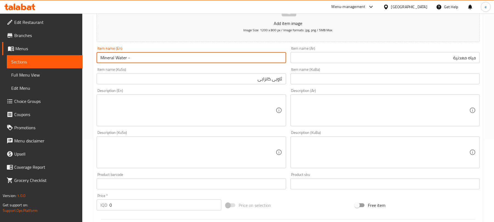
paste input "water 0.5L"
click at [139, 60] on input "Mineral Water - water 0.5L" at bounding box center [191, 57] width 189 height 11
click at [137, 60] on input "Mineral Water - water 0.5L" at bounding box center [191, 57] width 189 height 11
type input "Mineral Water - 0.5L"
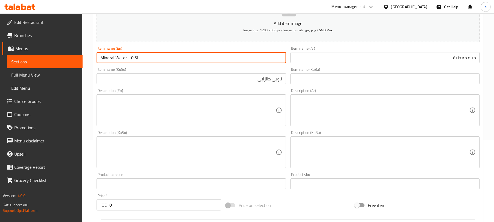
click at [239, 82] on input "ئاویی کانزایی" at bounding box center [191, 78] width 189 height 11
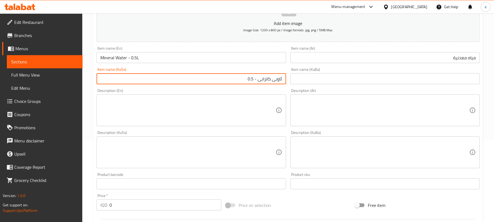
paste input "لیتر"
type input "ئاویی کانزایی - 0.5 لیتر"
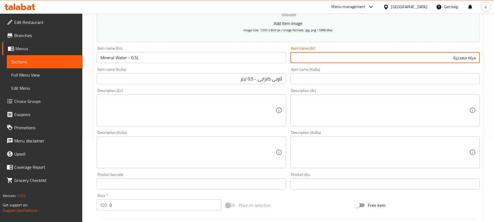
click at [411, 58] on input "مياه معدنية" at bounding box center [384, 57] width 189 height 11
paste input "لتر"
type input "مياه معدنية - 0.5 لتر"
click at [82, 206] on div "Edit Restaurant Branches Menus Sections Full Menu View Edit Menu Choice Groups …" at bounding box center [247, 149] width 494 height 437
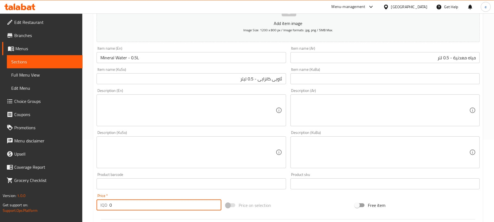
paste input "250"
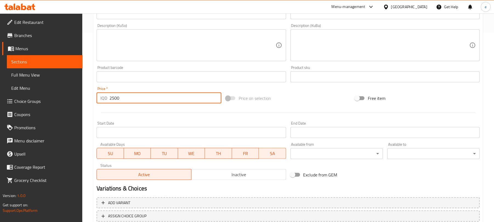
scroll to position [228, 0]
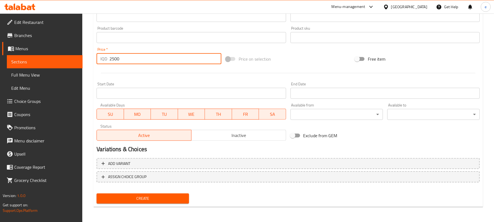
type input "2500"
click at [167, 202] on button "Create" at bounding box center [143, 198] width 92 height 10
drag, startPoint x: 122, startPoint y: 61, endPoint x: 100, endPoint y: 61, distance: 22.2
click at [100, 61] on div "IQD 0 Price *" at bounding box center [159, 58] width 125 height 11
paste input "550"
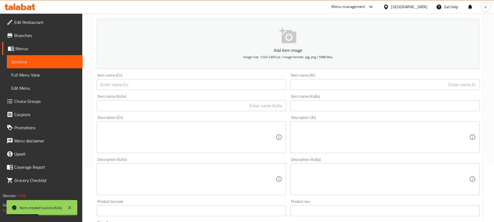
scroll to position [73, 0]
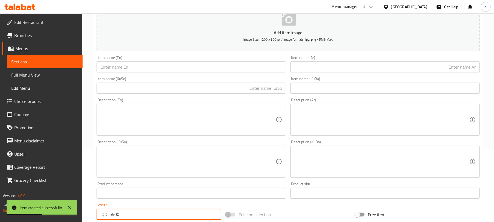
type input "5500"
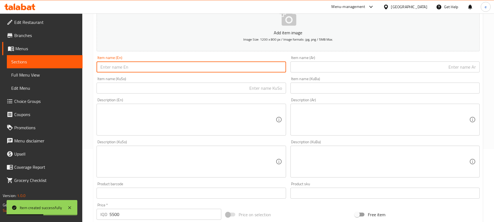
click at [163, 71] on input "text" at bounding box center [191, 66] width 189 height 11
paste input "Mineral Water"
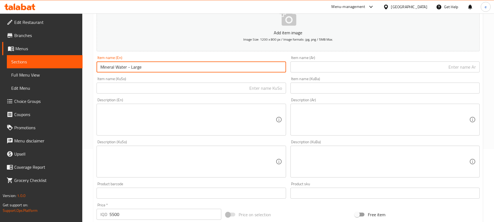
type input "Mineral Water - Large"
click at [229, 90] on input "text" at bounding box center [191, 88] width 189 height 11
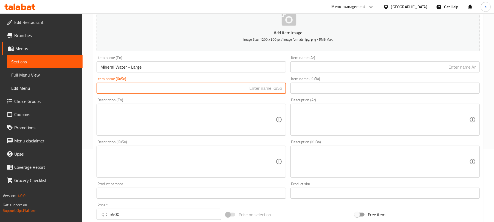
paste input "ئاویی کانزایی"
paste input "گەورە"
type input "ئاویی کانزایی - گەورە"
click at [443, 66] on input "text" at bounding box center [384, 66] width 189 height 11
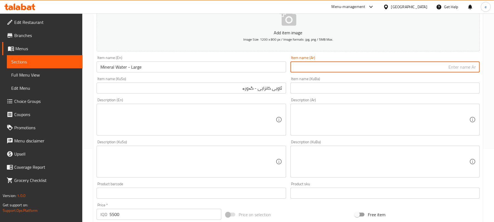
paste input "مياه معدنية"
paste input "كبير"
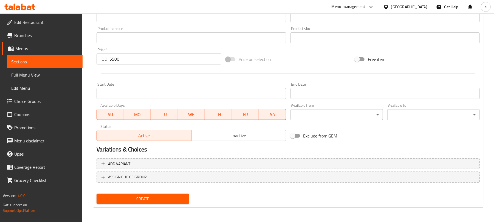
scroll to position [228, 0]
type input "مياه معدنية - كبير"
click at [159, 198] on span "Create" at bounding box center [143, 198] width 84 height 7
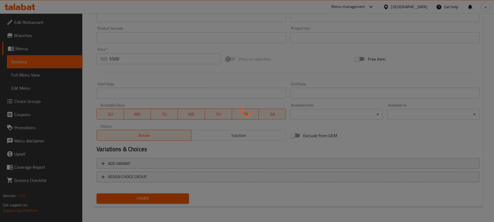
type input "0"
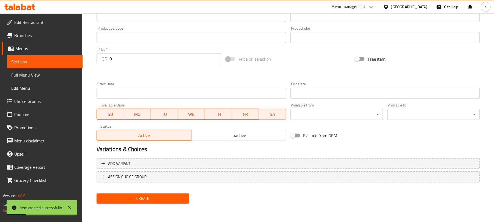
click at [49, 62] on span "Sections" at bounding box center [44, 61] width 67 height 7
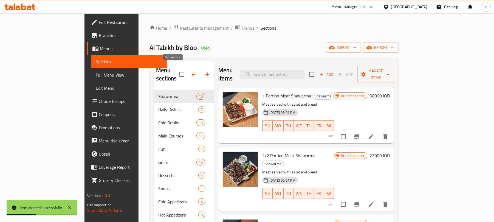
click at [188, 71] on button "button" at bounding box center [194, 74] width 13 height 13
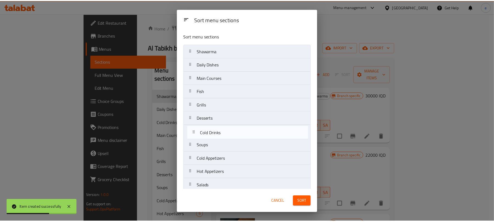
scroll to position [6, 0]
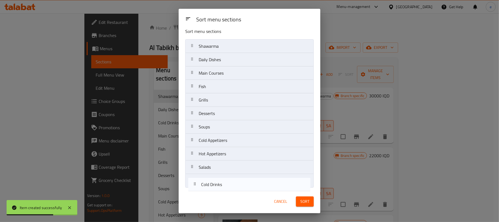
drag, startPoint x: 211, startPoint y: 81, endPoint x: 213, endPoint y: 191, distance: 110.3
click at [213, 191] on div "Sort menu sections Sort menu sections Shawarma Daily Dishes Cold Drinks Main Co…" at bounding box center [250, 111] width 142 height 204
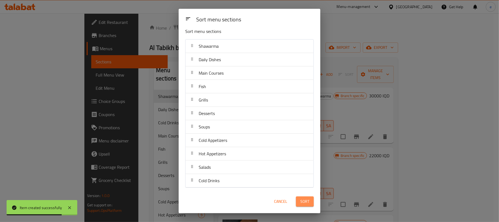
click at [305, 201] on span "Sort" at bounding box center [305, 201] width 9 height 7
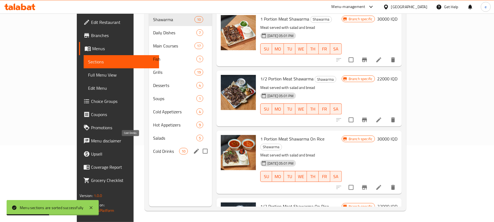
click at [153, 148] on span "Cold Drinks" at bounding box center [166, 151] width 26 height 7
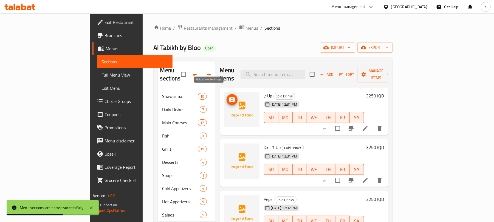
click at [229, 97] on icon "upload picture" at bounding box center [231, 99] width 5 height 5
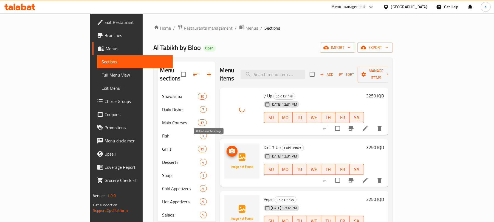
click at [229, 148] on icon "upload picture" at bounding box center [231, 150] width 5 height 5
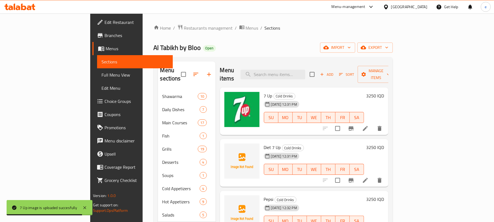
scroll to position [73, 0]
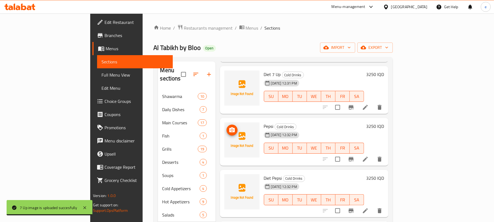
click at [229, 127] on icon "upload picture" at bounding box center [231, 129] width 5 height 5
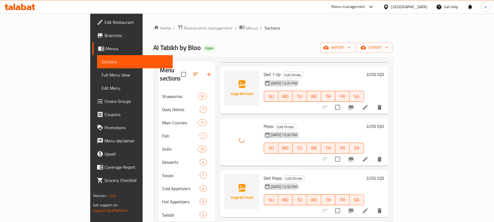
scroll to position [146, 0]
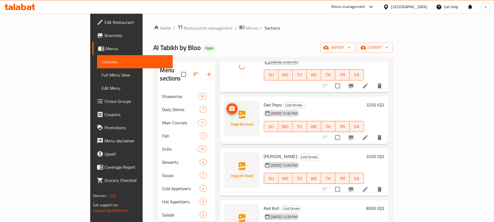
click at [229, 105] on icon "upload picture" at bounding box center [232, 108] width 7 height 7
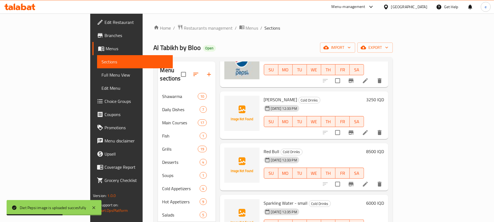
scroll to position [219, 0]
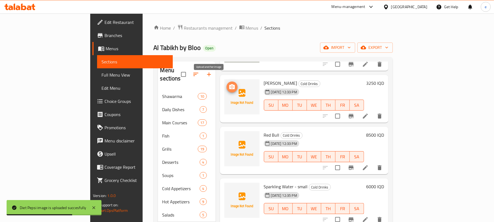
click at [229, 84] on icon "upload picture" at bounding box center [231, 86] width 5 height 5
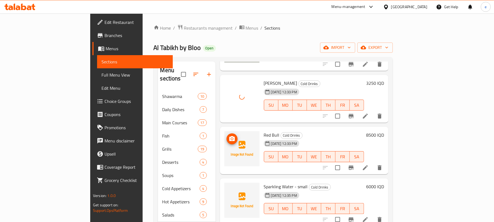
click at [227, 135] on span "upload picture" at bounding box center [232, 138] width 11 height 7
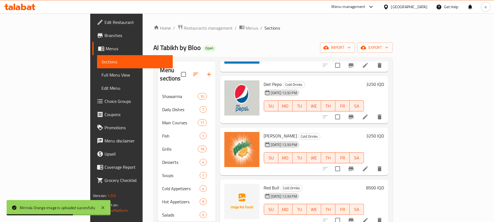
scroll to position [89, 0]
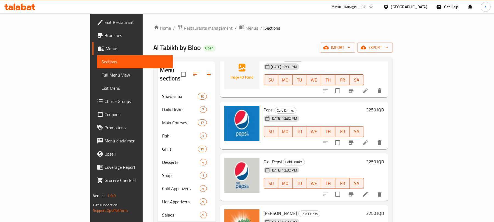
click at [29, 5] on icon at bounding box center [19, 7] width 31 height 7
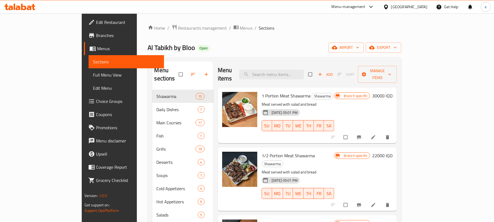
click at [93, 73] on span "Full Menu View" at bounding box center [126, 75] width 67 height 7
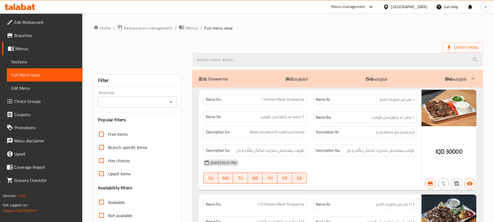
click at [173, 102] on icon "Open" at bounding box center [171, 102] width 7 height 7
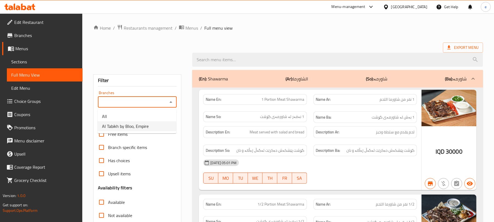
click at [134, 126] on span "Al Tabikh by Bloo, Empire" at bounding box center [125, 126] width 47 height 7
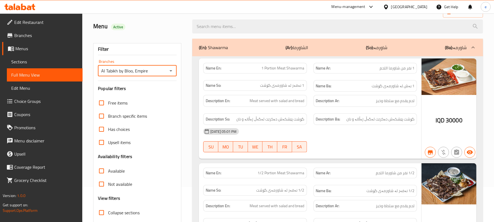
scroll to position [73, 0]
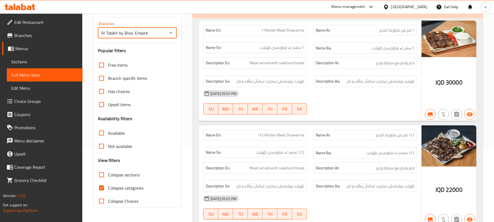
click at [172, 35] on icon "Open" at bounding box center [171, 33] width 7 height 7
click at [131, 49] on li "All" at bounding box center [137, 47] width 79 height 10
click at [171, 33] on icon "Open" at bounding box center [170, 32] width 3 height 1
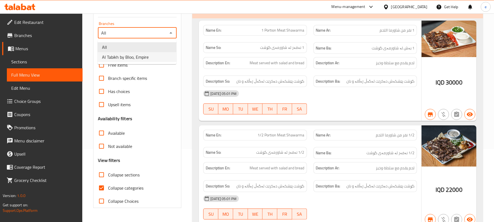
click at [141, 59] on span "Al Tabikh by Bloo, Empire" at bounding box center [125, 57] width 47 height 7
type input "Al Tabikh by Bloo, Empire"
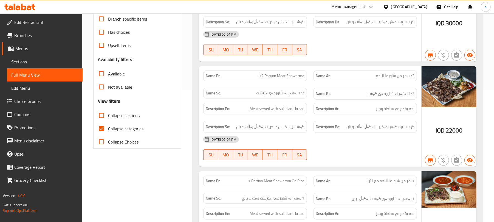
scroll to position [146, 0]
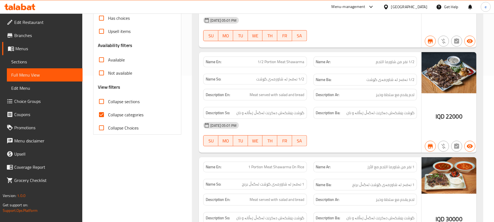
click at [107, 100] on input "Collapse sections" at bounding box center [101, 101] width 13 height 13
checkbox input "true"
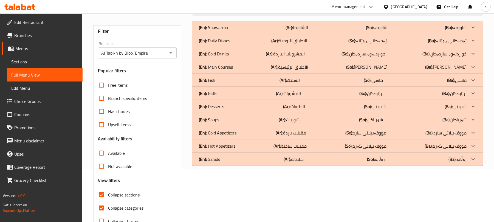
scroll to position [70, 0]
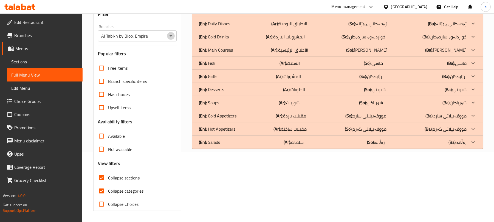
click at [172, 35] on icon "Open" at bounding box center [171, 36] width 7 height 7
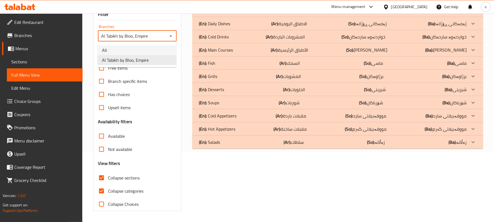
click at [161, 49] on li "All" at bounding box center [137, 50] width 79 height 10
click at [174, 36] on button "Open" at bounding box center [171, 36] width 8 height 8
click at [167, 56] on li "Al Tabikh by Bloo, Empire" at bounding box center [137, 60] width 79 height 10
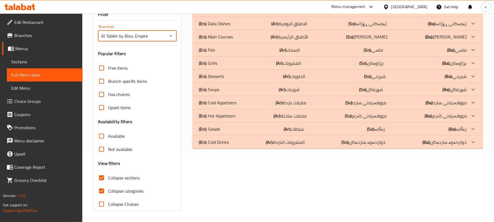
click at [235, 14] on div "(En): Cold Drinks (Ar): المشروبات الباردة (So): خواردنەوە ساردەکان (Ba): خواردن…" at bounding box center [333, 10] width 268 height 7
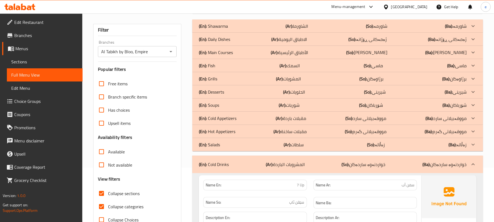
scroll to position [0, 0]
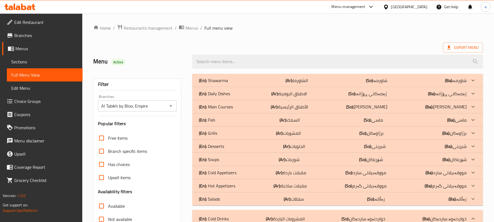
click at [170, 104] on icon "Open" at bounding box center [171, 106] width 7 height 7
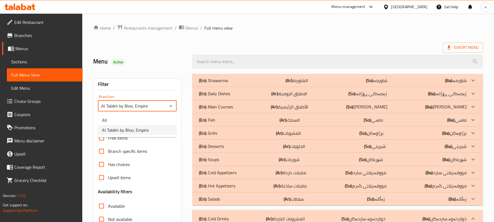
click at [142, 117] on li "All" at bounding box center [137, 120] width 79 height 10
click at [172, 106] on icon "Open" at bounding box center [171, 106] width 7 height 7
click at [151, 126] on li "Al Tabikh by Bloo, Empire" at bounding box center [137, 130] width 79 height 10
click at [175, 106] on div "Al Tabikh by Bloo, Empire Branches" at bounding box center [137, 105] width 79 height 11
click at [168, 106] on icon "Open" at bounding box center [171, 106] width 7 height 7
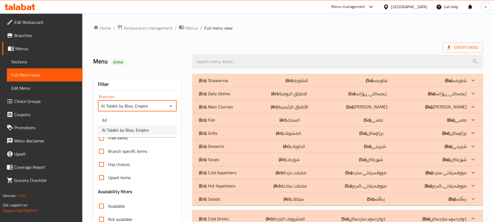
click at [155, 114] on ul "All Al Tabikh by Bloo, Empire" at bounding box center [137, 125] width 79 height 24
click at [155, 117] on li "All" at bounding box center [137, 120] width 79 height 10
click at [174, 109] on icon "Open" at bounding box center [171, 106] width 7 height 7
click at [160, 127] on li "Al Tabikh by Bloo, Empire" at bounding box center [137, 130] width 79 height 10
click at [171, 106] on icon "Open" at bounding box center [170, 105] width 3 height 1
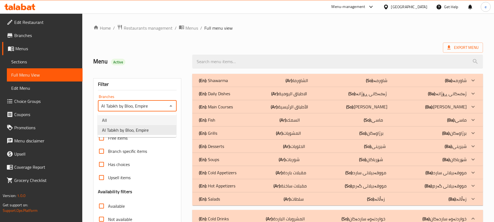
click at [155, 118] on li "All" at bounding box center [137, 120] width 79 height 10
click at [171, 106] on icon "Open" at bounding box center [170, 105] width 3 height 1
click at [144, 137] on ul "All Al Tabikh by Bloo, Empire" at bounding box center [137, 125] width 79 height 24
click at [144, 133] on span "Al Tabikh by Bloo, Empire" at bounding box center [125, 130] width 47 height 7
type input "Al Tabikh by Bloo, Empire"
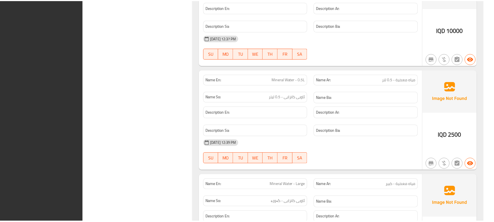
scroll to position [1082, 0]
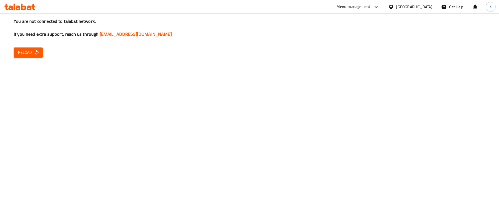
click at [22, 55] on span "Reload" at bounding box center [28, 52] width 20 height 7
click at [28, 57] on button "Reload" at bounding box center [28, 52] width 29 height 10
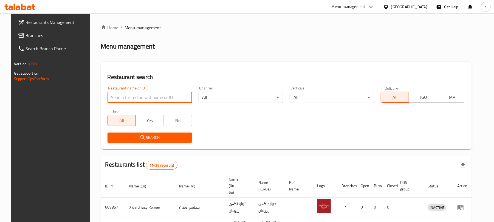
click at [136, 95] on input "search" at bounding box center [149, 97] width 84 height 11
paste input "775658"
type input "775658"
click button "Search" at bounding box center [149, 137] width 84 height 10
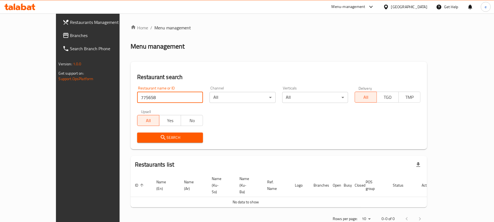
click at [70, 38] on span "Branches" at bounding box center [102, 35] width 64 height 7
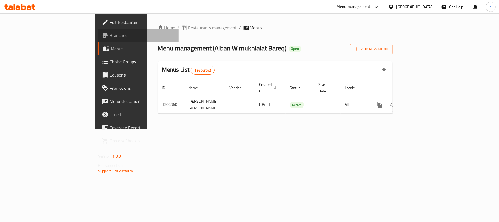
click at [110, 35] on span "Branches" at bounding box center [142, 35] width 65 height 7
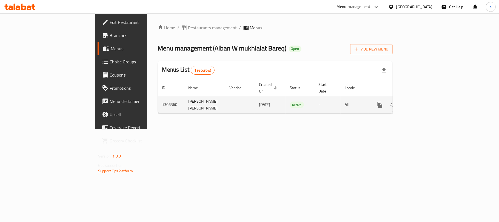
click at [426, 107] on link "enhanced table" at bounding box center [419, 104] width 13 height 13
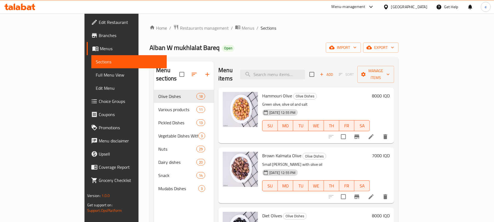
click at [96, 72] on span "Full Menu View" at bounding box center [129, 75] width 67 height 7
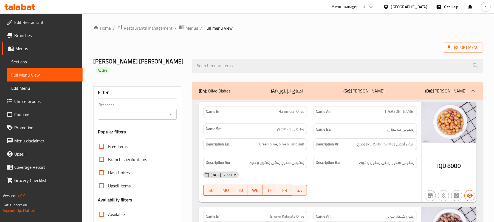
click at [171, 115] on icon "Open" at bounding box center [171, 114] width 7 height 7
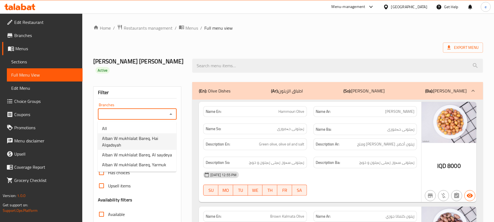
click at [150, 138] on span "Alban W mukhlalat Bareq, Hai Alqadsyah" at bounding box center [137, 141] width 70 height 13
type input "Alban W mukhlalat Bareq, Hai Alqadsyah"
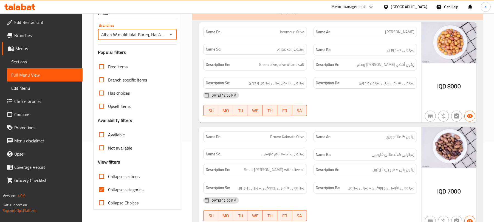
scroll to position [146, 0]
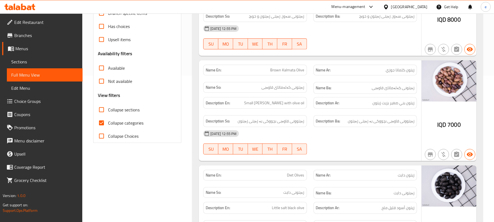
click at [104, 120] on input "Collapse categories" at bounding box center [101, 122] width 13 height 13
checkbox input "false"
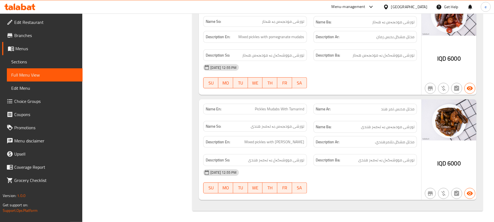
scroll to position [12129, 0]
click at [26, 9] on icon at bounding box center [23, 7] width 5 height 7
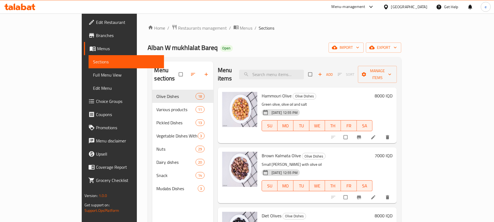
click at [96, 98] on span "Choice Groups" at bounding box center [128, 101] width 64 height 7
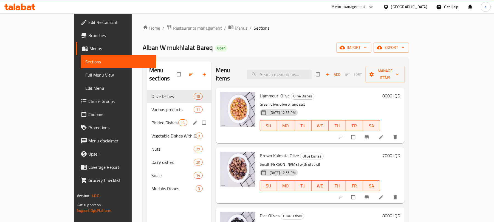
click at [151, 106] on span "Various products" at bounding box center [172, 109] width 43 height 7
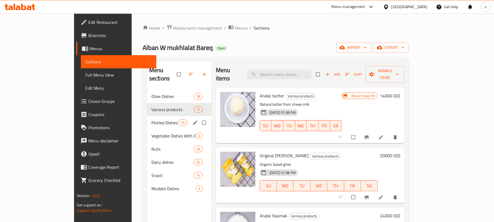
click at [151, 119] on span "Pickled Dishes" at bounding box center [164, 122] width 27 height 7
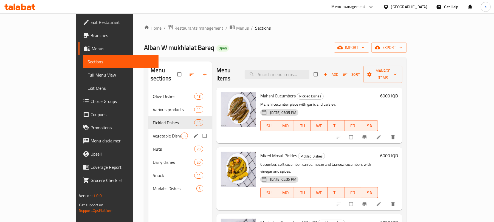
click at [148, 133] on div "Vegetable Dishes With Oil 3" at bounding box center [180, 135] width 64 height 13
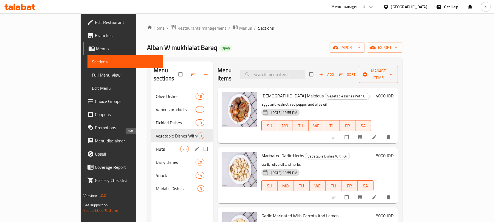
click at [156, 146] on span "Nuts" at bounding box center [168, 149] width 24 height 7
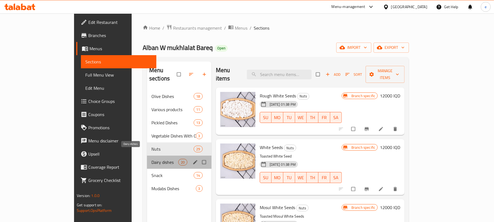
click at [151, 159] on span "Dairy dishes" at bounding box center [164, 162] width 27 height 7
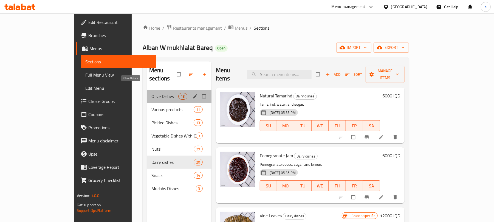
click at [151, 93] on span "Olive Dishes" at bounding box center [164, 96] width 27 height 7
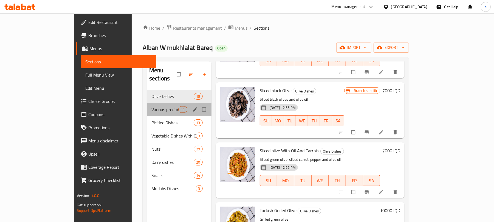
click at [147, 106] on div "Various products 11" at bounding box center [179, 109] width 64 height 13
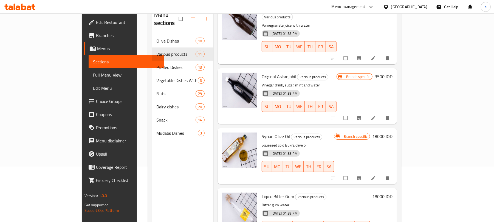
scroll to position [77, 0]
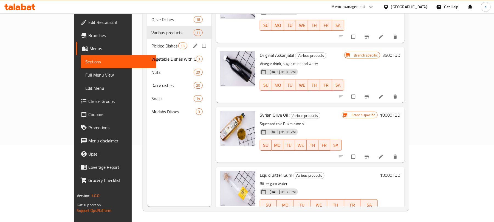
click at [151, 43] on span "Pickled Dishes" at bounding box center [164, 46] width 27 height 7
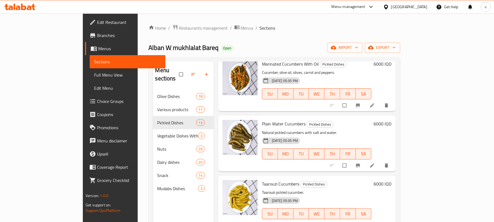
scroll to position [142, 0]
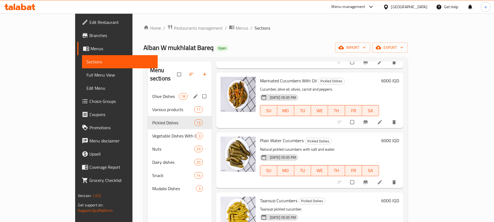
click at [148, 94] on div "Olive Dishes 18" at bounding box center [180, 96] width 64 height 13
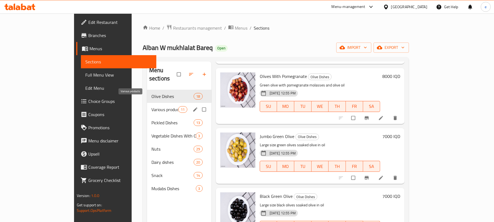
click at [151, 106] on span "Various products" at bounding box center [164, 109] width 27 height 7
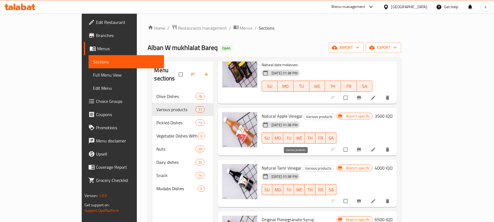
scroll to position [288, 0]
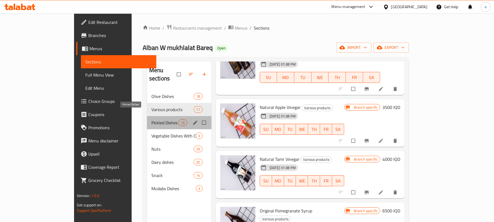
click at [151, 119] on span "Pickled Dishes" at bounding box center [164, 122] width 27 height 7
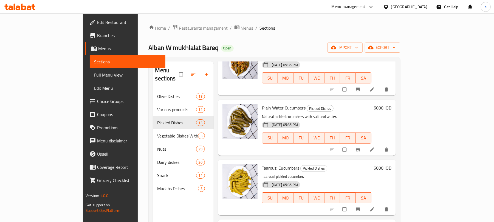
scroll to position [215, 0]
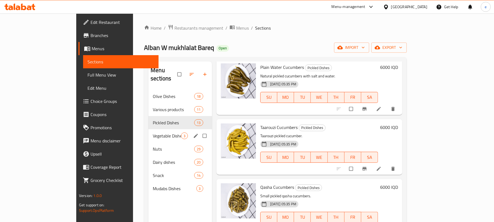
click at [148, 133] on div "Vegetable Dishes With Oil 3" at bounding box center [180, 135] width 64 height 13
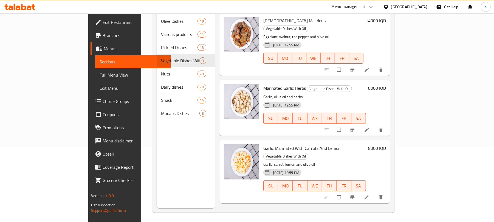
scroll to position [77, 0]
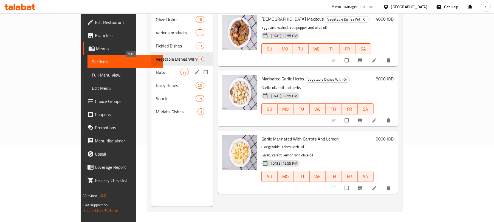
click at [156, 69] on span "Nuts" at bounding box center [168, 72] width 24 height 7
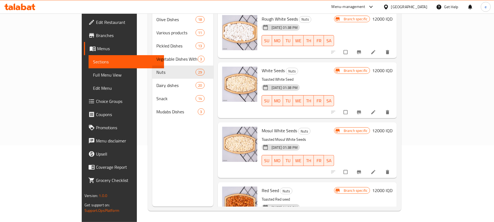
scroll to position [4, 0]
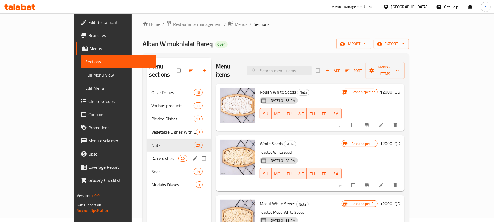
click at [147, 152] on div "Dairy dishes 20" at bounding box center [179, 158] width 64 height 13
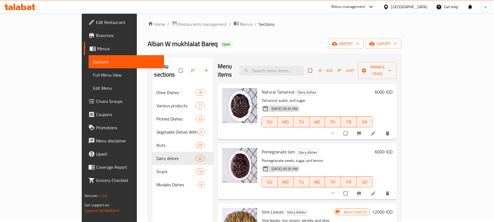
scroll to position [73, 0]
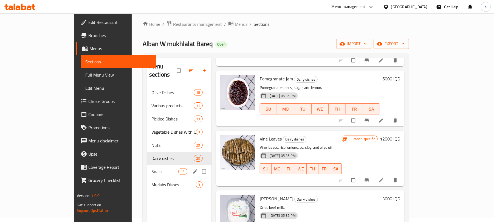
click at [151, 168] on span "Snack" at bounding box center [164, 171] width 27 height 7
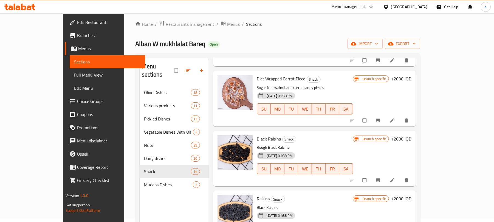
scroll to position [292, 0]
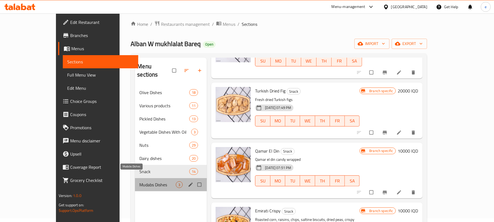
click at [139, 181] on span "Mudabs Dishes" at bounding box center [157, 184] width 36 height 7
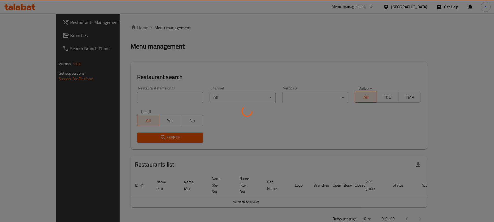
scroll to position [2, 0]
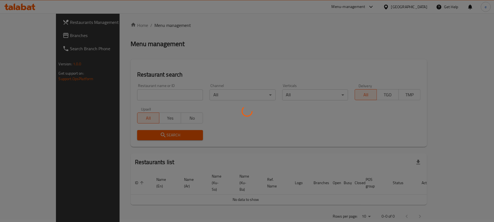
click at [134, 98] on div at bounding box center [247, 111] width 494 height 222
click at [142, 92] on div at bounding box center [247, 111] width 494 height 222
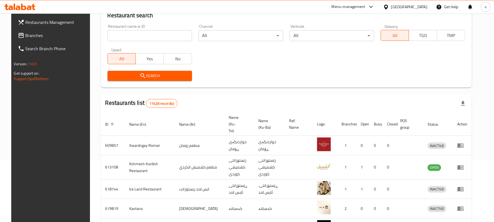
click at [144, 35] on input "search" at bounding box center [149, 35] width 84 height 11
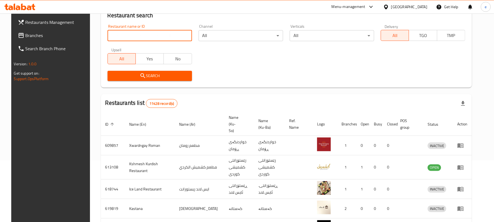
paste input "752486"
type input "752486"
click button "Search" at bounding box center [149, 76] width 84 height 10
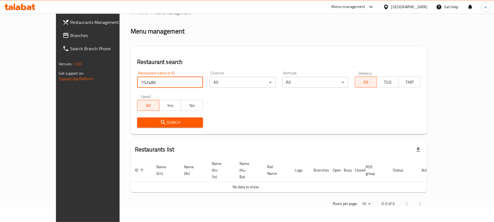
scroll to position [2, 0]
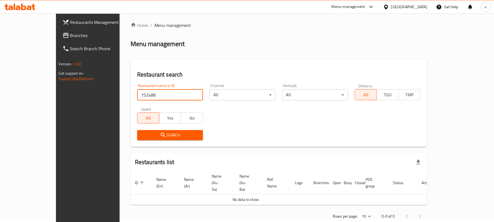
click at [58, 42] on link "Search Branch Phone" at bounding box center [98, 48] width 80 height 13
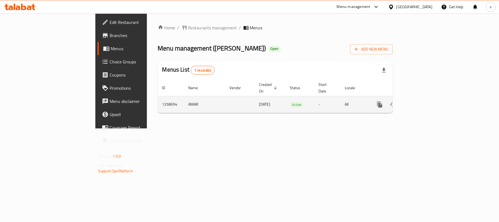
click at [423, 101] on icon "enhanced table" at bounding box center [419, 104] width 7 height 7
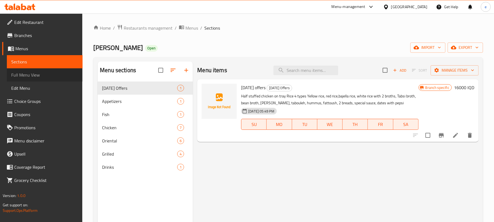
click at [35, 73] on span "Full Menu View" at bounding box center [44, 75] width 67 height 7
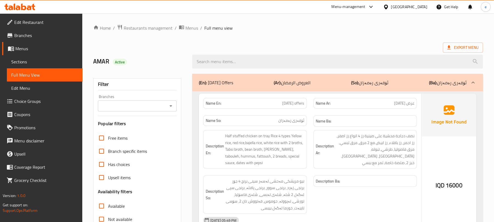
click at [171, 104] on icon "Open" at bounding box center [171, 106] width 7 height 7
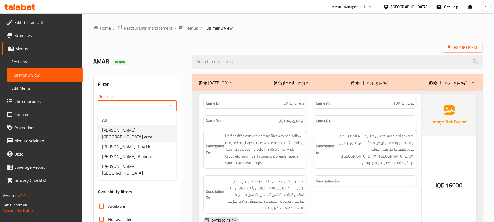
click at [140, 134] on li "[PERSON_NAME], [GEOGRAPHIC_DATA] area" at bounding box center [137, 133] width 79 height 16
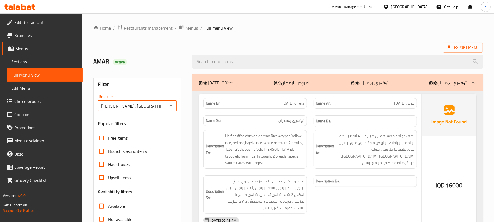
click at [169, 108] on icon "Open" at bounding box center [171, 106] width 7 height 7
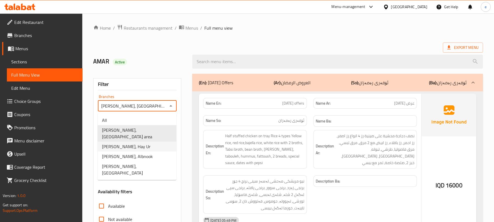
click at [142, 142] on li "[PERSON_NAME], Hay Ur" at bounding box center [137, 147] width 79 height 10
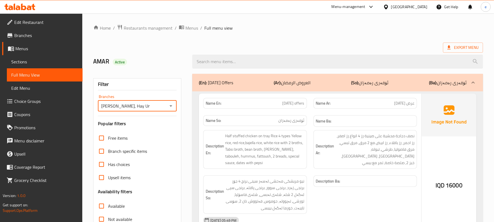
click at [169, 107] on icon "Open" at bounding box center [171, 106] width 7 height 7
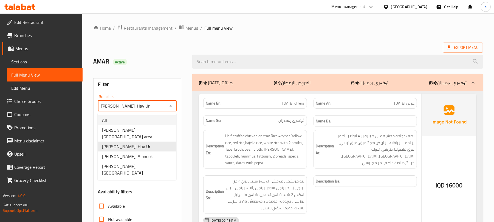
click at [141, 120] on li "All" at bounding box center [137, 120] width 79 height 10
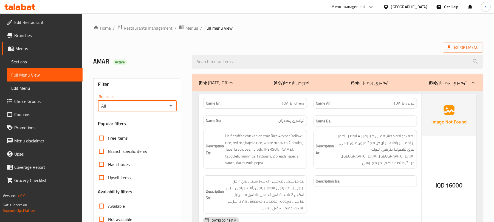
click at [171, 104] on icon "Open" at bounding box center [171, 106] width 7 height 7
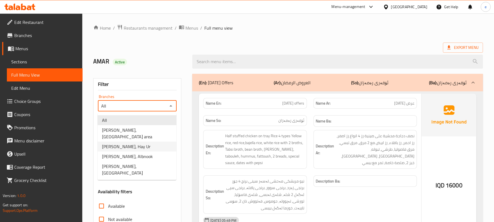
click at [134, 142] on li "[PERSON_NAME], Hay Ur" at bounding box center [137, 147] width 79 height 10
type input "[PERSON_NAME], Hay Ur"
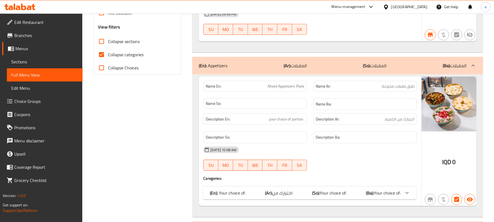
scroll to position [219, 0]
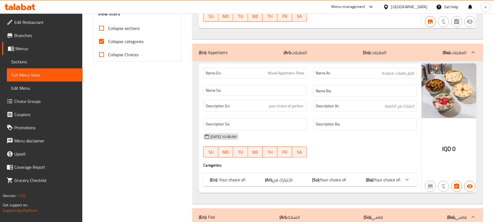
click at [98, 31] on input "Collapse sections" at bounding box center [101, 28] width 13 height 13
checkbox input "true"
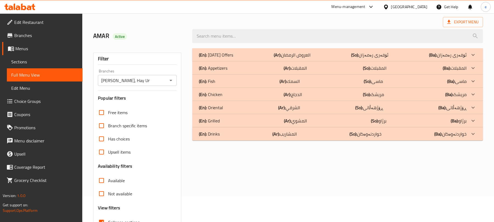
scroll to position [0, 0]
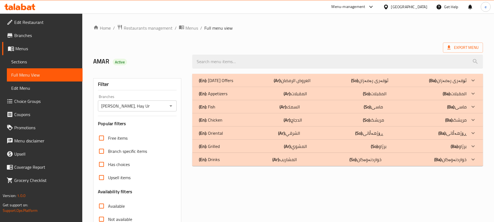
click at [225, 84] on div "(En): Fish (Ar): السمك (So): ماسی (Ba): ماسی" at bounding box center [333, 80] width 268 height 7
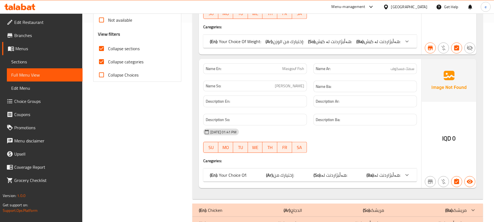
scroll to position [173, 0]
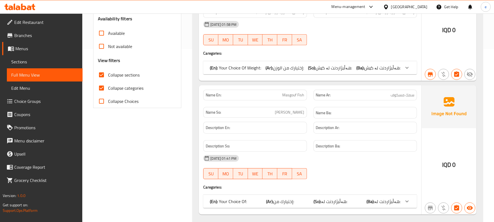
click at [298, 98] on span "Masgouf Fish" at bounding box center [293, 95] width 22 height 6
copy span "Masgouf Fish"
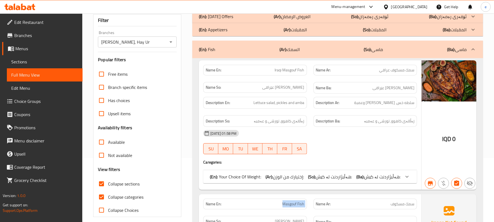
scroll to position [0, 0]
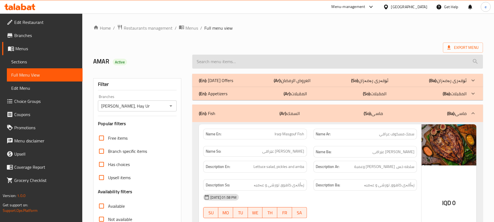
click at [219, 63] on input "search" at bounding box center [337, 62] width 291 height 14
paste input "Masgouf Fish"
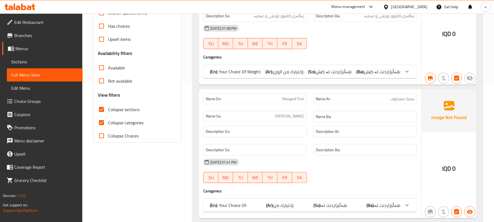
scroll to position [146, 0]
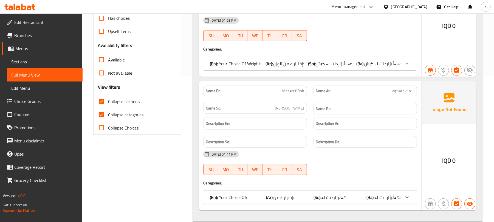
type input "Masgouf Fish"
click at [99, 113] on input "Collapse categories" at bounding box center [101, 114] width 13 height 13
checkbox input "false"
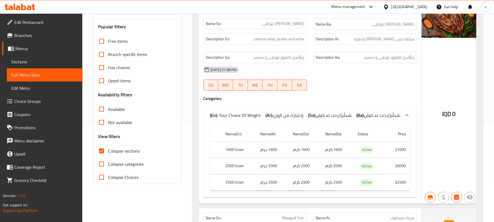
scroll to position [73, 0]
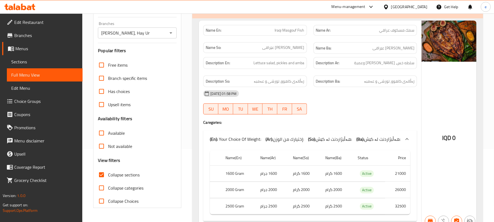
click at [366, 142] on span "هەڵبژاردنت لە کێش:" at bounding box center [382, 139] width 36 height 8
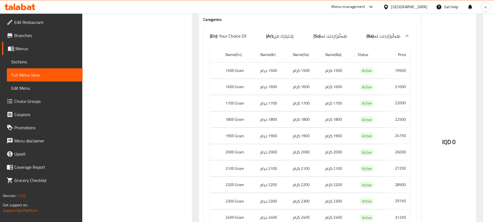
scroll to position [292, 0]
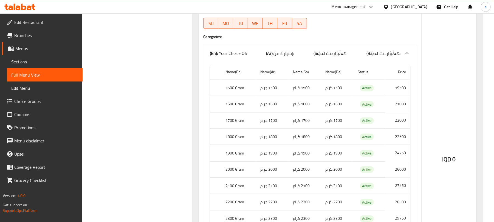
click at [398, 125] on td "22000" at bounding box center [397, 120] width 25 height 16
click at [303, 124] on td "1700 گرام" at bounding box center [304, 120] width 32 height 16
click at [399, 140] on td "22500" at bounding box center [397, 137] width 25 height 16
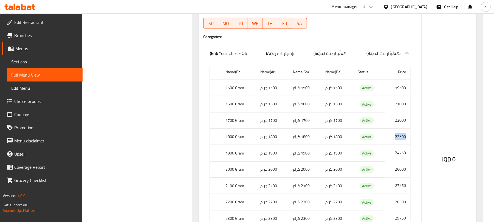
click at [399, 140] on td "22500" at bounding box center [397, 137] width 25 height 16
click at [298, 140] on td "1800 گرام" at bounding box center [304, 137] width 32 height 16
click at [271, 140] on td "1800 جرام" at bounding box center [272, 137] width 32 height 16
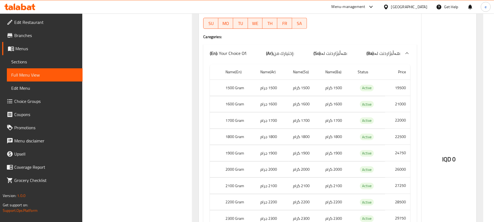
click at [242, 140] on th "1800 Gram" at bounding box center [238, 137] width 35 height 16
click at [398, 156] on td "24750" at bounding box center [397, 153] width 25 height 16
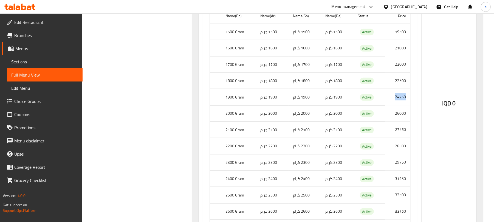
scroll to position [366, 0]
click at [398, 98] on td "26000" at bounding box center [397, 96] width 25 height 16
click at [296, 98] on td "2000 گرام" at bounding box center [304, 96] width 32 height 16
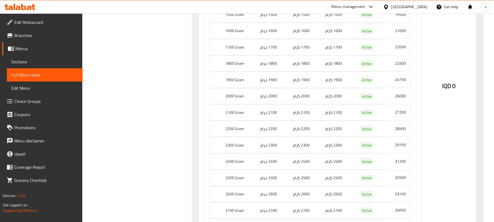
click at [276, 99] on td "2000 جرام" at bounding box center [272, 96] width 32 height 16
click at [400, 118] on td "27250" at bounding box center [397, 112] width 25 height 16
click at [308, 116] on td "2100 گرام" at bounding box center [304, 112] width 32 height 16
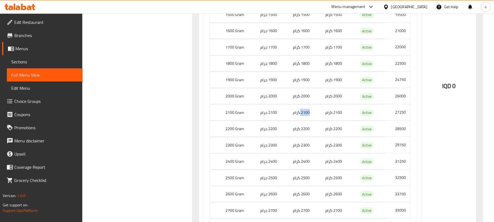
click at [308, 116] on td "2100 گرام" at bounding box center [304, 112] width 32 height 16
click at [242, 134] on th "2200 Gram" at bounding box center [238, 129] width 35 height 16
click at [269, 135] on td "2200 جرام" at bounding box center [272, 129] width 32 height 16
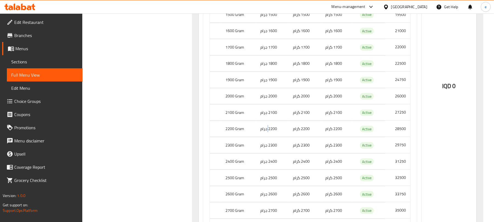
click at [269, 135] on td "2200 جرام" at bounding box center [272, 129] width 32 height 16
click at [302, 132] on td "2200 گرام" at bounding box center [304, 129] width 32 height 16
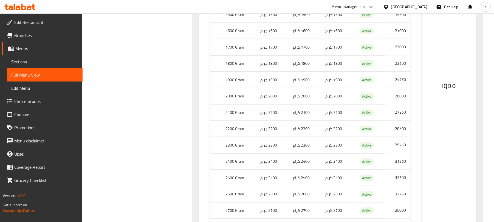
click at [402, 134] on td "28500" at bounding box center [397, 129] width 25 height 16
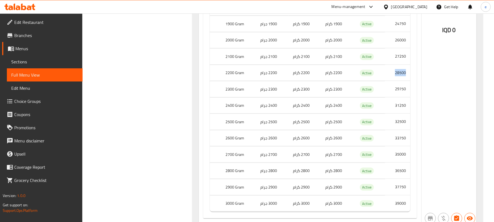
scroll to position [439, 0]
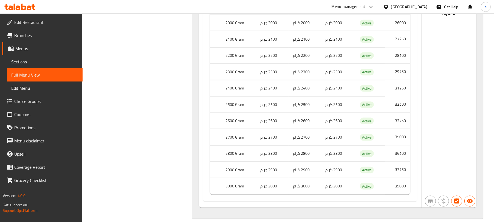
click at [237, 73] on th "2300 Gram" at bounding box center [238, 72] width 35 height 16
click at [398, 77] on td "29750" at bounding box center [397, 72] width 25 height 16
click at [406, 94] on td "31250" at bounding box center [397, 88] width 25 height 16
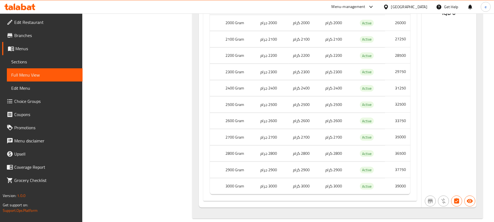
click at [403, 94] on td "31250" at bounding box center [397, 88] width 25 height 16
click at [295, 94] on td "2400 گرام" at bounding box center [304, 88] width 32 height 16
click at [401, 110] on td "32500" at bounding box center [397, 105] width 25 height 16
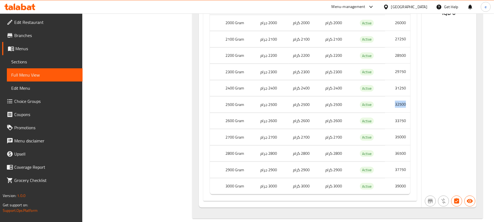
click at [401, 110] on td "32500" at bounding box center [397, 105] width 25 height 16
click at [299, 108] on td "2500 گرام" at bounding box center [304, 105] width 32 height 16
click at [261, 107] on td "2500 جرام" at bounding box center [272, 105] width 32 height 16
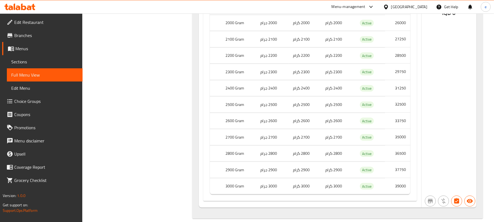
click at [398, 125] on td "33750" at bounding box center [397, 121] width 25 height 16
click at [304, 126] on td "2600 گرام" at bounding box center [304, 121] width 32 height 16
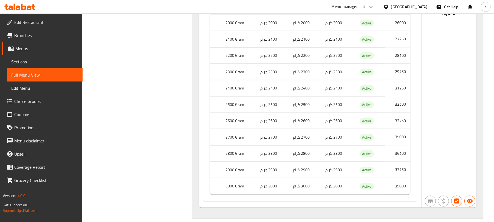
click at [396, 141] on td "35000" at bounding box center [397, 137] width 25 height 16
click at [399, 158] on td "36500" at bounding box center [397, 153] width 25 height 16
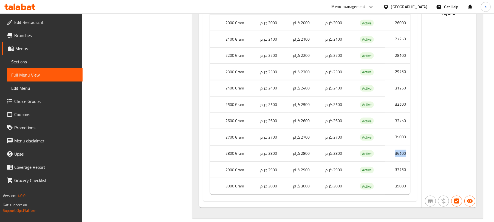
scroll to position [452, 0]
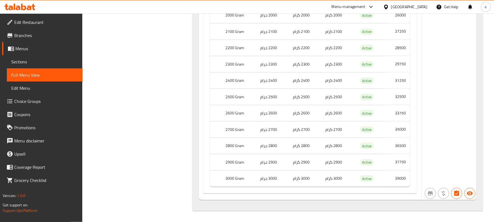
click at [398, 162] on td "37750" at bounding box center [397, 162] width 25 height 16
click at [401, 180] on td "39000" at bounding box center [397, 178] width 25 height 16
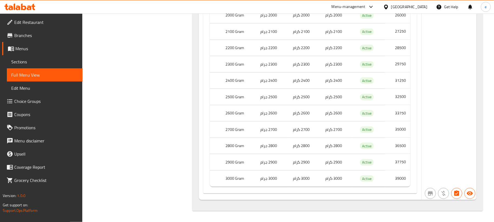
click at [24, 9] on icon at bounding box center [23, 7] width 5 height 7
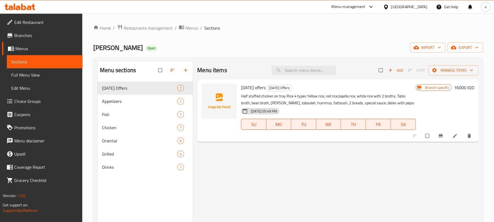
click at [16, 36] on span "Branches" at bounding box center [46, 35] width 64 height 7
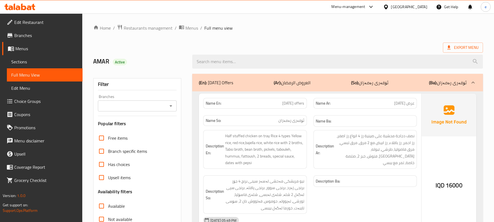
click at [22, 64] on span "Sections" at bounding box center [44, 61] width 67 height 7
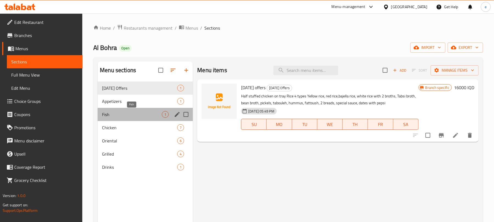
click at [118, 114] on span "Fish" at bounding box center [132, 114] width 60 height 7
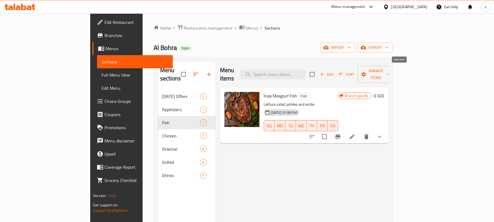
click at [334, 71] on span "Add" at bounding box center [326, 74] width 15 height 6
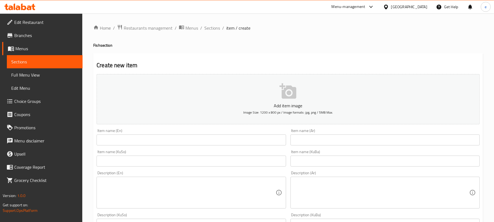
click at [356, 143] on input "text" at bounding box center [384, 139] width 189 height 11
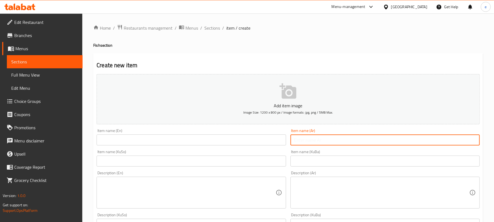
paste input "سمك مسكوف"
type input "سمك مسكوف"
click at [176, 137] on input "text" at bounding box center [191, 139] width 189 height 11
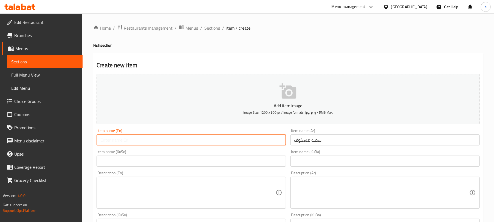
paste input "Masgouf Fish"
type input "Masgouf Fish"
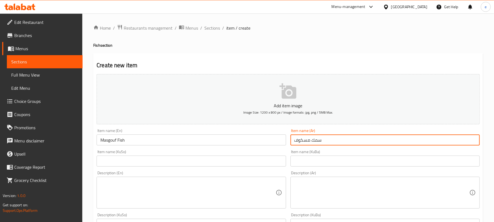
click at [301, 140] on input "سمك مسكوف" at bounding box center [384, 139] width 189 height 11
paste input "text"
type input "سمك مسكوف"
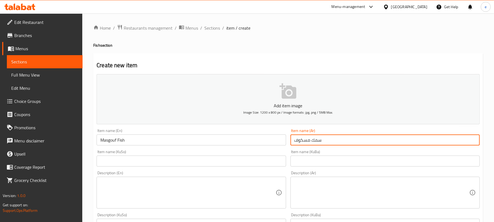
click at [236, 165] on input "text" at bounding box center [191, 160] width 189 height 11
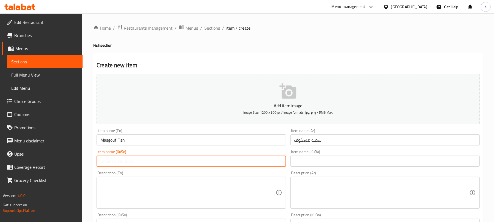
paste input "ماسی مەسگوف"
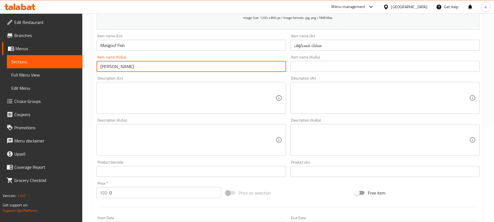
scroll to position [228, 0]
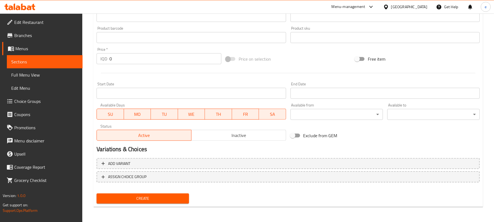
type input "ماسی مەسگوف"
click at [140, 198] on span "Create" at bounding box center [143, 198] width 84 height 7
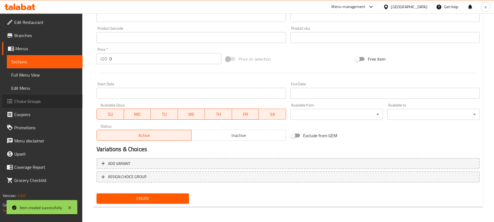
click at [32, 99] on span "Choice Groups" at bounding box center [46, 101] width 64 height 7
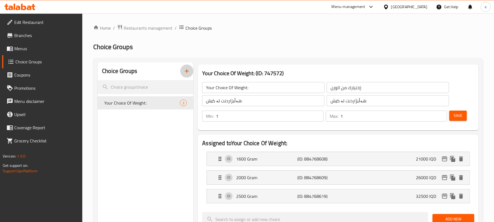
click at [188, 70] on icon "button" at bounding box center [186, 71] width 7 height 7
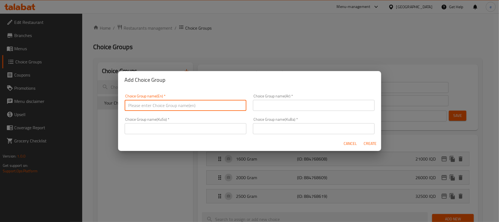
click at [189, 105] on input "text" at bounding box center [186, 105] width 122 height 11
type input "Your Choice Of:"
click at [271, 106] on input "text" at bounding box center [314, 105] width 122 height 11
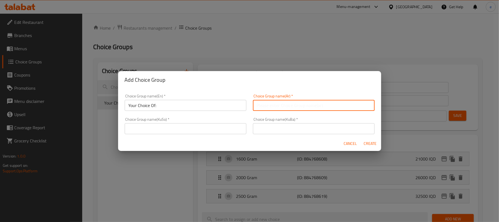
type input "إختيارك من:"
click at [214, 128] on input "text" at bounding box center [186, 128] width 122 height 11
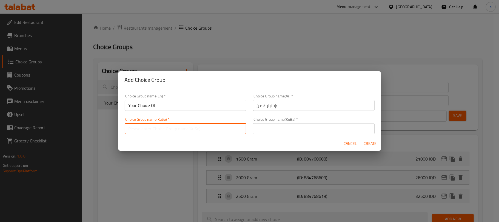
type input "هەڵبژاردنت لە:"
click at [263, 123] on input "text" at bounding box center [314, 128] width 122 height 11
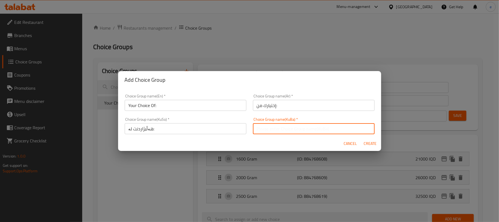
type input "هەڵبژاردنت لە:"
click at [365, 141] on span "Create" at bounding box center [370, 143] width 13 height 7
type input "Your Choice Of:"
type input "إختيارك من:"
type input "هەڵبژاردنت لە:"
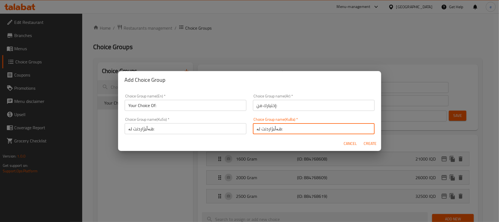
type input "هەڵبژاردنت لە:"
type input "0"
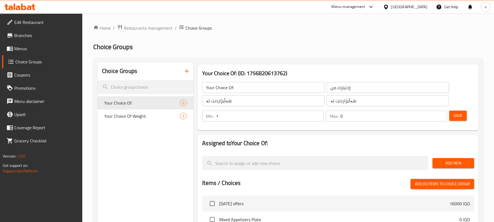
type input "1"
click at [316, 113] on input "1" at bounding box center [269, 116] width 107 height 11
type input "1"
click at [440, 114] on input "1" at bounding box center [393, 116] width 107 height 11
click at [458, 115] on span "Save" at bounding box center [458, 115] width 9 height 7
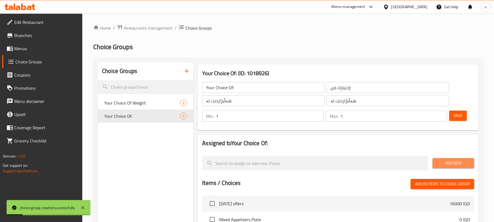
click at [446, 159] on button "Add New" at bounding box center [453, 163] width 42 height 10
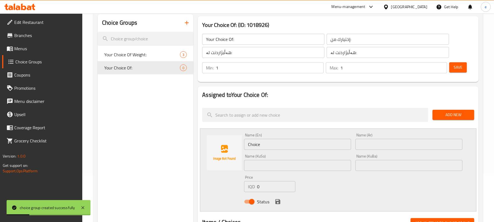
scroll to position [73, 0]
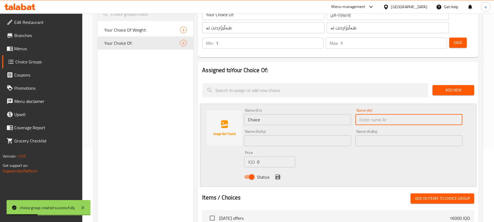
click at [407, 117] on input "text" at bounding box center [408, 119] width 107 height 11
paste input "1500غم"
type input "1500غم"
click at [135, 34] on div "Your Choice Of Weight: 3" at bounding box center [146, 29] width 96 height 13
type input "Your Choice Of Weight:"
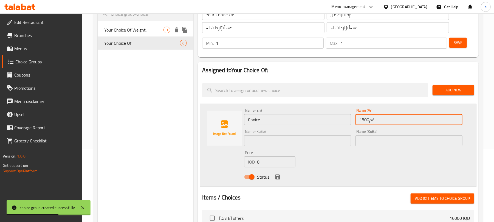
type input "إختيارك من الوزن:"
type input "هەڵبژاردنت لە کێش:"
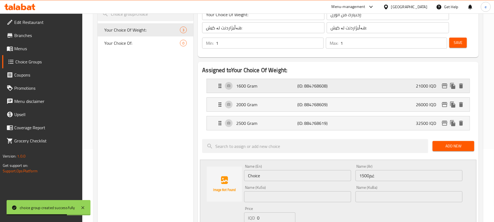
click at [293, 90] on div "1600 Gram (ID: 884768608) 21000 IQD" at bounding box center [340, 86] width 246 height 14
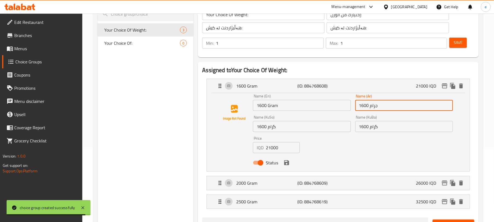
click at [373, 110] on input "1600 جرام" at bounding box center [404, 105] width 98 height 11
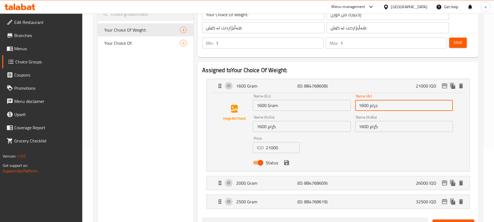
click at [270, 128] on input "1600 گرام" at bounding box center [302, 126] width 98 height 11
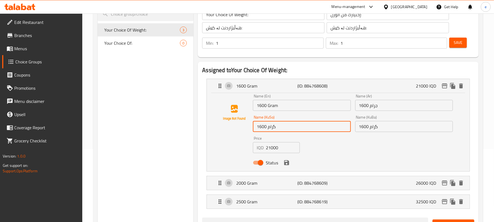
click at [270, 128] on input "1600 گرام" at bounding box center [302, 126] width 98 height 11
click at [273, 107] on input "1600 Gram" at bounding box center [302, 105] width 98 height 11
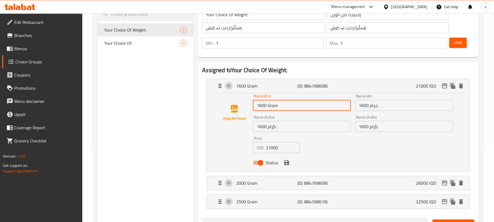
click at [273, 107] on input "1600 Gram" at bounding box center [302, 105] width 98 height 11
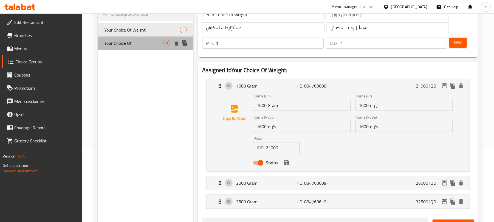
click at [136, 47] on div "Your Choice Of: 0" at bounding box center [146, 42] width 96 height 13
type input "Your Choice Of:"
type input "إختيارك من:"
type input "هەڵبژاردنت لە:"
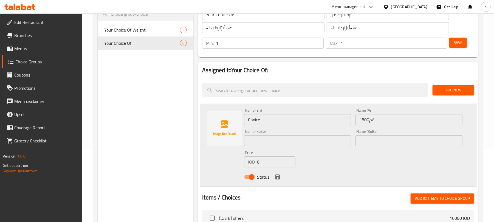
click at [374, 120] on input "1500غم" at bounding box center [408, 119] width 107 height 11
click at [392, 120] on input "1500غم" at bounding box center [408, 119] width 107 height 11
click at [447, 121] on input "1500غم" at bounding box center [408, 119] width 107 height 11
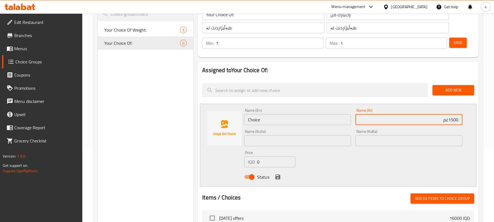
click at [450, 120] on input "1500غم" at bounding box center [408, 119] width 107 height 11
click at [449, 120] on input "1500غم" at bounding box center [408, 119] width 107 height 11
click at [446, 121] on input "1500 غم" at bounding box center [408, 119] width 107 height 11
paste input "را"
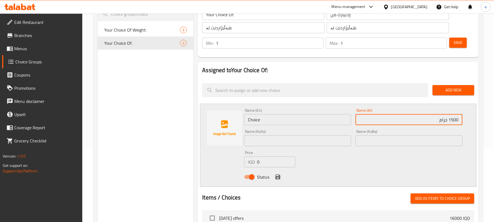
click at [455, 120] on input "1500 جرام" at bounding box center [408, 119] width 107 height 11
type input "1500 جرام"
click at [267, 122] on input "Choice" at bounding box center [297, 119] width 107 height 11
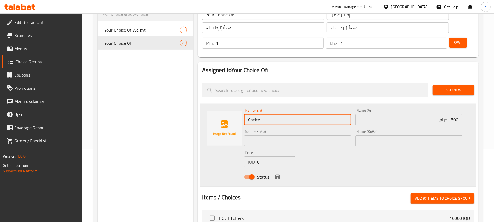
click at [267, 122] on input "Choice" at bounding box center [297, 119] width 107 height 11
paste input "1500"
paste input "Gram"
type input "1500 Gram"
drag, startPoint x: 336, startPoint y: 143, endPoint x: 341, endPoint y: 142, distance: 5.1
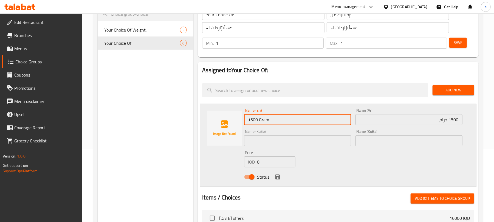
click at [336, 143] on input "text" at bounding box center [297, 140] width 107 height 11
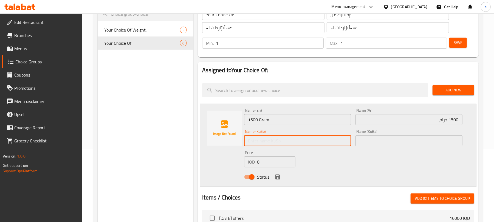
paste input "1500"
paste input "گرام"
click at [337, 145] on input "1500 گرام" at bounding box center [297, 140] width 107 height 11
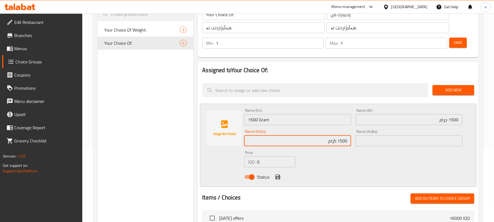
type input "1500 گرام"
click at [376, 145] on input "text" at bounding box center [408, 140] width 107 height 11
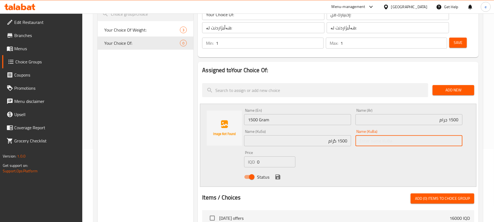
paste input "1500 گرام"
type input "1500 گرام"
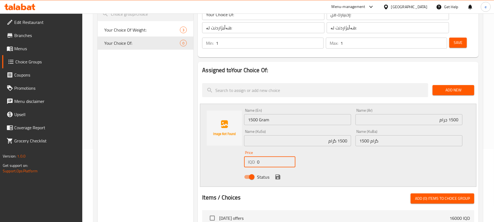
drag, startPoint x: 262, startPoint y: 161, endPoint x: 245, endPoint y: 162, distance: 17.6
click at [245, 162] on div "IQD 0 Price" at bounding box center [269, 161] width 51 height 11
type input "19500"
click at [277, 176] on icon "save" at bounding box center [278, 177] width 7 height 7
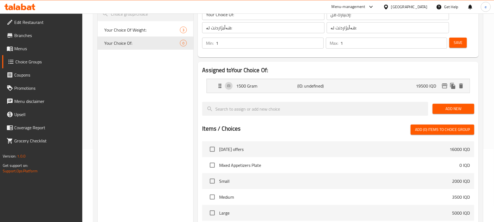
click at [462, 39] on button "Save" at bounding box center [458, 43] width 18 height 10
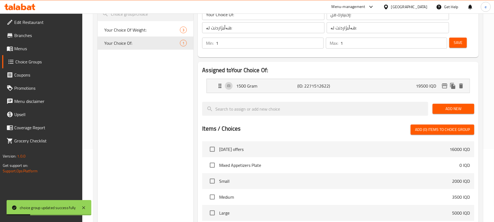
click at [457, 107] on span "Add New" at bounding box center [453, 108] width 33 height 7
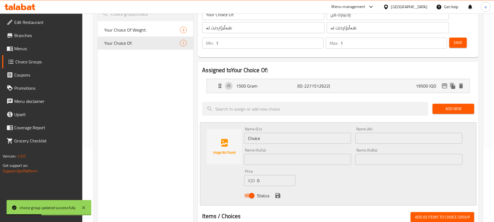
click at [421, 140] on input "text" at bounding box center [408, 138] width 107 height 11
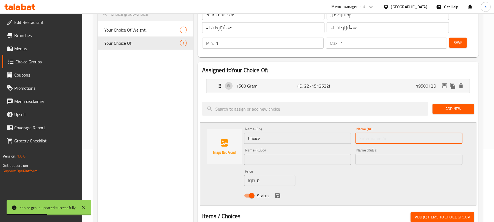
paste input "1600"
paste input "جرام"
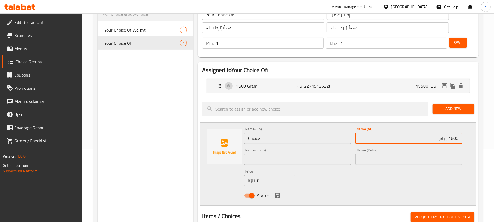
type input "1600 جرام"
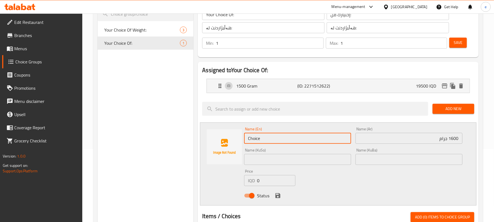
click at [264, 140] on input "Choice" at bounding box center [297, 138] width 107 height 11
paste input "1600"
paste input "Gram"
type input "1600 Gram"
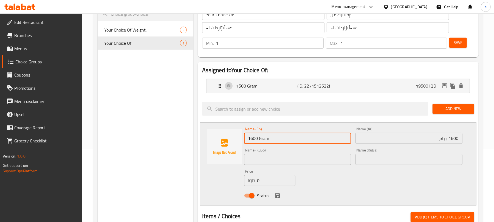
click at [287, 158] on input "text" at bounding box center [297, 159] width 107 height 11
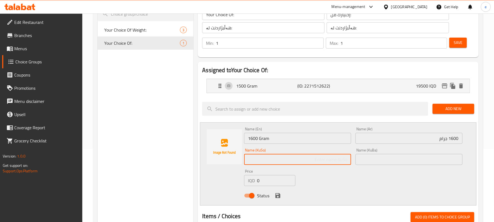
paste input "1600"
paste input "گرام"
click at [338, 159] on input "1600 گرام" at bounding box center [297, 159] width 107 height 11
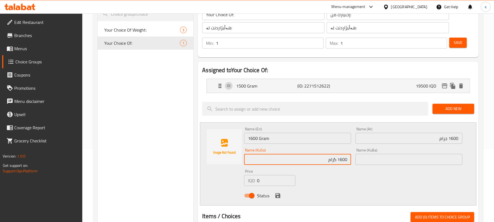
type input "1600 گرام"
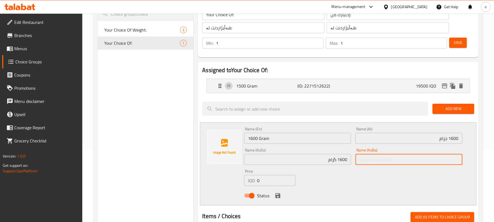
click at [398, 154] on input "text" at bounding box center [408, 159] width 107 height 11
paste input "1600 گرام"
type input "1600 گرام"
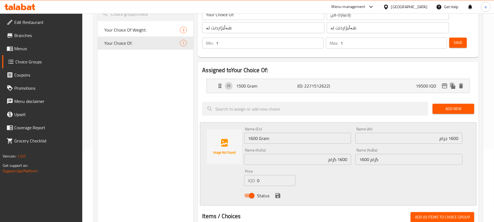
drag, startPoint x: 256, startPoint y: 178, endPoint x: 244, endPoint y: 179, distance: 12.7
click at [244, 179] on div "Price IQD 0 Price" at bounding box center [270, 177] width 56 height 21
drag, startPoint x: 271, startPoint y: 180, endPoint x: 244, endPoint y: 182, distance: 28.1
click at [244, 182] on div "Price IQD 0 Price" at bounding box center [270, 177] width 56 height 21
paste input "2100"
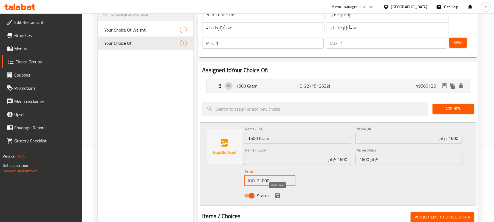
type input "21000"
click at [279, 196] on icon "save" at bounding box center [277, 195] width 5 height 5
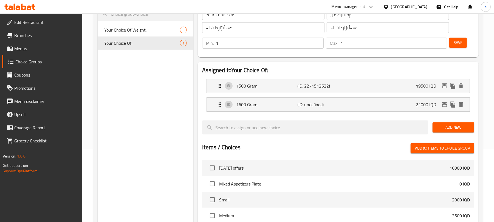
click at [452, 45] on button "Save" at bounding box center [458, 43] width 18 height 10
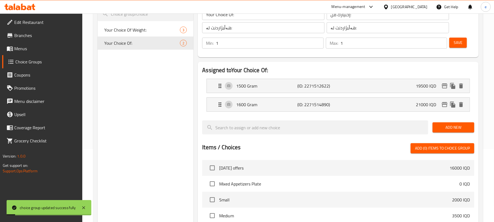
click at [450, 126] on span "Add New" at bounding box center [453, 127] width 33 height 7
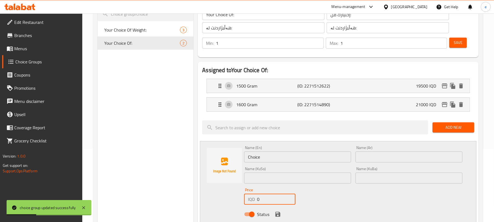
drag, startPoint x: 262, startPoint y: 203, endPoint x: 248, endPoint y: 203, distance: 14.0
click at [249, 203] on div "IQD 0 Price" at bounding box center [269, 199] width 51 height 11
paste input "2200"
type input "22000"
click at [403, 157] on input "text" at bounding box center [408, 156] width 107 height 11
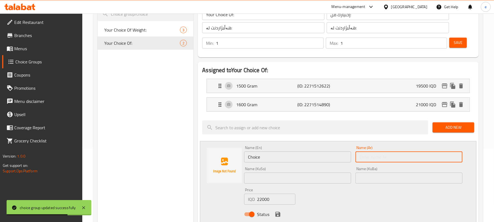
paste input "1700"
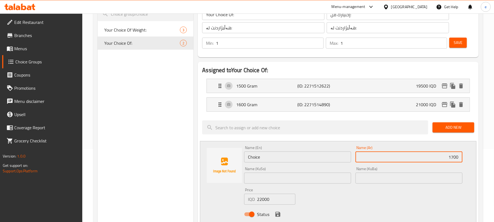
paste input "جرام"
type input "1700 جرام"
click at [267, 160] on input "Choice" at bounding box center [297, 156] width 107 height 11
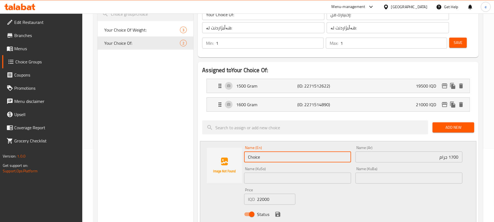
click at [267, 160] on input "Choice" at bounding box center [297, 156] width 107 height 11
paste input "1700"
paste input "Gram"
type input "1700 Gram"
click at [288, 177] on input "text" at bounding box center [297, 177] width 107 height 11
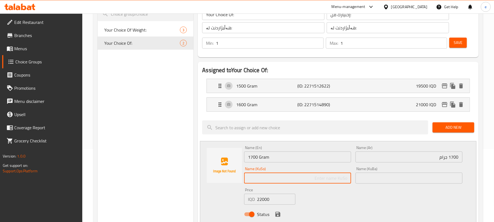
paste input "1700"
click at [334, 181] on input "1700" at bounding box center [297, 177] width 107 height 11
paste input "گرام"
click at [339, 177] on input "1700 گرام" at bounding box center [297, 177] width 107 height 11
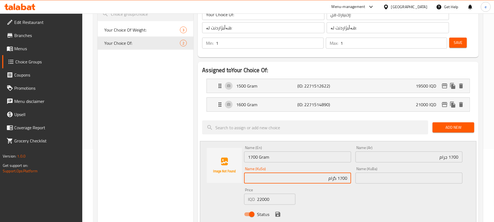
click at [339, 177] on input "1700 گرام" at bounding box center [297, 177] width 107 height 11
type input "1700 گرام"
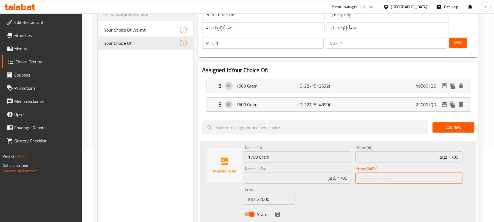
click at [408, 174] on input "text" at bounding box center [408, 177] width 107 height 11
paste input "1700 گرام"
type input "1700 گرام"
click at [279, 213] on icon "save" at bounding box center [277, 214] width 5 height 5
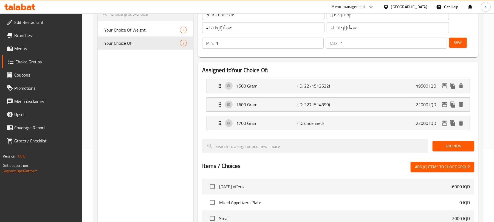
click at [465, 39] on div "Save" at bounding box center [459, 42] width 23 height 13
click at [464, 40] on button "Save" at bounding box center [458, 43] width 18 height 10
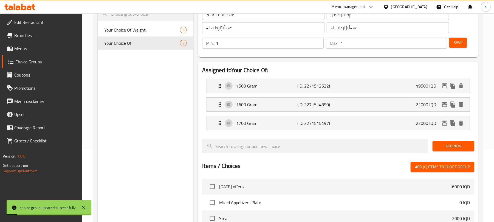
click at [459, 146] on span "Add New" at bounding box center [453, 146] width 33 height 7
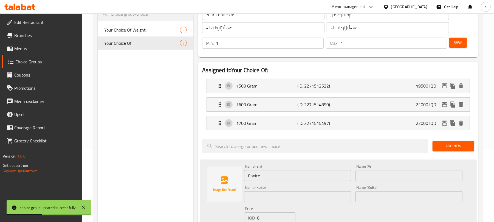
scroll to position [146, 0]
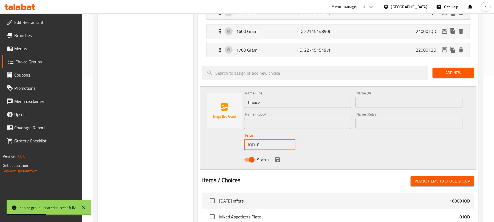
drag, startPoint x: 264, startPoint y: 142, endPoint x: 251, endPoint y: 144, distance: 13.1
click at [252, 144] on div "IQD 0 Price" at bounding box center [269, 144] width 51 height 11
paste input "2250"
type input "22500"
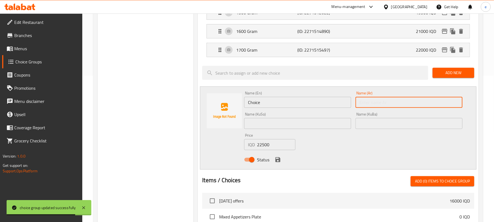
click at [426, 106] on input "text" at bounding box center [408, 102] width 107 height 11
paste input "1800"
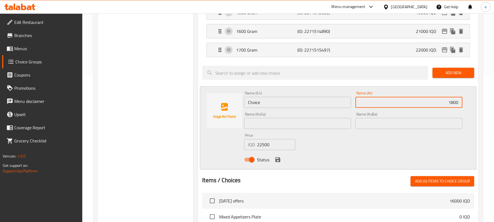
paste input "جرام"
type input "1800 جرام"
click at [256, 108] on input "Choice" at bounding box center [297, 102] width 107 height 11
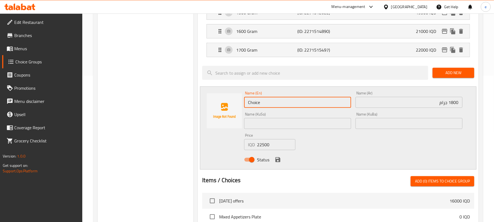
click at [256, 108] on input "Choice" at bounding box center [297, 102] width 107 height 11
paste input "1800"
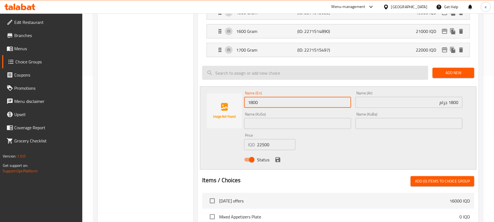
paste input "Gram"
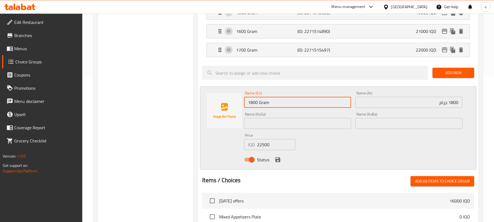
type input "1800 Gram"
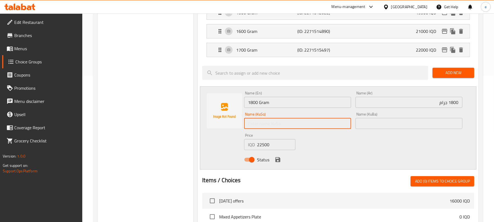
click at [337, 129] on input "text" at bounding box center [297, 123] width 107 height 11
paste input "1800"
paste input "گرام"
click at [338, 125] on input "1800 گرام" at bounding box center [297, 123] width 107 height 11
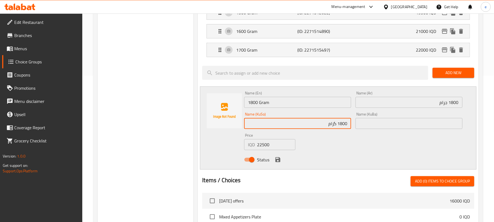
click at [338, 125] on input "1800 گرام" at bounding box center [297, 123] width 107 height 11
type input "1800 گرام"
click at [383, 127] on input "text" at bounding box center [408, 123] width 107 height 11
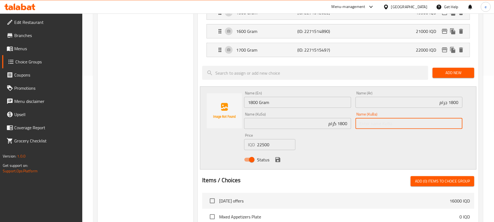
paste input "1800 گرام"
type input "1800 گرام"
click at [277, 160] on icon "save" at bounding box center [277, 159] width 5 height 5
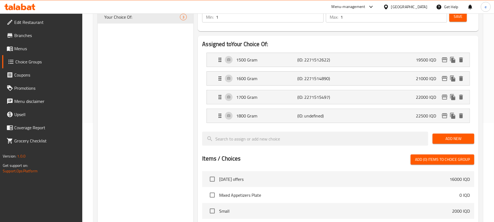
scroll to position [73, 0]
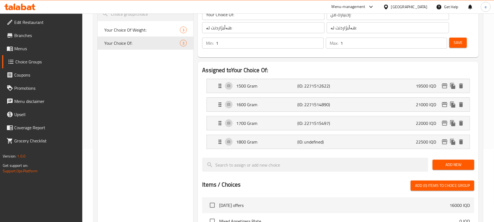
click at [454, 43] on span "Save" at bounding box center [458, 42] width 9 height 7
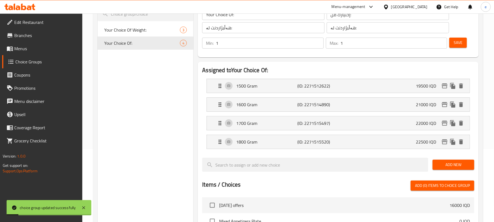
click at [459, 168] on span "Add New" at bounding box center [453, 164] width 33 height 7
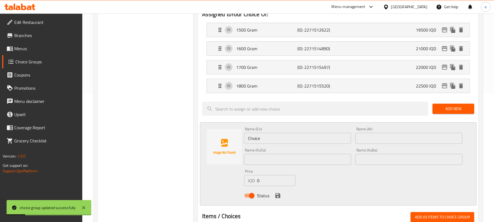
scroll to position [146, 0]
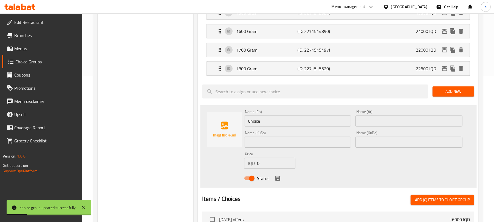
drag, startPoint x: 267, startPoint y: 165, endPoint x: 233, endPoint y: 166, distance: 33.5
click at [233, 166] on div "Name (En) Choice Name (En) Name (Ar) Name (Ar) Name (KuSo) Name (KuSo) Name (Ku…" at bounding box center [338, 146] width 276 height 83
paste input "2475"
type input "24750"
click at [426, 119] on input "text" at bounding box center [408, 120] width 107 height 11
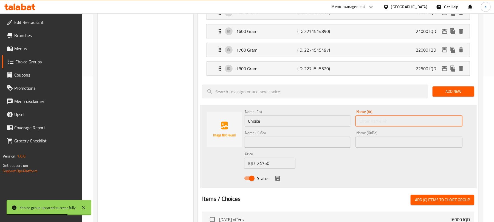
paste input "24750"
click at [441, 128] on div "Name (Ar) 24750 Name (Ar)" at bounding box center [408, 117] width 111 height 21
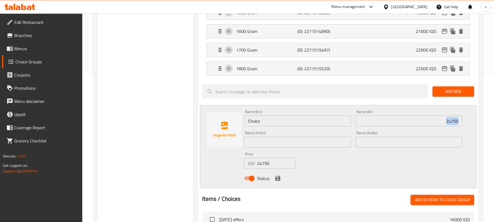
click at [451, 124] on input "24750" at bounding box center [408, 120] width 107 height 11
paste input "1900"
paste input "جرام"
type input "1900 جرام"
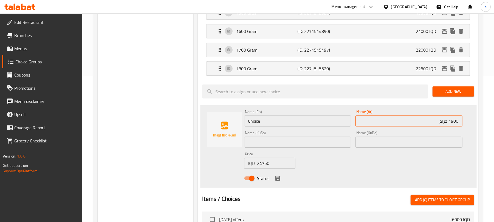
click at [307, 123] on input "Choice" at bounding box center [297, 120] width 107 height 11
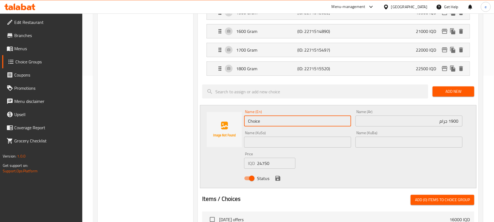
click at [307, 123] on input "Choice" at bounding box center [297, 120] width 107 height 11
paste input "1900"
paste input "Gram"
type input "1900 Gram"
click at [325, 146] on input "text" at bounding box center [297, 142] width 107 height 11
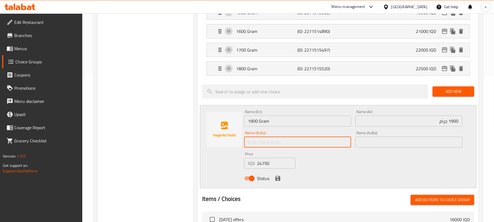
paste input "1900"
paste input "گرام"
click at [338, 146] on input "1900 گرام" at bounding box center [297, 142] width 107 height 11
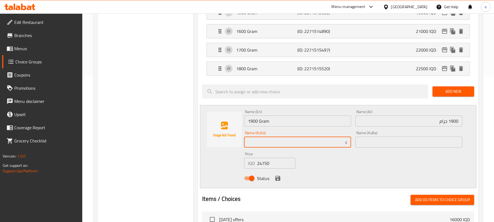
click at [384, 142] on input "text" at bounding box center [408, 142] width 107 height 11
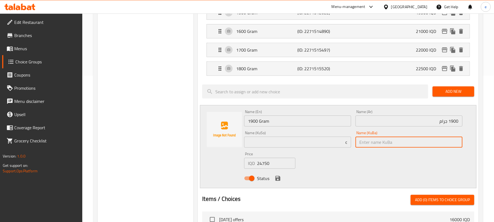
click at [343, 147] on input "c" at bounding box center [297, 142] width 107 height 11
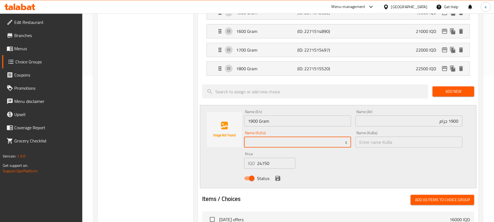
click at [343, 147] on input "c" at bounding box center [297, 142] width 107 height 11
click at [343, 147] on input "1900 گرام" at bounding box center [297, 142] width 107 height 11
type input "1900 گرام"
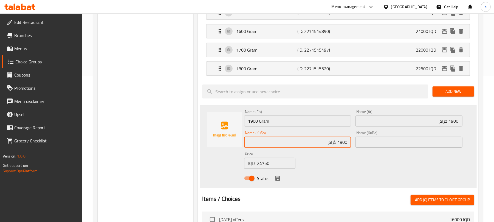
click at [396, 144] on input "text" at bounding box center [408, 142] width 107 height 11
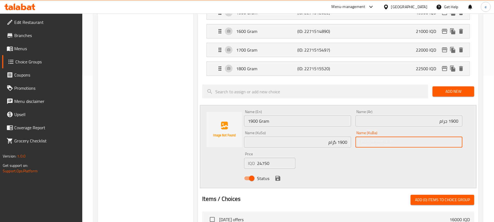
paste input "1900 گرام"
type input "1900 گرام"
click at [280, 177] on icon "save" at bounding box center [278, 178] width 7 height 7
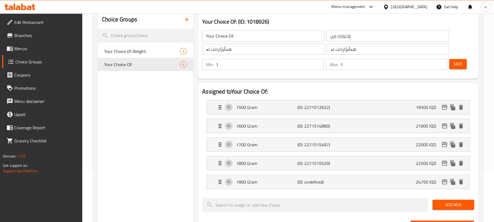
scroll to position [0, 0]
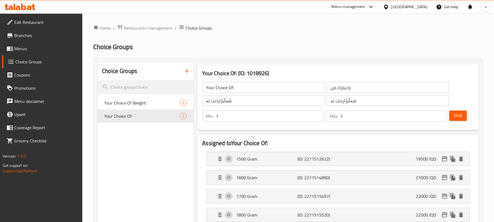
click at [457, 115] on span "Save" at bounding box center [458, 115] width 9 height 7
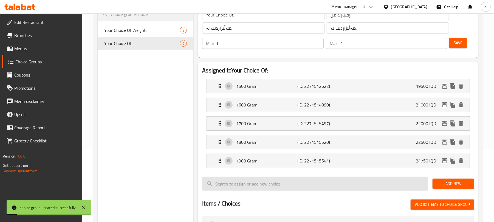
scroll to position [146, 0]
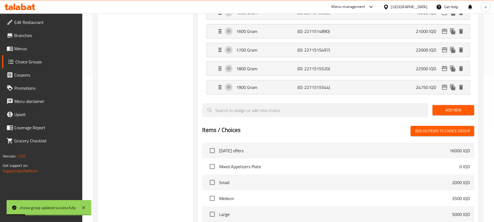
click at [439, 115] on button "Add New" at bounding box center [453, 110] width 42 height 10
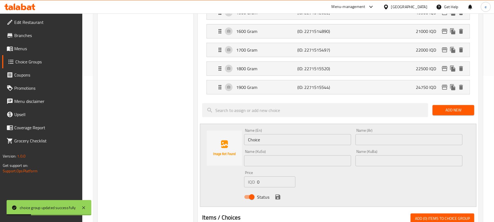
drag, startPoint x: 265, startPoint y: 182, endPoint x: 252, endPoint y: 183, distance: 13.2
click at [252, 183] on div "IQD 0 Price" at bounding box center [269, 181] width 51 height 11
paste input "2600"
type input "26000"
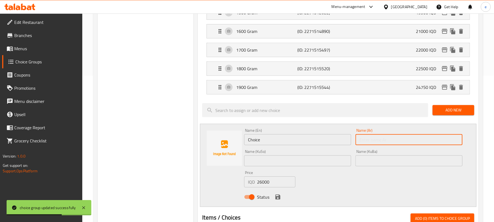
drag, startPoint x: 395, startPoint y: 138, endPoint x: 402, endPoint y: 138, distance: 6.6
click at [395, 138] on input "text" at bounding box center [408, 139] width 107 height 11
paste input "2000غم"
click at [448, 142] on input "2000غم" at bounding box center [408, 139] width 107 height 11
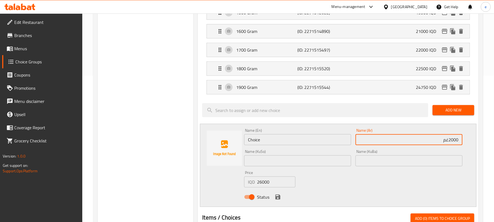
click at [446, 143] on input "2000غم" at bounding box center [408, 139] width 107 height 11
click at [443, 143] on input "2000غم" at bounding box center [408, 139] width 107 height 11
click at [309, 87] on p "(ID: 2271515544)" at bounding box center [318, 87] width 41 height 7
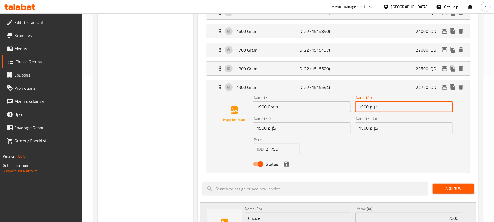
click at [374, 107] on input "1900 جرام" at bounding box center [404, 106] width 98 height 11
click at [275, 108] on input "1900 Gram" at bounding box center [302, 106] width 98 height 11
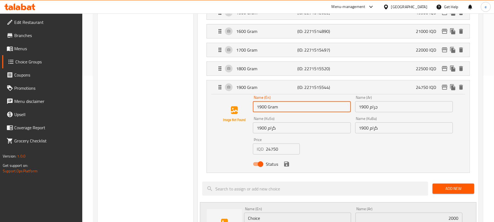
click at [275, 108] on input "1900 Gram" at bounding box center [302, 106] width 98 height 11
click at [274, 132] on input "1900 گرام" at bounding box center [302, 127] width 98 height 11
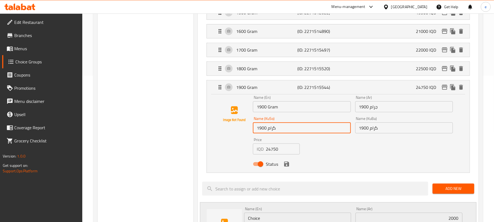
click at [274, 130] on input "1900 گرام" at bounding box center [302, 127] width 98 height 11
click at [329, 90] on p "(ID: 2271515544)" at bounding box center [318, 87] width 41 height 7
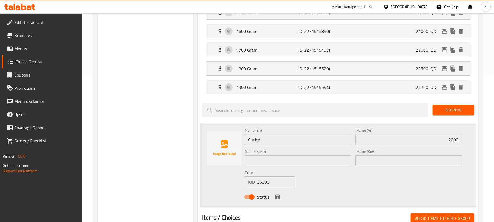
click at [439, 139] on input "2000" at bounding box center [408, 139] width 107 height 11
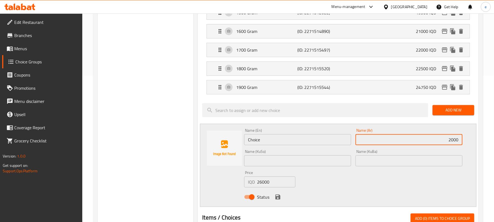
paste input "جرام"
type input "2000 جرام"
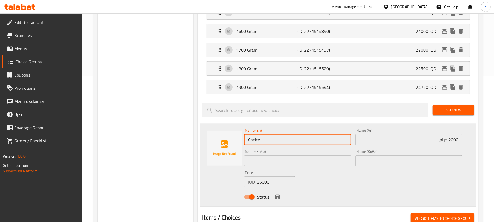
click at [283, 140] on input "Choice" at bounding box center [297, 139] width 107 height 11
click at [454, 140] on input "2000 جرام" at bounding box center [408, 139] width 107 height 11
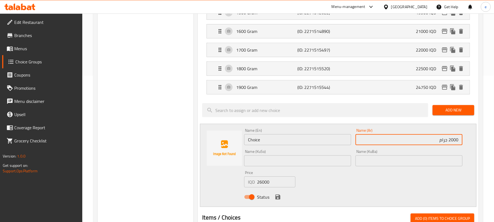
click at [454, 140] on input "2000 جرام" at bounding box center [408, 139] width 107 height 11
click at [278, 143] on input "Choice" at bounding box center [297, 139] width 107 height 11
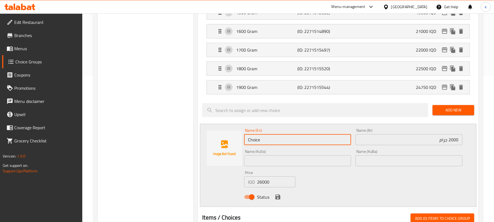
paste input "2000"
paste input "Gram"
type input "2000 Gram"
click at [320, 162] on input "text" at bounding box center [297, 160] width 107 height 11
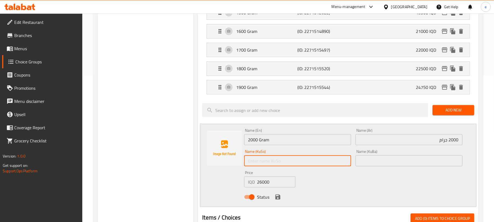
paste input "2000"
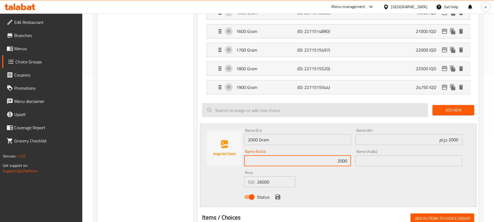
paste input "گرام"
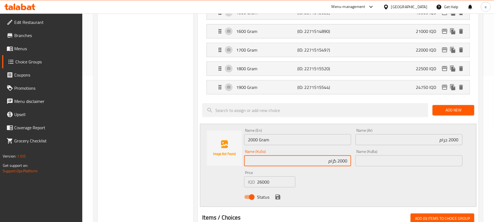
click at [340, 165] on input "2000 گرام" at bounding box center [297, 160] width 107 height 11
type input "2000 گرام"
click at [367, 163] on input "text" at bounding box center [408, 160] width 107 height 11
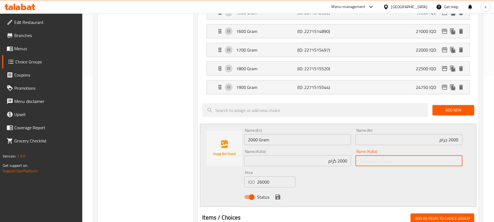
paste input "2000 گرام"
type input "2000 گرام"
click at [277, 199] on icon "save" at bounding box center [278, 197] width 7 height 7
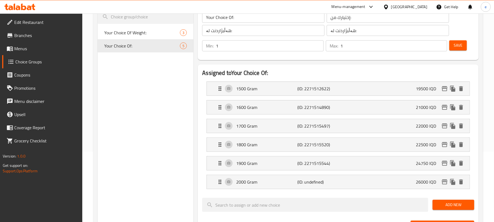
scroll to position [0, 0]
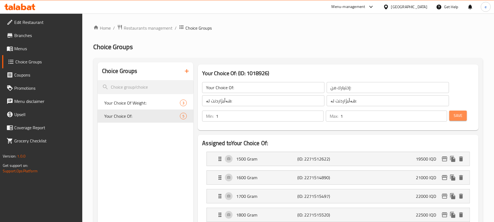
click at [450, 119] on button "Save" at bounding box center [458, 116] width 18 height 10
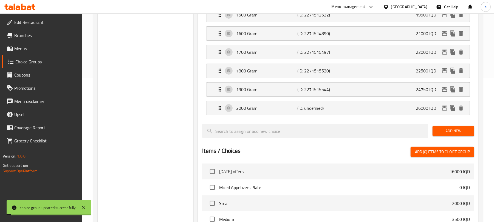
scroll to position [146, 0]
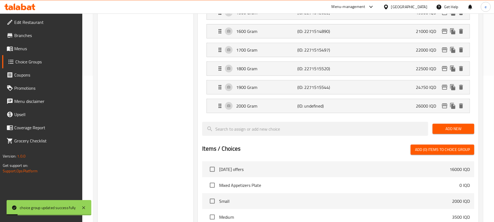
click at [460, 132] on span "Add New" at bounding box center [453, 128] width 33 height 7
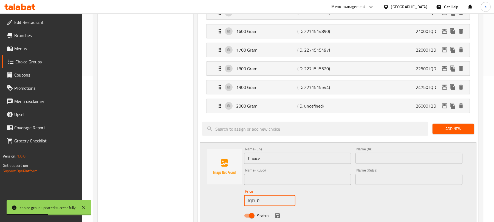
drag, startPoint x: 257, startPoint y: 203, endPoint x: 250, endPoint y: 203, distance: 7.4
click at [250, 203] on div "IQD 0 Price" at bounding box center [269, 200] width 51 height 11
paste input "2725"
type input "27250"
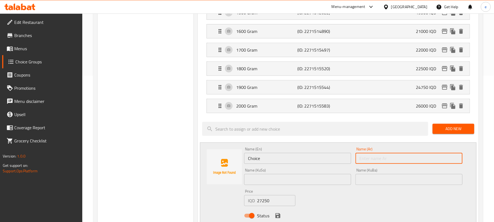
click at [450, 157] on input "text" at bounding box center [408, 158] width 107 height 11
paste input "2100"
paste input "جرام"
type input "2100 جرام"
click at [287, 160] on input "Choice" at bounding box center [297, 158] width 107 height 11
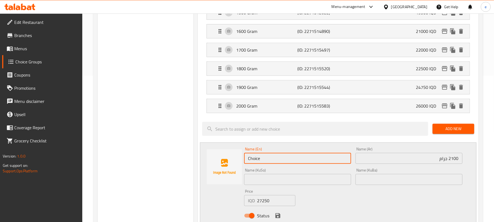
click at [287, 160] on input "Choice" at bounding box center [297, 158] width 107 height 11
paste input "2100"
paste input "Gram"
type input "2100 Gram"
click at [332, 180] on input "text" at bounding box center [297, 179] width 107 height 11
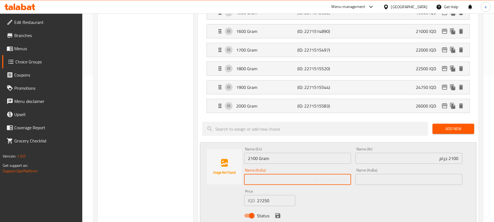
paste input "2100"
paste input "گرام"
click at [340, 185] on input "2100 گرام" at bounding box center [297, 179] width 107 height 11
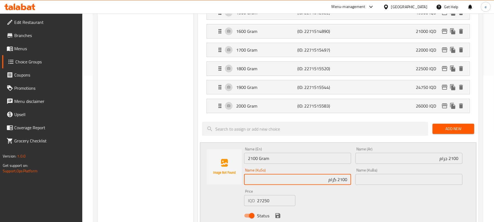
type input "2100 گرام"
click at [400, 182] on input "text" at bounding box center [408, 179] width 107 height 11
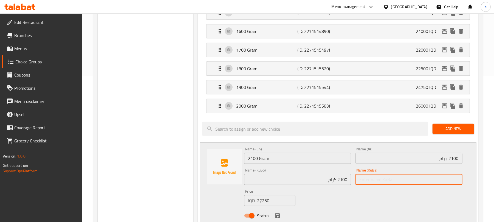
paste input "2100 گرام"
type input "2100 گرام"
click at [279, 216] on icon "save" at bounding box center [277, 215] width 5 height 5
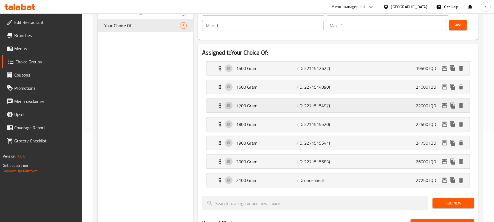
scroll to position [73, 0]
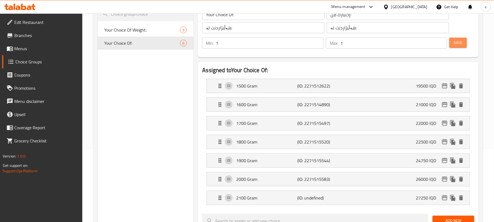
click at [462, 47] on button "Save" at bounding box center [458, 43] width 18 height 10
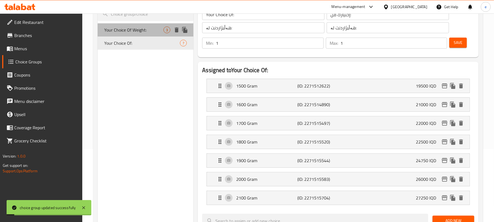
click at [135, 33] on span "Your Choice Of Weight:" at bounding box center [133, 30] width 59 height 7
type input "Your Choice Of Weight:"
type input "إختيارك من الوزن:"
type input "هەڵبژاردنت لە کێش:"
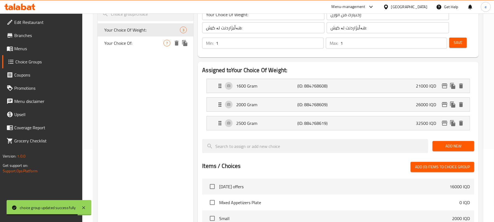
click at [133, 38] on div "Your Choice Of: 7" at bounding box center [146, 42] width 96 height 13
type input "Your Choice Of:"
type input "إختيارك من:"
type input "هەڵبژاردنت لە:"
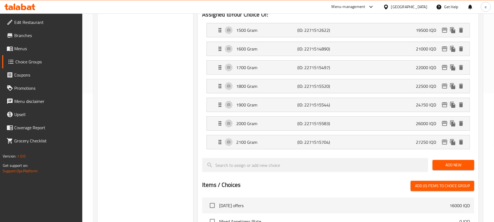
scroll to position [146, 0]
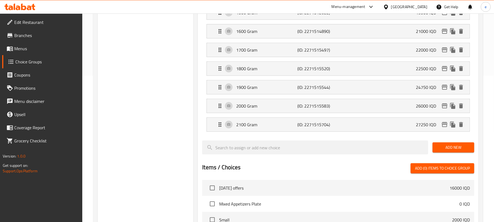
click at [450, 145] on span "Add New" at bounding box center [453, 147] width 33 height 7
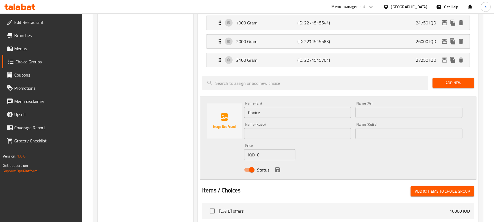
scroll to position [219, 0]
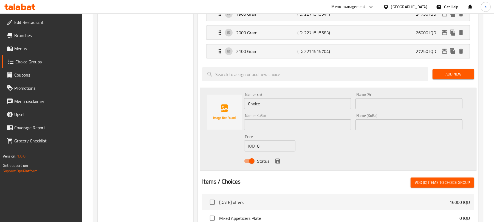
click at [250, 147] on div "IQD 0 Price" at bounding box center [269, 145] width 51 height 11
paste input "2850"
type input "28500"
click at [426, 107] on input "text" at bounding box center [408, 103] width 107 height 11
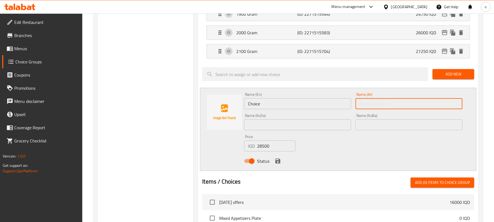
paste input "2200"
paste input "جرام"
type input "2200 جرام"
click at [288, 109] on input "Choice" at bounding box center [297, 103] width 107 height 11
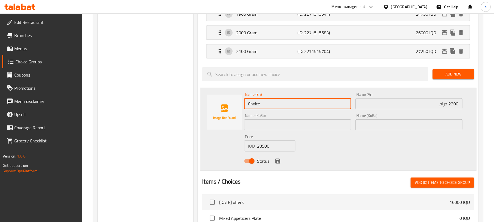
click at [288, 109] on input "Choice" at bounding box center [297, 103] width 107 height 11
paste input "2200"
paste input "Gram"
type input "2200 Gram"
click at [314, 126] on input "text" at bounding box center [297, 124] width 107 height 11
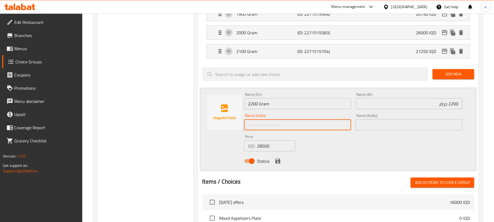
paste input "2200"
click at [332, 127] on input "2200" at bounding box center [297, 124] width 107 height 11
paste input "گرام"
click at [335, 127] on input "2200 گرام" at bounding box center [297, 124] width 107 height 11
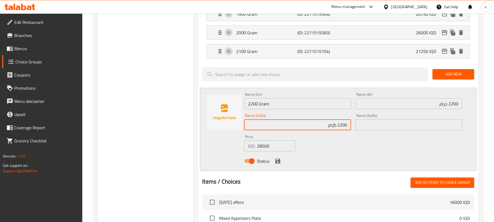
click at [335, 128] on input "2200 گرام" at bounding box center [297, 124] width 107 height 11
type input "2200 گرام"
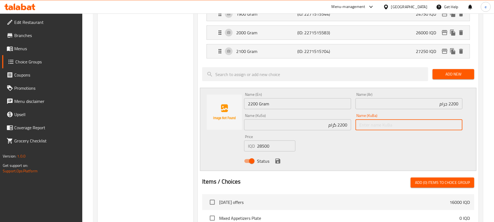
drag, startPoint x: 381, startPoint y: 126, endPoint x: 384, endPoint y: 123, distance: 3.5
click at [381, 126] on input "text" at bounding box center [408, 124] width 107 height 11
paste input "2200 گرام"
type input "2200 گرام"
click at [277, 163] on icon "save" at bounding box center [278, 161] width 7 height 7
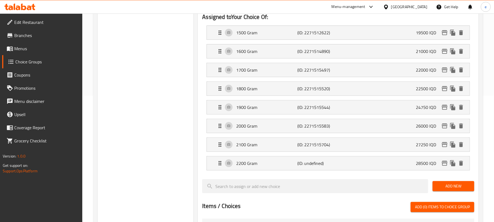
scroll to position [73, 0]
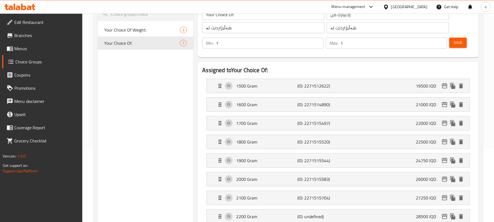
click at [454, 42] on span "Save" at bounding box center [458, 42] width 9 height 7
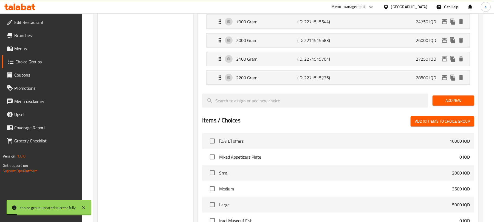
scroll to position [219, 0]
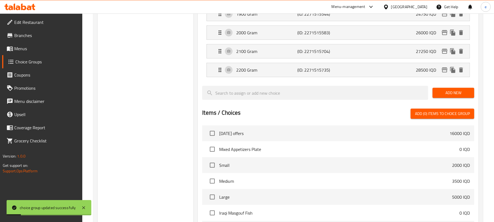
click at [455, 94] on span "Add New" at bounding box center [453, 92] width 33 height 7
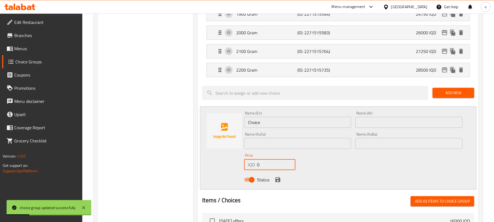
drag, startPoint x: 259, startPoint y: 165, endPoint x: 256, endPoint y: 165, distance: 3.0
click at [257, 165] on input "0" at bounding box center [276, 164] width 38 height 11
paste input "2975"
type input "29750"
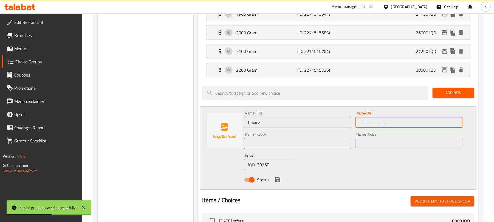
click at [421, 121] on input "text" at bounding box center [408, 122] width 107 height 11
paste input "2300"
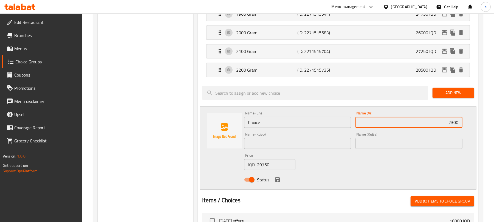
paste input "جرام"
type input "2300 جرام"
click at [285, 124] on input "Choice" at bounding box center [297, 122] width 107 height 11
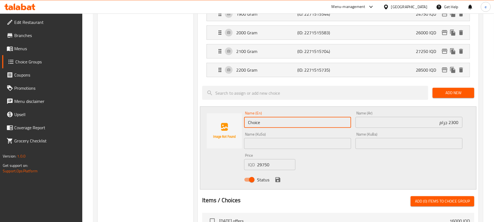
click at [285, 124] on input "Choice" at bounding box center [297, 122] width 107 height 11
paste input "2300"
paste input "Gram"
type input "2300 Gram"
click at [329, 148] on input "text" at bounding box center [297, 143] width 107 height 11
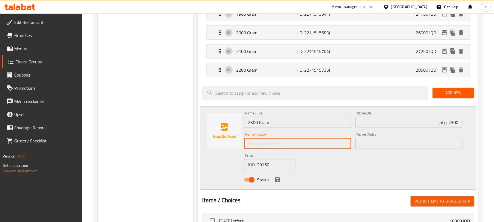
paste input "2300"
paste input "گرام"
click at [344, 143] on input "2300 گرام" at bounding box center [297, 143] width 107 height 11
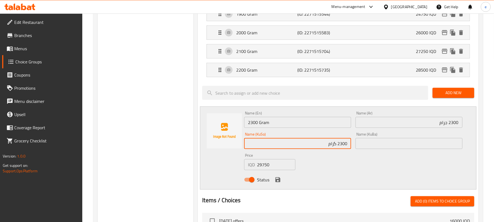
type input "2300 گرام"
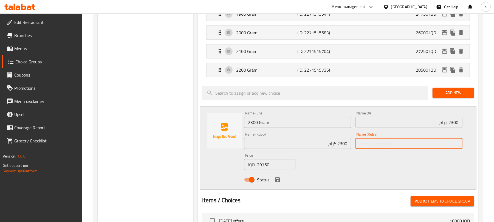
click at [395, 146] on input "text" at bounding box center [408, 143] width 107 height 11
paste input "2300 گرام"
type input "2300 گرام"
click at [276, 181] on icon "save" at bounding box center [277, 179] width 5 height 5
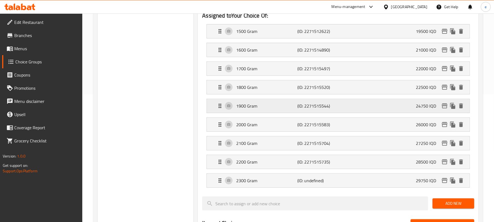
scroll to position [73, 0]
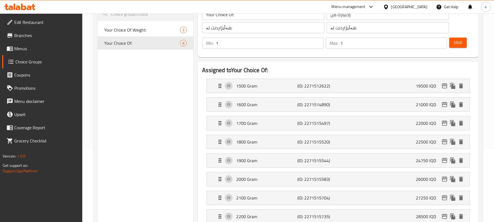
click at [459, 43] on span "Save" at bounding box center [458, 42] width 9 height 7
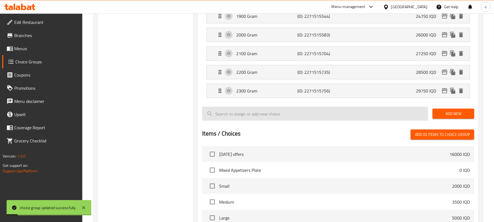
scroll to position [219, 0]
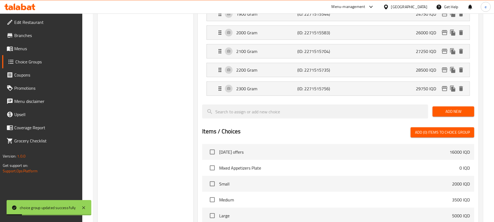
click at [459, 106] on div "Add New" at bounding box center [453, 111] width 46 height 18
click at [457, 111] on span "Add New" at bounding box center [453, 111] width 33 height 7
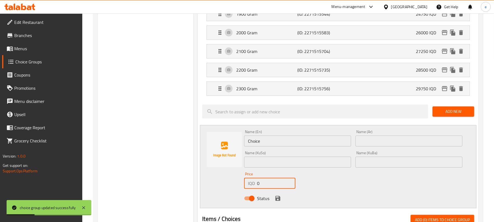
drag, startPoint x: 263, startPoint y: 183, endPoint x: 253, endPoint y: 182, distance: 10.5
click at [250, 183] on div "IQD 0 Price" at bounding box center [269, 183] width 51 height 11
paste input "3125"
type input "31250"
click at [418, 144] on input "text" at bounding box center [408, 140] width 107 height 11
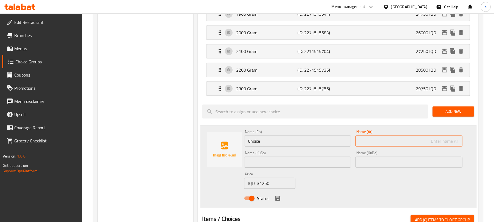
paste input "2400"
paste input "جرام"
type input "2400 جرام"
click at [258, 141] on input "Choice" at bounding box center [297, 140] width 107 height 11
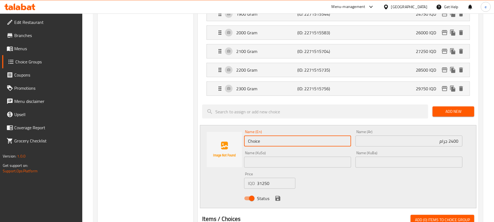
click at [258, 141] on input "Choice" at bounding box center [297, 140] width 107 height 11
paste input "2400"
paste input "Gram"
type input "2400 Gram"
click at [335, 165] on input "text" at bounding box center [297, 162] width 107 height 11
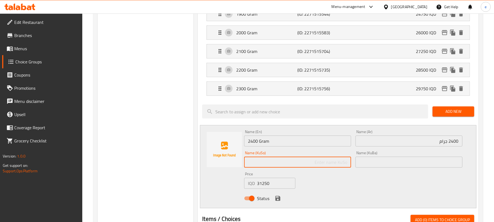
paste input "2400"
paste input "گرام"
click at [336, 162] on input "2400 گرام" at bounding box center [297, 162] width 107 height 11
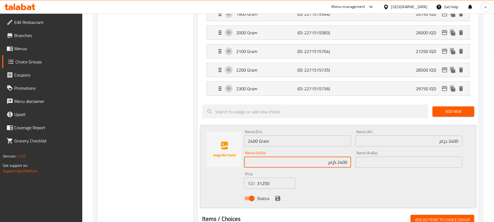
type input "2400 گرام"
click at [420, 160] on input "text" at bounding box center [408, 162] width 107 height 11
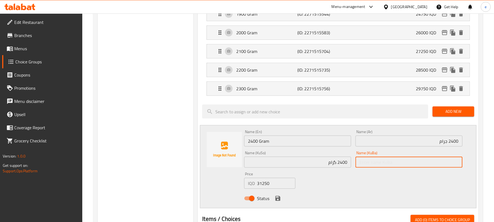
paste input "2400 گرام"
type input "2400 گرام"
click at [279, 199] on icon "save" at bounding box center [277, 198] width 5 height 5
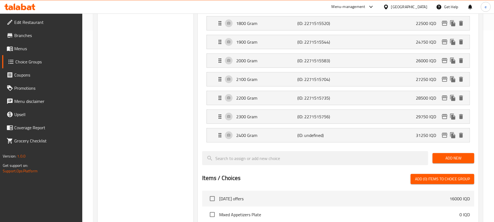
scroll to position [73, 0]
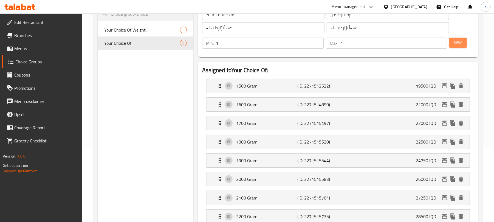
click at [455, 41] on span "Save" at bounding box center [458, 42] width 9 height 7
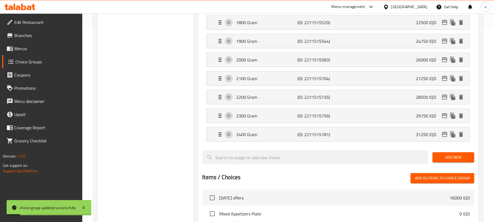
scroll to position [219, 0]
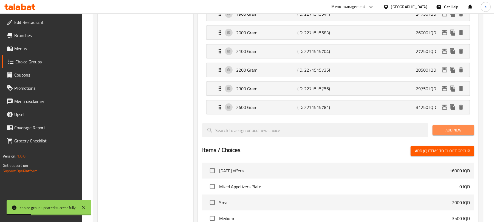
click at [450, 133] on span "Add New" at bounding box center [453, 130] width 33 height 7
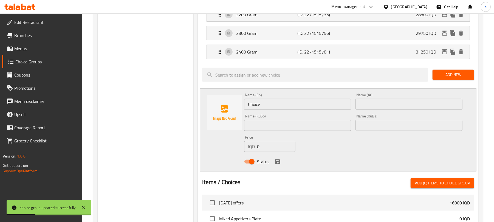
scroll to position [292, 0]
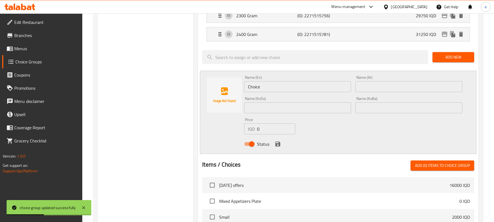
drag, startPoint x: 259, startPoint y: 129, endPoint x: 247, endPoint y: 129, distance: 12.6
click at [247, 129] on div "IQD 0 Price" at bounding box center [269, 128] width 51 height 11
paste input "32.50"
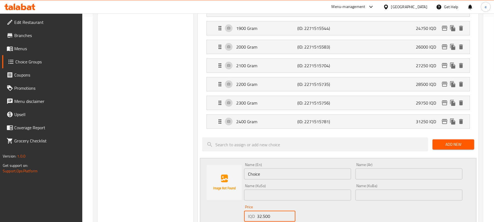
scroll to position [219, 0]
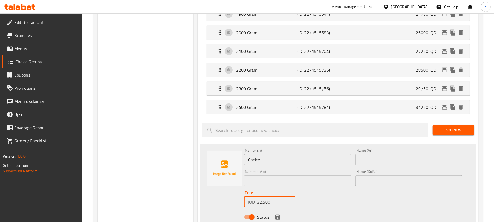
click at [262, 206] on input "32.500" at bounding box center [276, 201] width 38 height 11
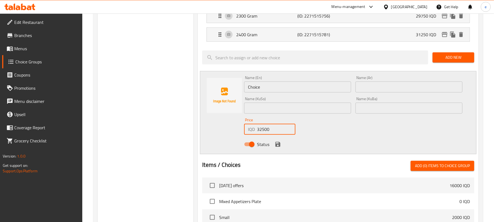
scroll to position [292, 0]
type input "32500"
click at [383, 92] on input "text" at bounding box center [408, 86] width 107 height 11
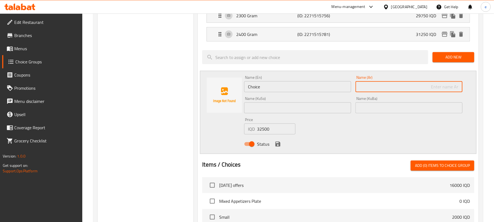
paste input "2500"
paste input "جرام"
type input "2500 جرام"
click at [268, 94] on div "Name (En) Choice Name (En)" at bounding box center [297, 83] width 111 height 21
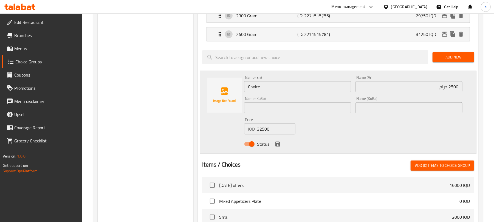
click at [265, 91] on input "Choice" at bounding box center [297, 86] width 107 height 11
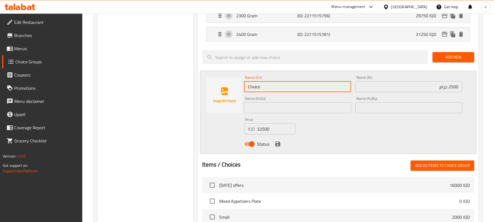
click at [265, 91] on input "Choice" at bounding box center [297, 86] width 107 height 11
paste input "2500"
paste input "Gram"
type input "2500 Gram"
click at [327, 111] on input "text" at bounding box center [297, 107] width 107 height 11
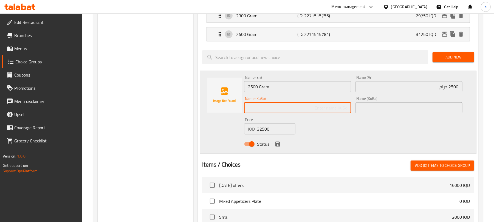
paste input "2500"
paste input "گرام"
click at [341, 112] on input "2500 گرام" at bounding box center [297, 107] width 107 height 11
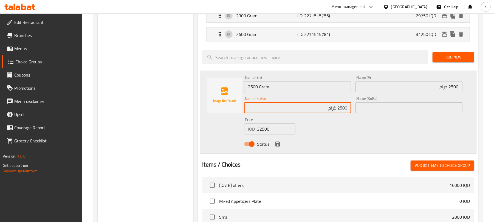
type input "2500 گرام"
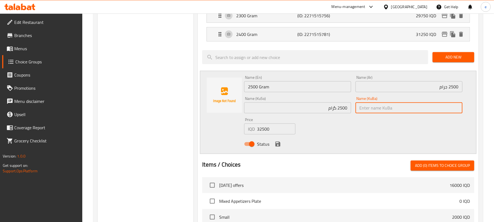
click at [397, 107] on input "text" at bounding box center [408, 107] width 107 height 11
paste input "2500 گرام"
type input "2500 گرام"
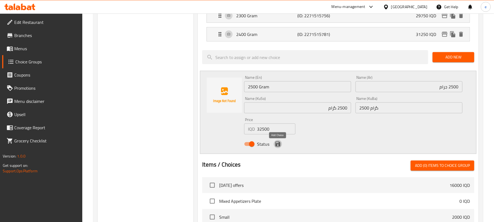
click at [280, 146] on icon "save" at bounding box center [277, 144] width 5 height 5
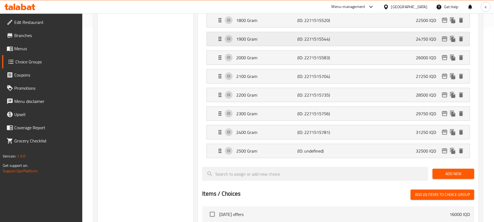
scroll to position [73, 0]
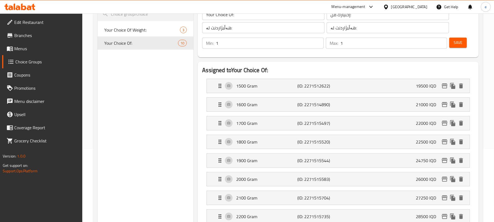
click at [456, 47] on button "Save" at bounding box center [458, 43] width 18 height 10
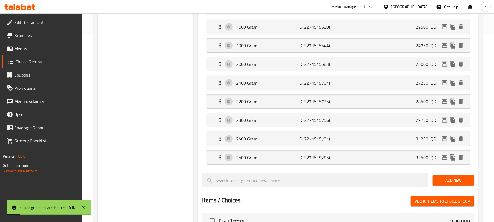
scroll to position [219, 0]
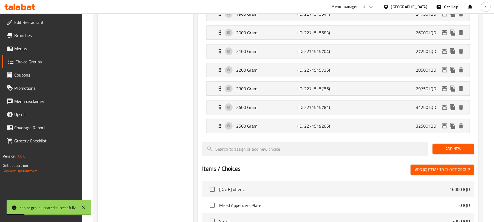
click at [456, 148] on span "Add New" at bounding box center [453, 148] width 33 height 7
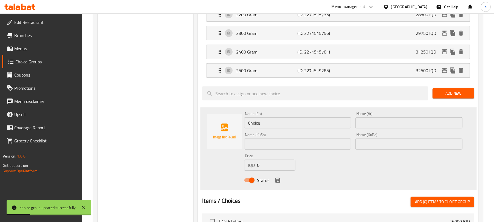
scroll to position [292, 0]
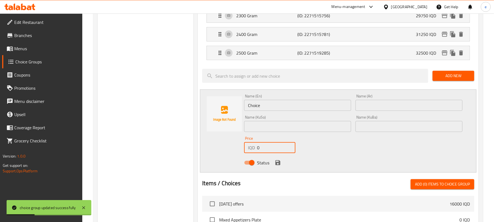
drag, startPoint x: 275, startPoint y: 154, endPoint x: 237, endPoint y: 149, distance: 38.7
click at [237, 149] on div "Name (En) Choice Name (En) Name (Ar) Name (Ar) Name (KuSo) Name (KuSo) Name (Ku…" at bounding box center [338, 130] width 276 height 83
paste input "3375"
type input "33750"
click at [435, 110] on input "text" at bounding box center [408, 105] width 107 height 11
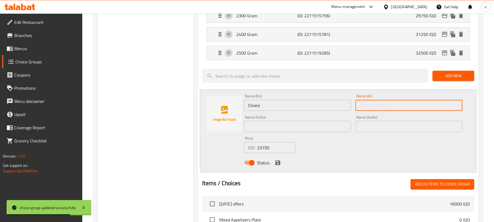
paste input "2600"
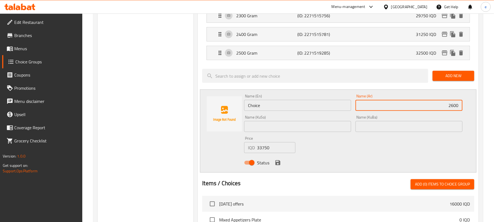
paste input "جرام"
type input "2600 جرام"
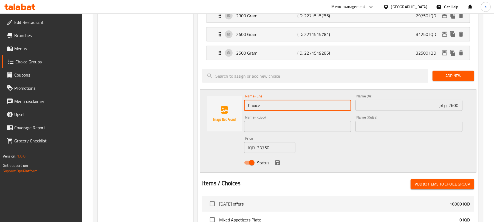
click at [284, 111] on input "Choice" at bounding box center [297, 105] width 107 height 11
paste input "2600"
paste input "Gram"
type input "2600 Gram"
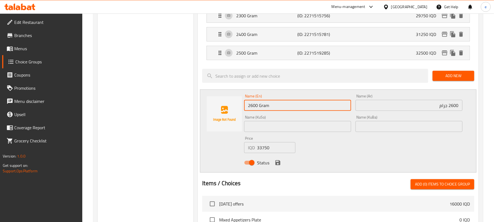
click at [332, 134] on div "Name (KuSo) Name (KuSo)" at bounding box center [297, 123] width 111 height 21
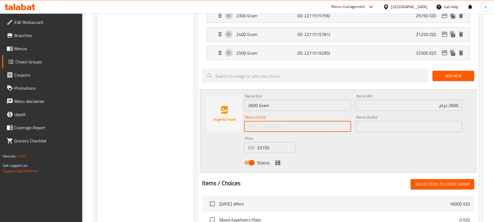
click at [332, 132] on input "text" at bounding box center [297, 126] width 107 height 11
paste input "2600"
paste input "گرام"
click at [339, 131] on input "2600 گرام" at bounding box center [297, 126] width 107 height 11
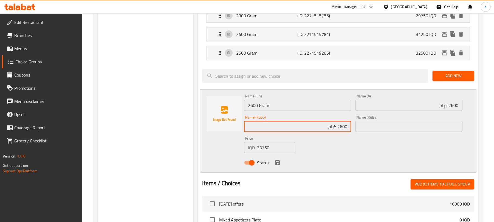
click at [339, 131] on input "2600 گرام" at bounding box center [297, 126] width 107 height 11
type input "2600 گرام"
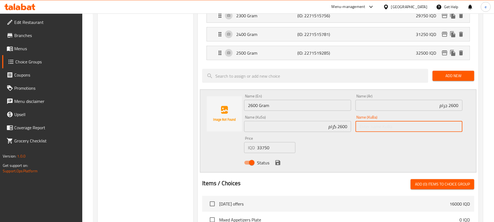
click at [398, 128] on input "text" at bounding box center [408, 126] width 107 height 11
paste input "2600 گرام"
type input "2600 گرام"
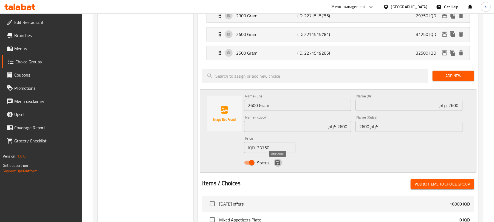
click at [277, 165] on icon "save" at bounding box center [277, 162] width 5 height 5
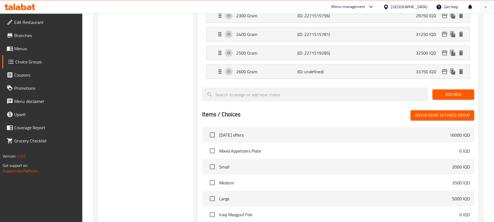
scroll to position [73, 0]
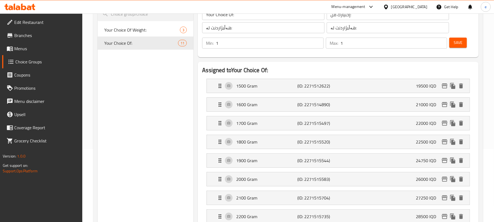
click at [466, 43] on button "Save" at bounding box center [458, 43] width 18 height 10
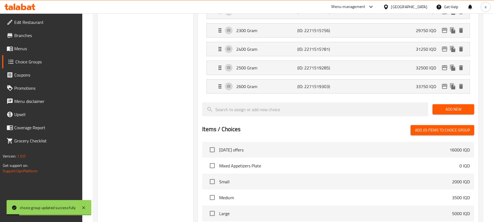
scroll to position [292, 0]
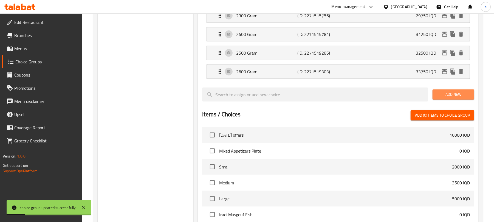
click at [456, 96] on span "Add New" at bounding box center [453, 94] width 33 height 7
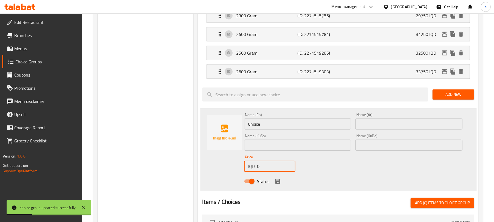
drag, startPoint x: 264, startPoint y: 169, endPoint x: 249, endPoint y: 167, distance: 15.0
click at [246, 168] on div "IQD 0 Price" at bounding box center [269, 166] width 51 height 11
paste
type input "35000"
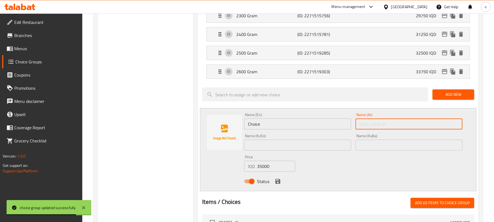
click at [439, 128] on input "text" at bounding box center [408, 123] width 107 height 11
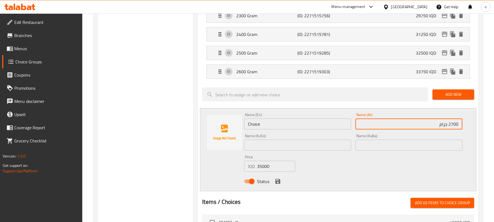
type input "2700 جرام"
click at [276, 129] on input "Choice" at bounding box center [297, 123] width 107 height 11
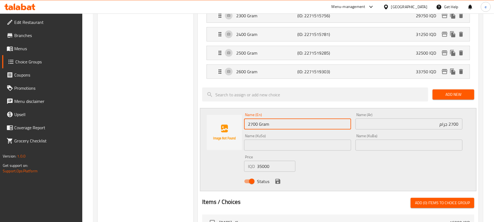
type input "2700 Gram"
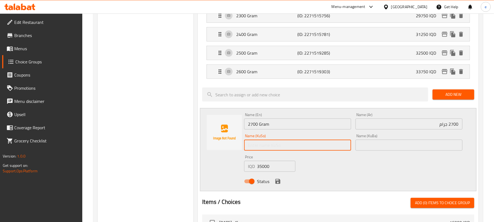
click at [339, 147] on input "text" at bounding box center [297, 145] width 107 height 11
click at [341, 148] on input "2700 گرام" at bounding box center [297, 145] width 107 height 11
type input "2700 گرام"
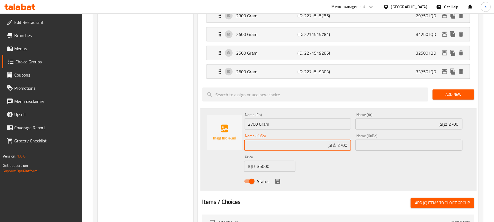
click at [397, 141] on div "Name (KuBa) Name (KuBa)" at bounding box center [408, 142] width 107 height 17
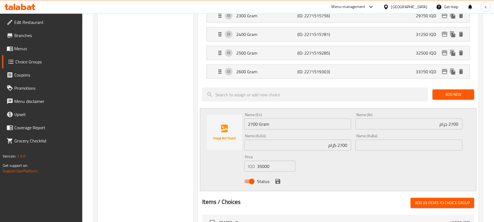
click at [398, 143] on input "text" at bounding box center [408, 145] width 107 height 11
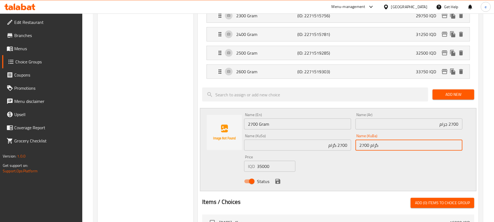
type input "2700 گرام"
click at [275, 184] on icon "save" at bounding box center [277, 181] width 5 height 5
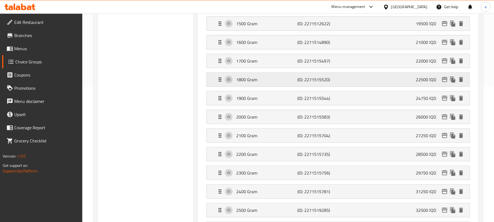
scroll to position [73, 0]
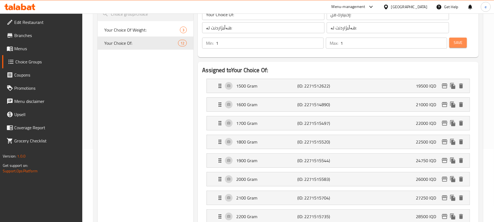
click at [452, 47] on button "Save" at bounding box center [458, 43] width 18 height 10
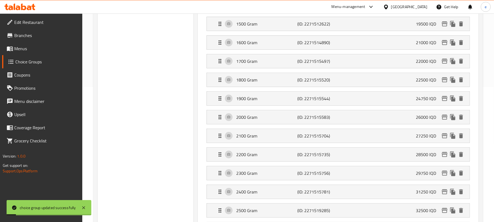
scroll to position [292, 0]
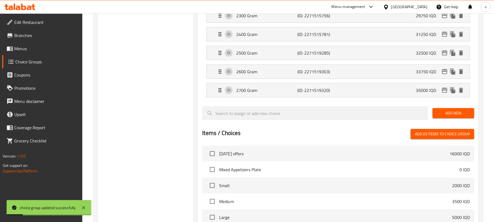
click at [461, 118] on button "Add New" at bounding box center [453, 113] width 42 height 10
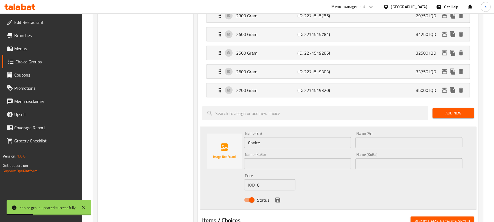
drag, startPoint x: 262, startPoint y: 189, endPoint x: 247, endPoint y: 188, distance: 15.7
click at [247, 188] on div "IQD 0 Price" at bounding box center [269, 184] width 51 height 11
type input "36500"
click at [435, 146] on input "text" at bounding box center [408, 142] width 107 height 11
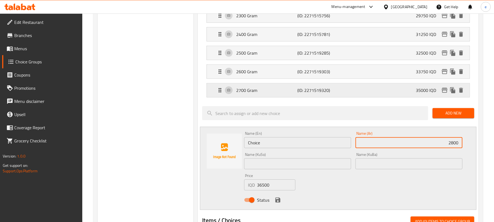
click at [338, 97] on div "2700 Gram (ID: 2271519320) 35000 IQD" at bounding box center [340, 90] width 246 height 14
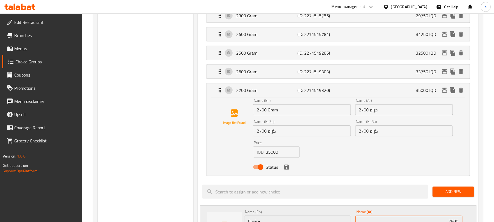
click at [378, 114] on input "2700 جرام" at bounding box center [404, 109] width 98 height 11
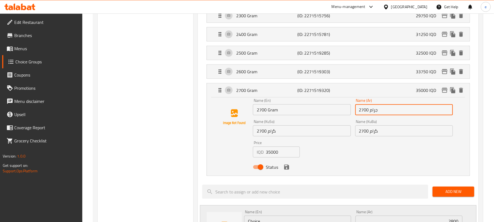
click at [376, 113] on input "2700 جرام" at bounding box center [404, 109] width 98 height 11
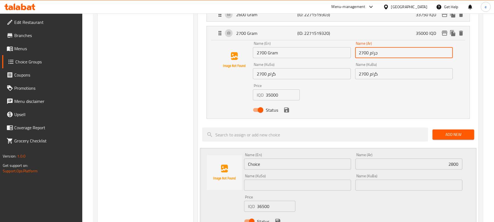
scroll to position [366, 0]
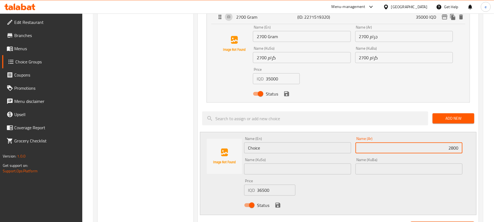
click at [426, 148] on input "2800" at bounding box center [408, 147] width 107 height 11
type input "2800 جرام"
click at [258, 153] on input "Choice" at bounding box center [297, 147] width 107 height 11
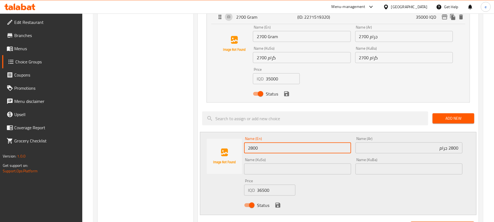
click at [274, 39] on input "2700 Gram" at bounding box center [302, 36] width 98 height 11
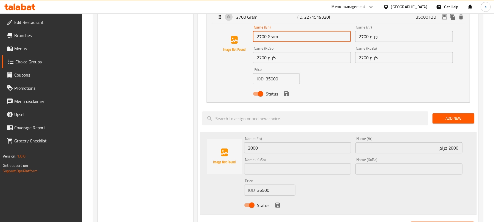
click at [274, 39] on input "2700 Gram" at bounding box center [302, 36] width 98 height 11
click at [264, 153] on input "2800" at bounding box center [297, 147] width 107 height 11
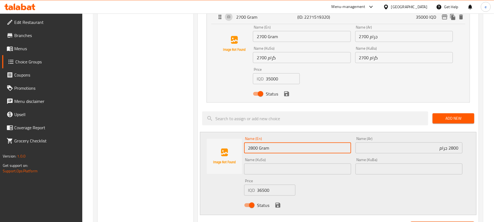
type input "2800 Gram"
click at [326, 174] on input "text" at bounding box center [297, 168] width 107 height 11
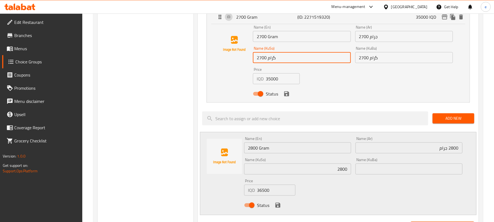
click at [269, 63] on input "2700 گرام" at bounding box center [302, 57] width 98 height 11
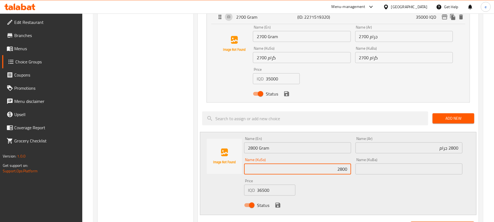
click at [314, 167] on input "2800" at bounding box center [297, 168] width 107 height 11
click at [329, 169] on input "2800 گرام" at bounding box center [297, 168] width 107 height 11
type input "2800 گرام"
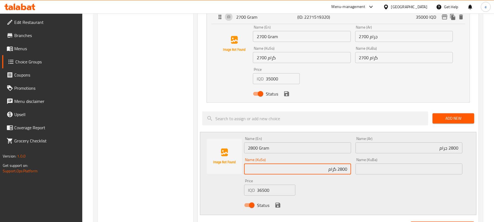
click at [417, 174] on input "text" at bounding box center [408, 168] width 107 height 11
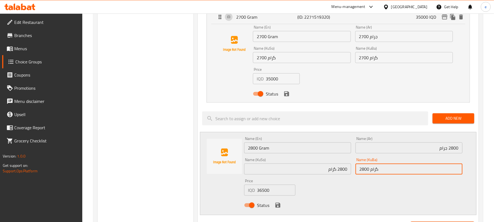
type input "2800 گرام"
click at [279, 205] on icon "save" at bounding box center [278, 205] width 7 height 7
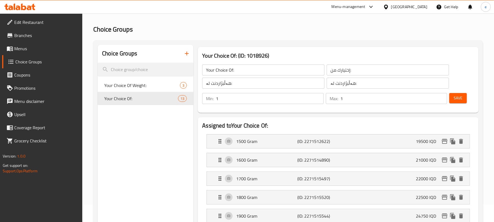
scroll to position [0, 0]
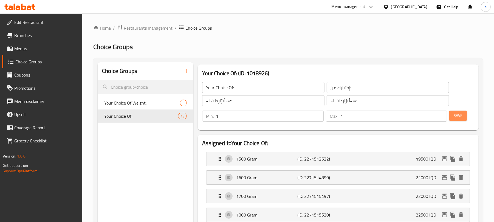
click at [455, 116] on span "Save" at bounding box center [458, 115] width 9 height 7
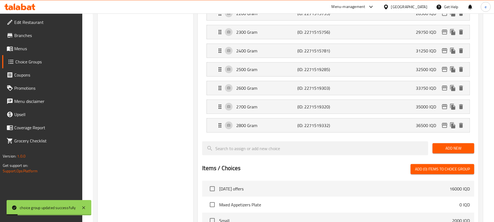
scroll to position [292, 0]
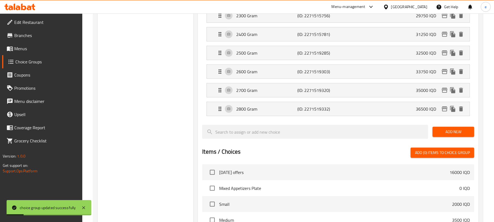
click at [454, 134] on span "Add New" at bounding box center [453, 131] width 33 height 7
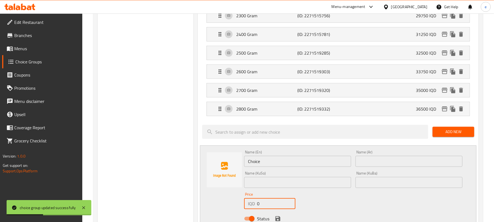
drag, startPoint x: 245, startPoint y: 203, endPoint x: 239, endPoint y: 205, distance: 6.3
click at [239, 205] on div "Name (En) Choice Name (En) Name (Ar) Name (Ar) Name (KuSo) Name (KuSo) Name (Ku…" at bounding box center [338, 186] width 276 height 83
type input "37750"
drag, startPoint x: 435, startPoint y: 161, endPoint x: 451, endPoint y: 156, distance: 17.4
click at [435, 161] on input "text" at bounding box center [408, 161] width 107 height 11
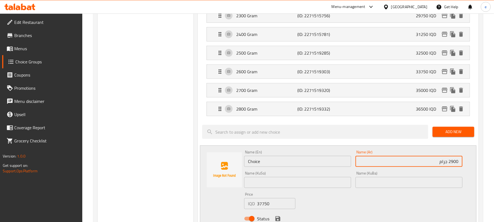
type input "2900 جرام"
click at [259, 160] on input "Choice" at bounding box center [297, 161] width 107 height 11
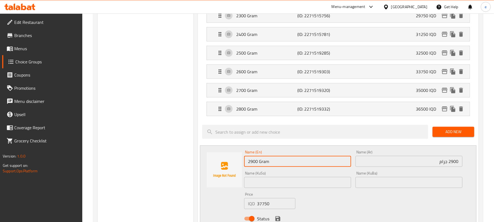
type input "2900 Gram"
click at [333, 187] on input "text" at bounding box center [297, 182] width 107 height 11
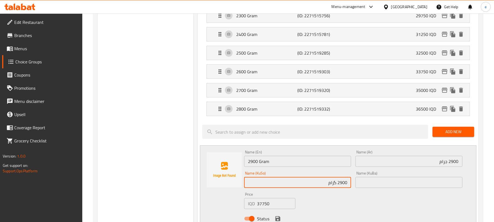
click at [334, 181] on input "2900 گرام" at bounding box center [297, 182] width 107 height 11
type input "2900 گرام"
click at [371, 187] on input "text" at bounding box center [408, 182] width 107 height 11
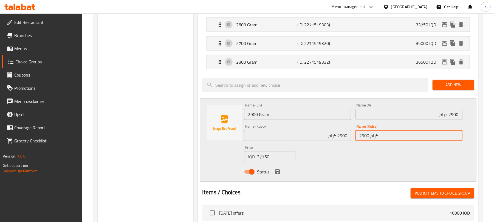
scroll to position [366, 0]
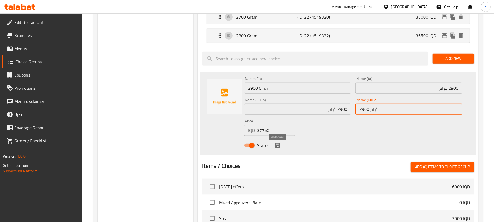
type input "2900 گرام"
click at [277, 148] on icon "save" at bounding box center [277, 145] width 5 height 5
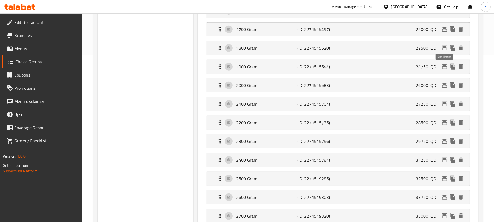
scroll to position [73, 0]
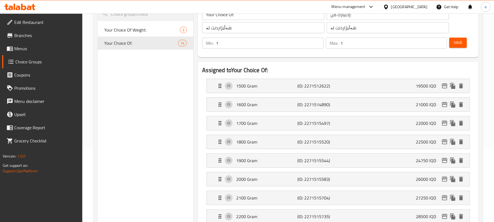
click at [455, 47] on button "Save" at bounding box center [458, 43] width 18 height 10
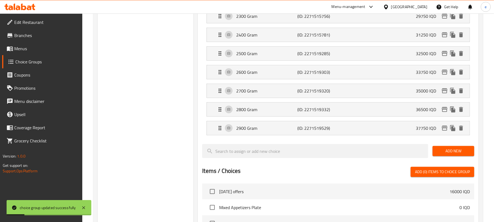
scroll to position [292, 0]
click at [451, 153] on span "Add New" at bounding box center [453, 150] width 33 height 7
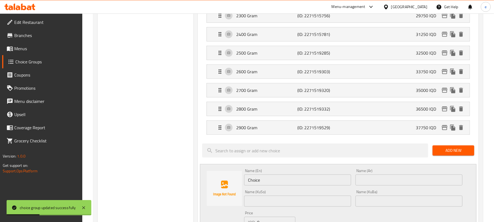
scroll to position [366, 0]
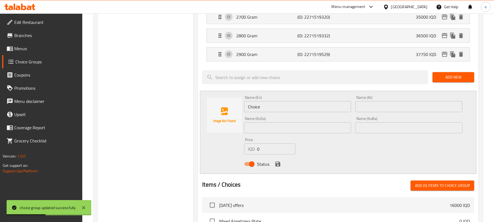
drag, startPoint x: 263, startPoint y: 154, endPoint x: 250, endPoint y: 153, distance: 12.4
click at [254, 154] on div "IQD 0 Price" at bounding box center [269, 148] width 51 height 11
click at [263, 154] on input "39.000" at bounding box center [276, 148] width 38 height 11
type input "39000"
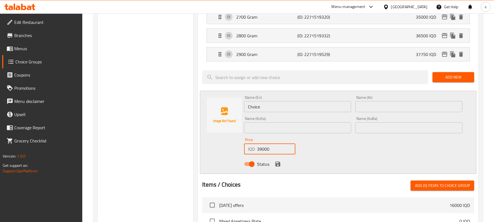
click at [423, 112] on input "text" at bounding box center [408, 106] width 107 height 11
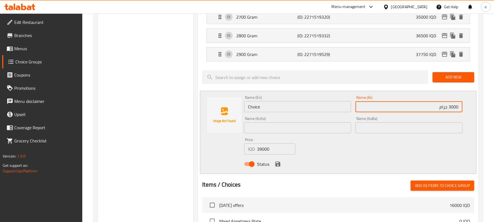
type input "3000 جرام"
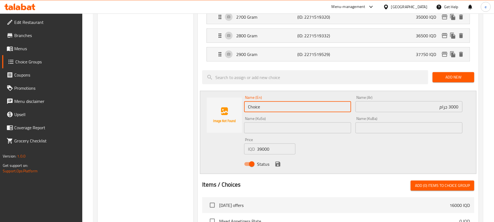
click at [284, 109] on input "Choice" at bounding box center [297, 106] width 107 height 11
type input "3000 Gram"
click at [329, 129] on input "text" at bounding box center [297, 127] width 107 height 11
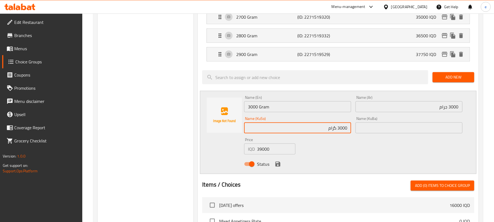
click at [343, 128] on input "3000 گرام" at bounding box center [297, 127] width 107 height 11
type input "3000 گرام"
click at [408, 133] on input "text" at bounding box center [408, 127] width 107 height 11
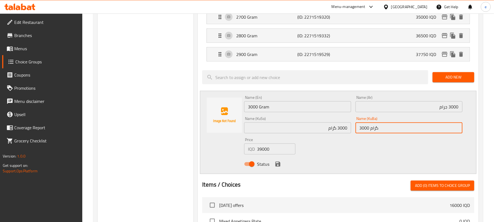
type input "3000 گرام"
click at [275, 166] on icon "save" at bounding box center [277, 164] width 5 height 5
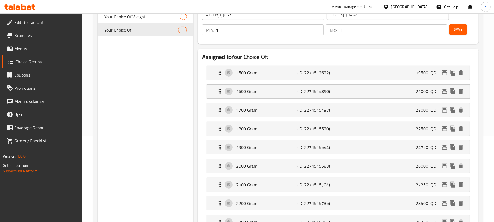
scroll to position [73, 0]
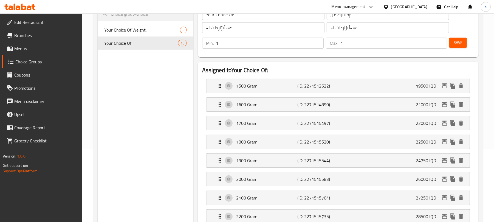
click at [458, 49] on div "Save" at bounding box center [459, 42] width 23 height 13
click at [458, 47] on button "Save" at bounding box center [458, 43] width 18 height 10
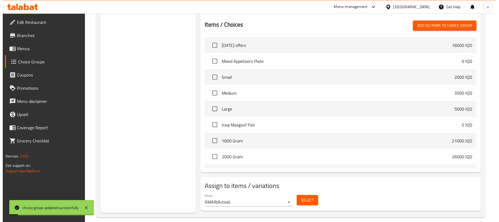
scroll to position [466, 0]
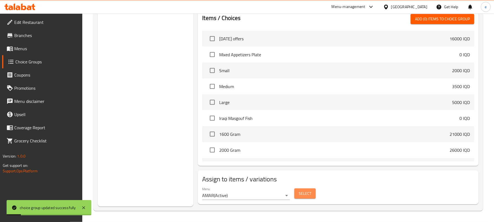
click at [308, 197] on button "Select" at bounding box center [304, 193] width 21 height 10
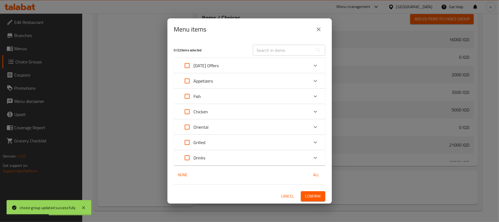
click at [232, 94] on div "Fish" at bounding box center [245, 96] width 128 height 13
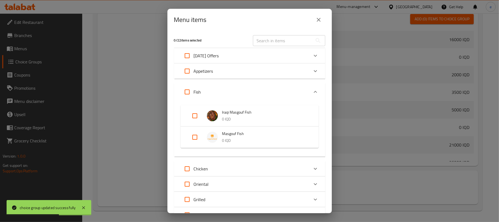
click at [197, 135] on input "Expand" at bounding box center [194, 137] width 13 height 13
checkbox input "true"
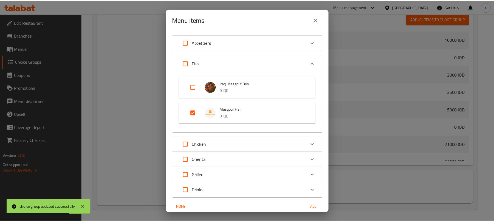
scroll to position [52, 0]
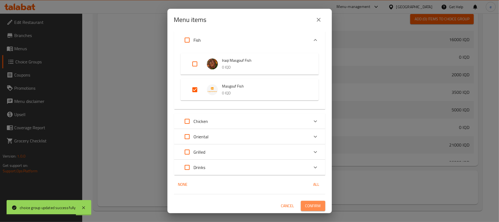
click at [314, 207] on span "Confirm" at bounding box center [313, 205] width 16 height 7
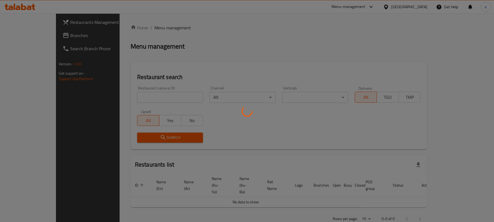
scroll to position [62, 0]
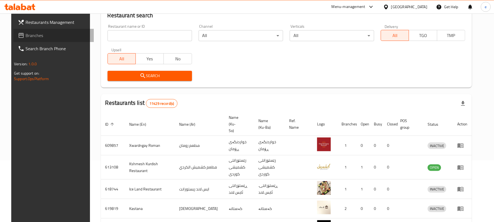
click at [27, 36] on span "Branches" at bounding box center [58, 35] width 64 height 7
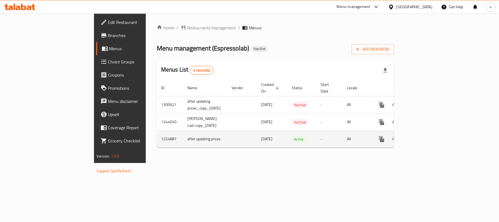
click at [425, 136] on icon "enhanced table" at bounding box center [421, 139] width 7 height 7
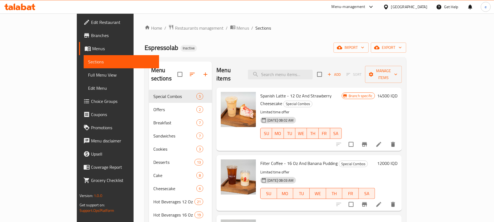
click at [88, 76] on span "Full Menu View" at bounding box center [121, 75] width 67 height 7
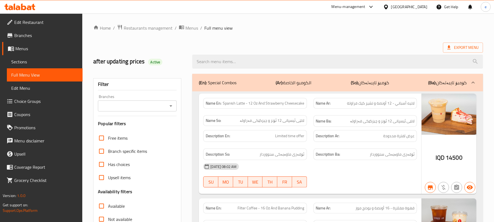
click at [172, 103] on icon "Open" at bounding box center [171, 106] width 7 height 7
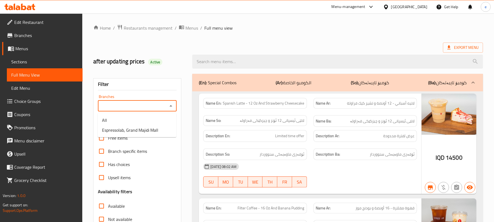
click at [171, 109] on icon "Close" at bounding box center [171, 106] width 7 height 7
click at [171, 109] on icon "Open" at bounding box center [171, 106] width 7 height 7
click at [159, 132] on li "Espressolab, Grand Majidi Mall" at bounding box center [137, 130] width 79 height 10
type input "Espressolab, Grand Majidi Mall"
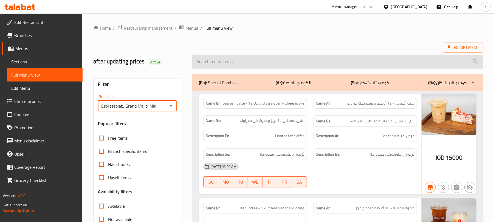
click at [235, 66] on input "search" at bounding box center [337, 62] width 291 height 14
paste input "Filter Coffee With Milk - 12 Oz"
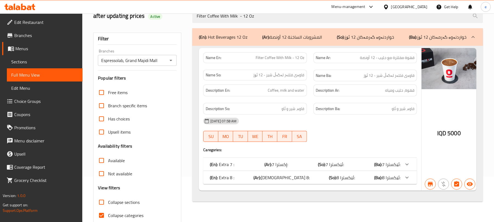
scroll to position [70, 0]
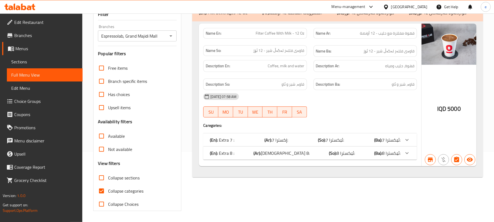
type input "Filter Coffee With Milk - 12 Oz"
click at [282, 144] on span "الإکسترا 8:" at bounding box center [280, 140] width 16 height 8
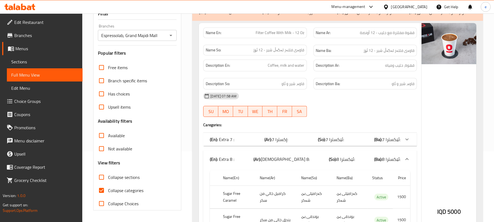
click at [282, 154] on div "(En): Extra 8 : (Ar): الإکسترا 8: (So): ئێکسترا 8: (Ba): ئێکسترا 8:" at bounding box center [310, 159] width 214 height 18
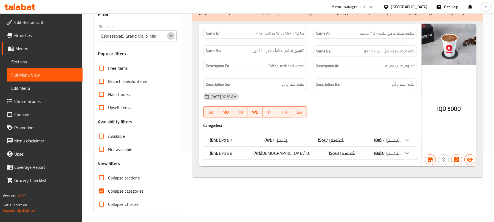
click at [173, 37] on icon "Open" at bounding box center [171, 36] width 7 height 7
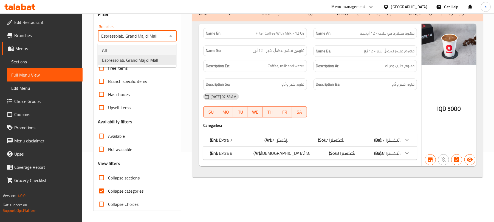
click at [153, 50] on li "All" at bounding box center [137, 50] width 79 height 10
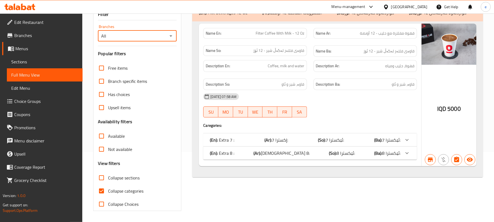
click at [171, 41] on div "All Branches" at bounding box center [137, 35] width 79 height 11
click at [168, 38] on icon "Open" at bounding box center [171, 36] width 7 height 7
click at [153, 64] on li "Espressolab, Grand Majidi Mall" at bounding box center [137, 60] width 79 height 10
type input "Espressolab, Grand Majidi Mall"
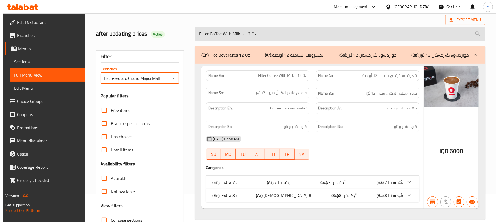
scroll to position [0, 0]
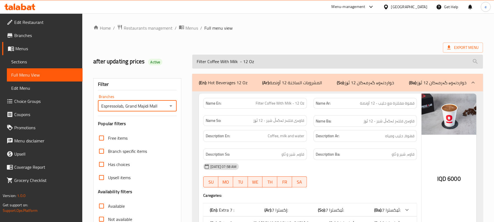
click at [247, 63] on input "Filter Coffee With Milk - 12 Oz" at bounding box center [337, 62] width 291 height 14
paste input "Americano With Milk"
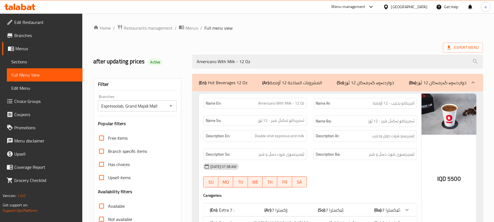
type input "Americano With Milk - 12 Oz"
click at [168, 106] on icon "Open" at bounding box center [171, 106] width 7 height 7
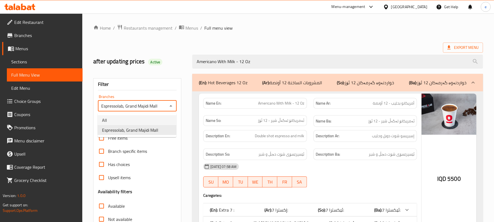
click at [154, 119] on li "All" at bounding box center [137, 120] width 79 height 10
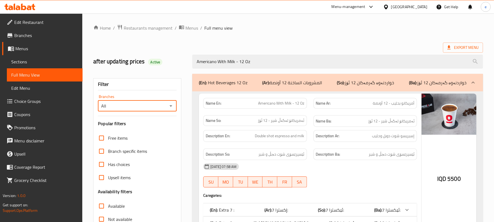
click at [172, 107] on icon "Open" at bounding box center [171, 106] width 7 height 7
click at [151, 128] on span "Espressolab, Grand Majidi Mall" at bounding box center [130, 130] width 56 height 7
type input "Espressolab, Grand Majidi Mall"
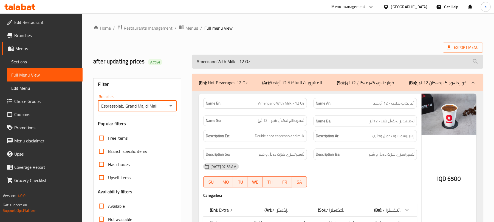
click at [224, 63] on input "Americano With Milk - 12 Oz" at bounding box center [337, 62] width 291 height 14
paste input "Cinnamon Roll Latte 12"
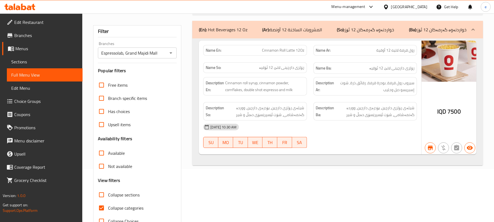
scroll to position [70, 0]
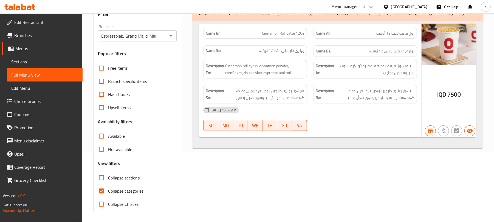
type input "Cinnamon Roll Latte 12Oz"
click at [170, 37] on icon "Open" at bounding box center [171, 36] width 7 height 7
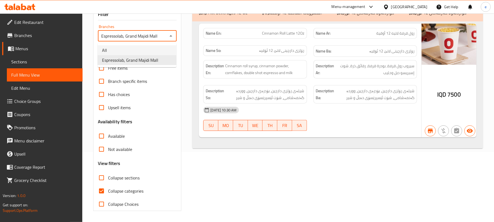
click at [142, 51] on li "All" at bounding box center [137, 50] width 79 height 10
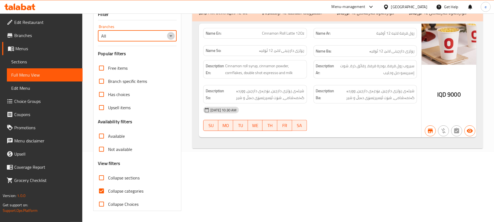
click at [174, 38] on icon "Open" at bounding box center [171, 36] width 7 height 7
click at [148, 57] on span "Espressolab, Grand Majidi Mall" at bounding box center [130, 60] width 56 height 7
type input "Espressolab, Grand Majidi Mall"
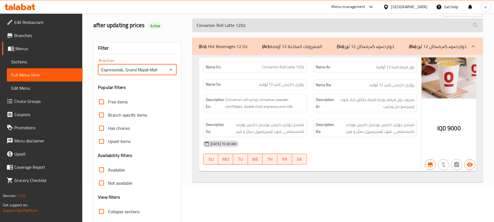
scroll to position [0, 0]
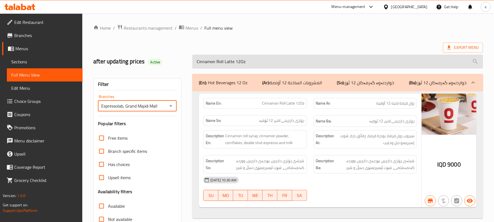
click at [226, 63] on input "Cinnamon Roll Latte 12Oz" at bounding box center [337, 62] width 291 height 14
paste input "Spice Mango Latte - 16"
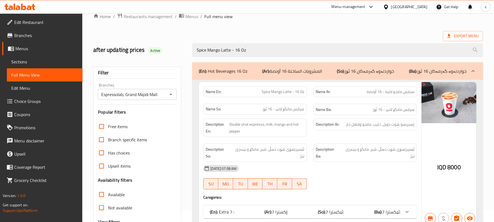
scroll to position [70, 0]
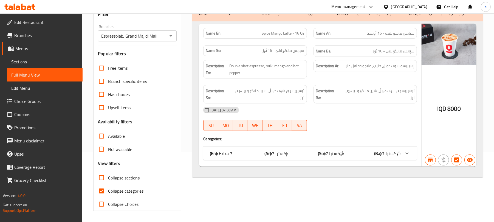
type input "Spice Mango Latte - 16 Oz"
click at [169, 33] on icon "Open" at bounding box center [171, 36] width 7 height 7
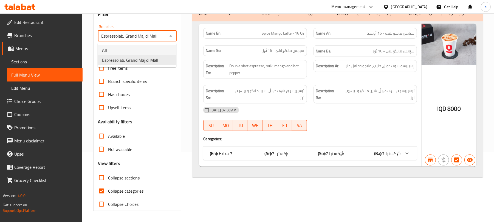
click at [148, 52] on li "All" at bounding box center [137, 50] width 79 height 10
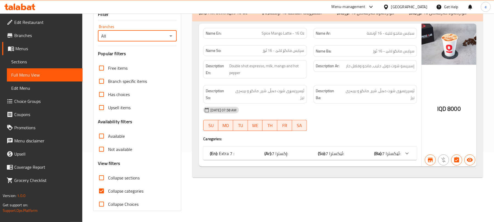
click at [168, 38] on icon "Open" at bounding box center [171, 36] width 7 height 7
click at [154, 58] on span "Espressolab, Grand Majidi Mall" at bounding box center [130, 60] width 56 height 7
click at [172, 38] on icon "Open" at bounding box center [171, 36] width 7 height 7
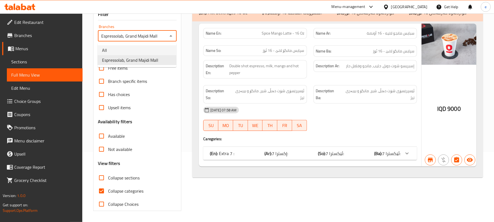
click at [150, 49] on li "All" at bounding box center [137, 50] width 79 height 10
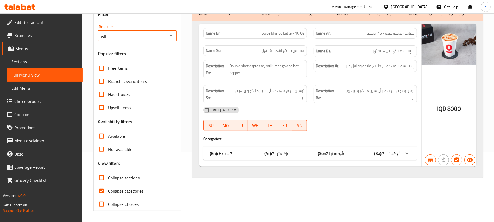
click at [171, 33] on icon "Open" at bounding box center [171, 36] width 7 height 7
click at [145, 61] on span "Espressolab, Grand Majidi Mall" at bounding box center [130, 60] width 56 height 7
type input "Espressolab, Grand Majidi Mall"
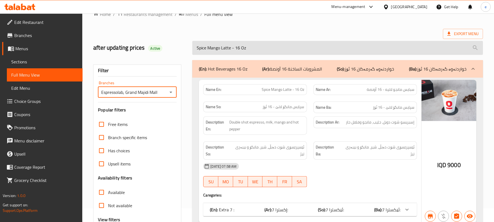
scroll to position [0, 0]
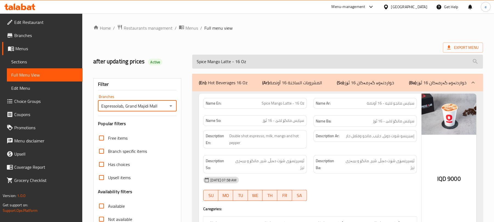
click at [209, 61] on input "Spice Mango Latte - 16 Oz" at bounding box center [337, 62] width 291 height 14
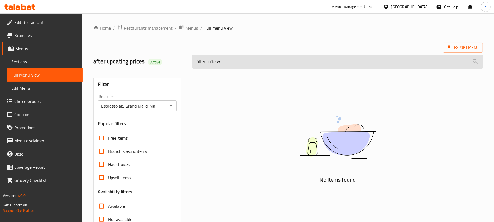
click at [214, 64] on input "filter coffe w" at bounding box center [337, 62] width 291 height 14
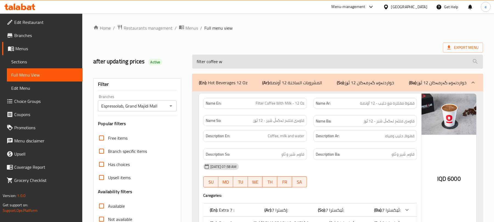
click at [236, 63] on input "filter coffee w" at bounding box center [337, 62] width 291 height 14
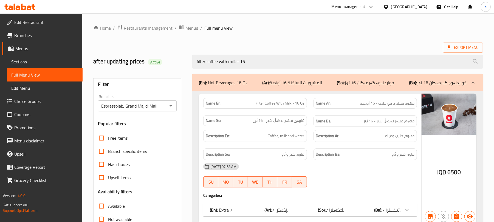
click at [288, 105] on span "Filter Coffee With Milk - 16 Oz" at bounding box center [280, 103] width 49 height 6
copy span "Filter Coffee With Milk - 16 Oz"
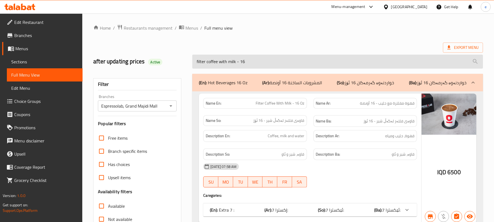
click at [241, 65] on input "filter coffee with milk - 16" at bounding box center [337, 62] width 291 height 14
paste input "Filter Coffee With Milk - 16 Oz"
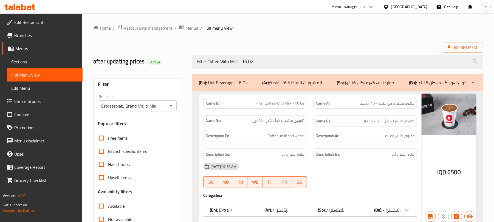
click at [229, 71] on div "(En): Hot Beverages 16 Oz (Ar): المشروبات الساخنة 16 أونصة (So): خواردنەوە گەرم…" at bounding box center [337, 177] width 297 height 214
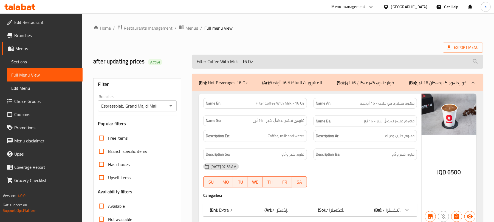
click at [229, 64] on input "Filter Coffee With Milk - 16 Oz" at bounding box center [337, 62] width 291 height 14
paste input "Americano"
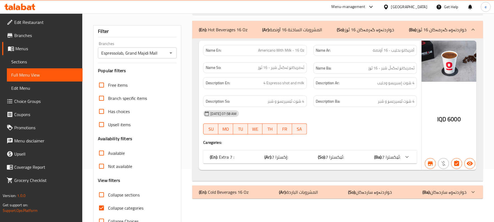
scroll to position [70, 0]
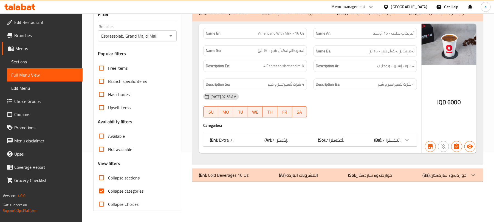
type input "Americano With Milk - 16 Oz"
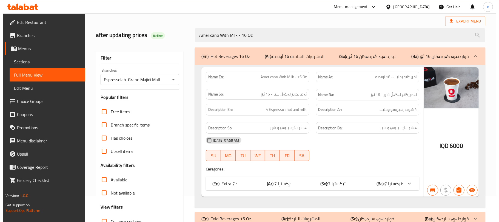
scroll to position [0, 0]
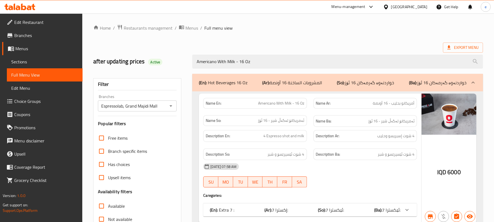
click at [172, 102] on div "Espressolab, Grand Majidi Mall Branches" at bounding box center [137, 105] width 79 height 11
click at [172, 104] on icon "Open" at bounding box center [171, 106] width 7 height 7
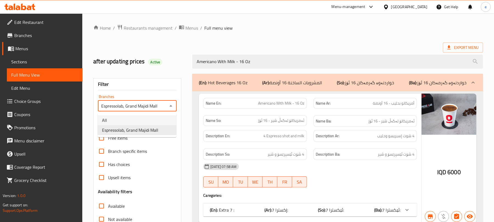
click at [152, 122] on li "All" at bounding box center [137, 120] width 79 height 10
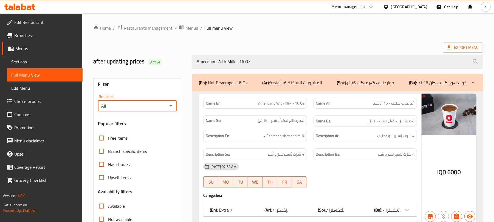
click at [166, 108] on div "All Branches" at bounding box center [137, 105] width 79 height 11
click at [169, 108] on icon "Open" at bounding box center [171, 106] width 7 height 7
click at [159, 131] on li "Espressolab, Grand Majidi Mall" at bounding box center [137, 130] width 79 height 10
type input "Espressolab, Grand Majidi Mall"
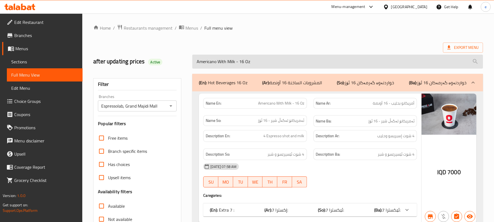
click at [224, 58] on input "Americano With Milk - 16 Oz" at bounding box center [337, 62] width 291 height 14
paste input "White Mocha"
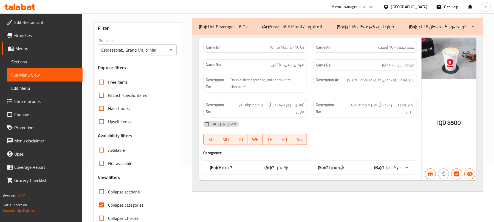
scroll to position [70, 0]
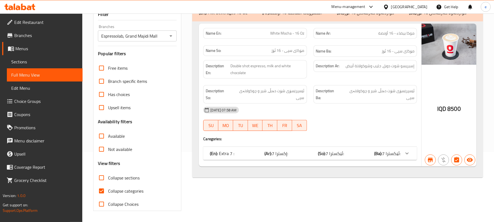
type input "White Mocha - 16 Oz"
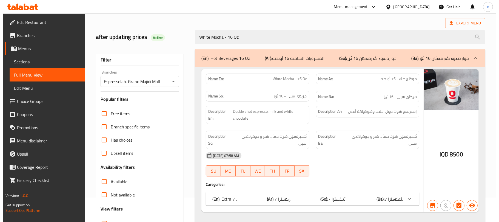
scroll to position [0, 0]
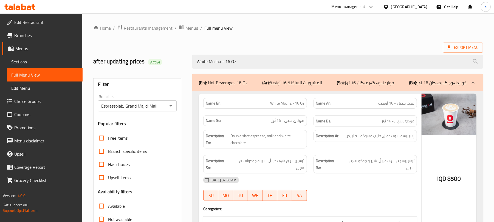
click at [171, 106] on icon "Open" at bounding box center [170, 105] width 3 height 1
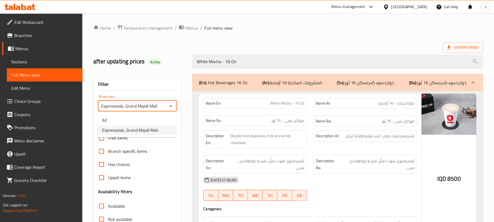
click at [152, 123] on li "All" at bounding box center [137, 120] width 79 height 10
click at [166, 109] on div "All Branches" at bounding box center [137, 105] width 79 height 11
click at [170, 108] on icon "Open" at bounding box center [171, 106] width 7 height 7
click at [161, 122] on li "All" at bounding box center [137, 120] width 79 height 10
click at [172, 104] on icon "Open" at bounding box center [171, 106] width 7 height 7
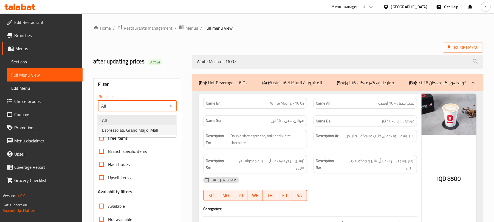
click at [163, 128] on li "Espressolab, Grand Majidi Mall" at bounding box center [137, 130] width 79 height 10
type input "Espressolab, Grand Majidi Mall"
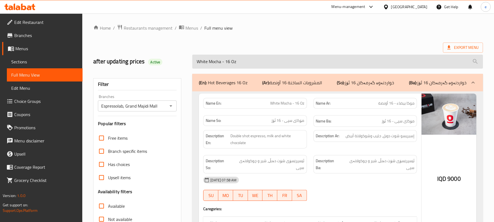
click at [211, 57] on input "White Mocha - 16 Oz" at bounding box center [337, 62] width 291 height 14
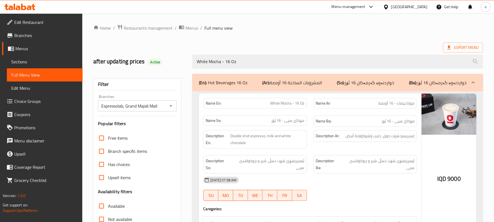
paste input "Lotus Latte"
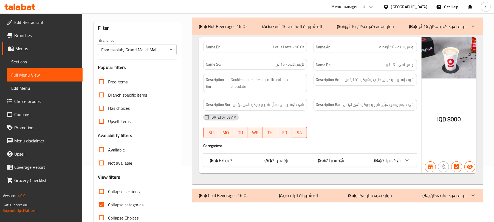
scroll to position [70, 0]
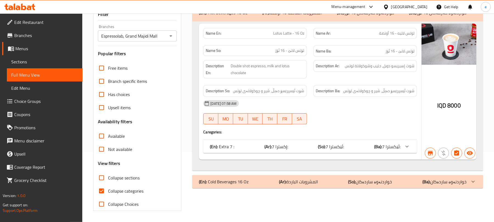
type input "Lotus Latte - 16 Oz"
click at [169, 38] on icon "Open" at bounding box center [171, 36] width 7 height 7
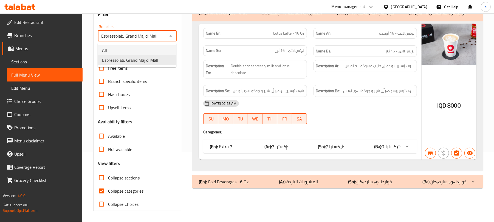
click at [144, 48] on li "All" at bounding box center [137, 50] width 79 height 10
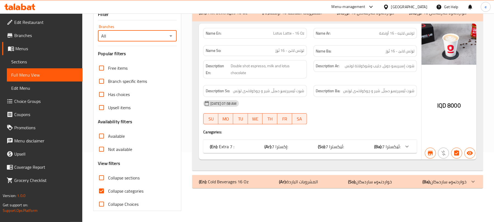
click at [170, 36] on icon "Open" at bounding box center [171, 36] width 7 height 7
click at [153, 58] on span "Espressolab, Grand Majidi Mall" at bounding box center [130, 60] width 56 height 7
type input "Espressolab, Grand Majidi Mall"
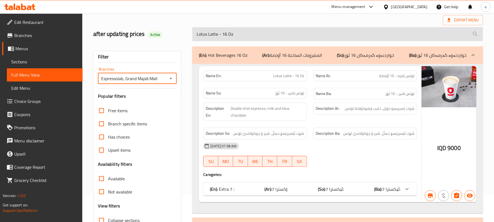
scroll to position [0, 0]
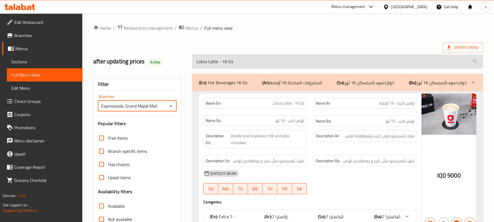
click at [228, 59] on input "Lotus Latte - 16 Oz" at bounding box center [337, 62] width 291 height 14
paste input "Honey Bear"
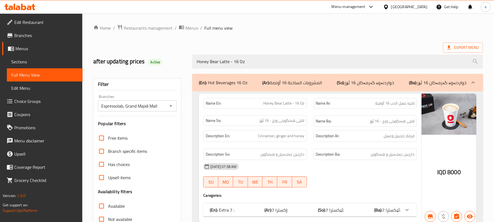
scroll to position [70, 0]
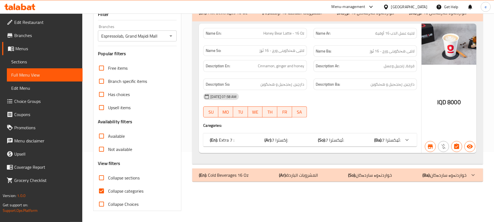
type input "Honey Bear Latte - 16 Oz"
click at [169, 39] on div at bounding box center [170, 36] width 7 height 8
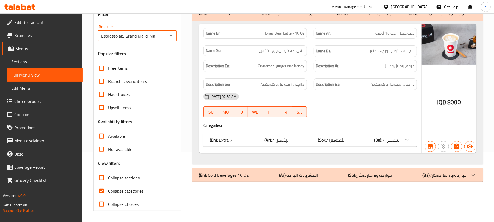
click at [167, 35] on button "Open" at bounding box center [171, 36] width 8 height 8
click at [154, 44] on ul "All Espressolab, Grand Majidi Mall" at bounding box center [137, 55] width 79 height 24
click at [155, 51] on li "All" at bounding box center [137, 50] width 79 height 10
click at [170, 38] on icon "Open" at bounding box center [171, 36] width 7 height 7
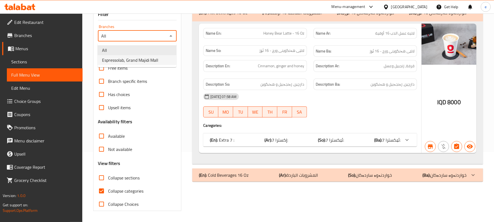
click at [159, 55] on li "Espressolab, Grand Majidi Mall" at bounding box center [137, 60] width 79 height 10
type input "Espressolab, Grand Majidi Mall"
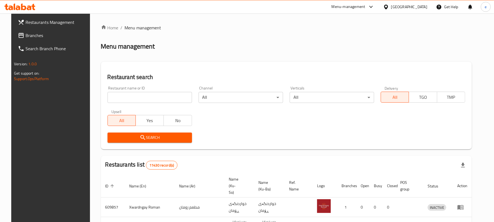
click at [154, 99] on input "search" at bounding box center [149, 97] width 84 height 11
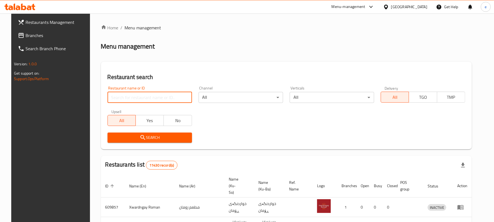
paste input "640831"
type input "640831"
click button "Search" at bounding box center [149, 137] width 84 height 10
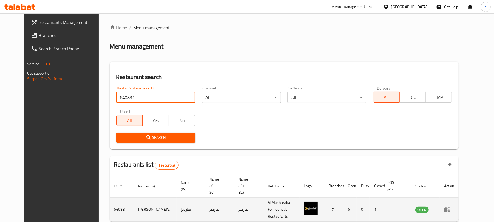
click at [449, 209] on icon "enhanced table" at bounding box center [449, 210] width 2 height 2
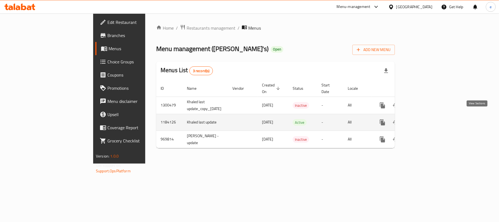
click at [426, 119] on icon "enhanced table" at bounding box center [422, 122] width 7 height 7
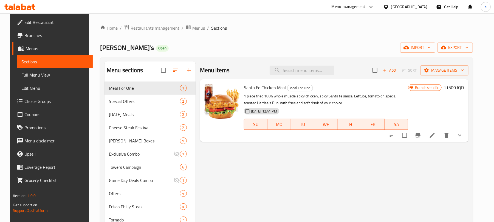
click at [37, 69] on link "Full Menu View" at bounding box center [55, 74] width 76 height 13
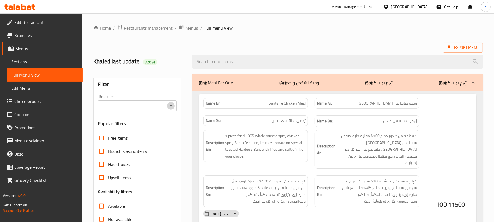
click at [171, 102] on button "Open" at bounding box center [171, 106] width 8 height 8
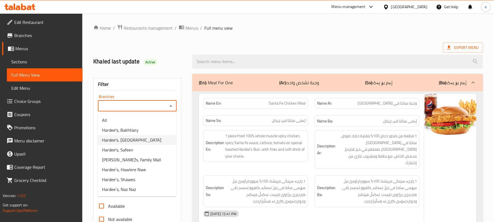
click at [136, 135] on li "Hardee's, [GEOGRAPHIC_DATA]" at bounding box center [137, 140] width 79 height 10
type input "Hardee's, [GEOGRAPHIC_DATA]"
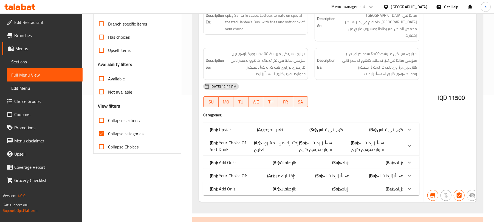
scroll to position [73, 0]
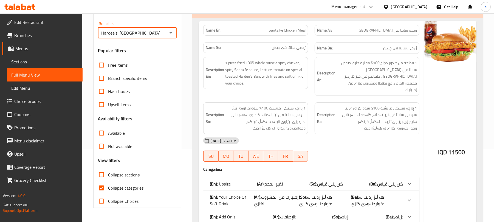
click at [100, 178] on input "Collapse sections" at bounding box center [101, 174] width 13 height 13
checkbox input "true"
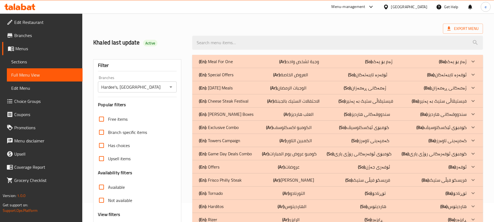
scroll to position [0, 0]
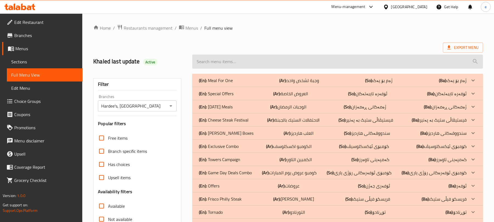
click at [223, 66] on input "search" at bounding box center [337, 62] width 291 height 14
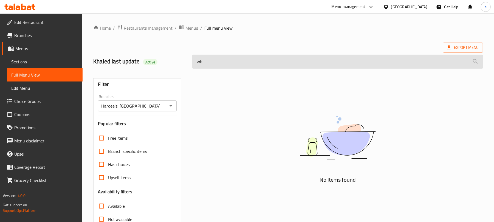
type input "w"
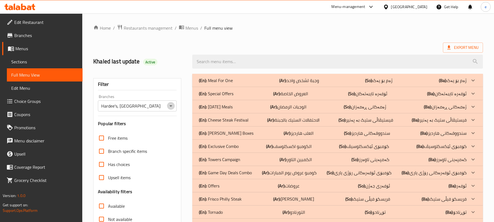
click at [169, 105] on icon "Open" at bounding box center [171, 106] width 7 height 7
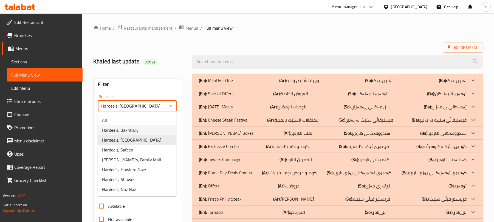
click at [122, 129] on span "Hardee's, Bakhtiary" at bounding box center [120, 130] width 36 height 7
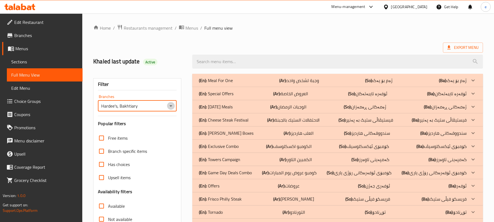
click at [169, 105] on icon "Open" at bounding box center [171, 106] width 7 height 7
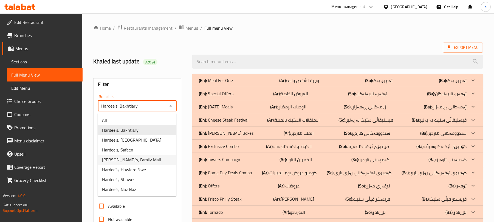
click at [131, 156] on span "Hardee's, Family Mall" at bounding box center [131, 159] width 59 height 7
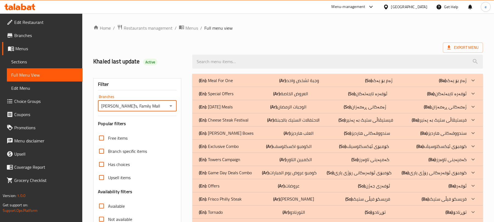
click at [169, 103] on icon "Open" at bounding box center [171, 106] width 7 height 7
click at [168, 107] on icon "Open" at bounding box center [171, 106] width 7 height 7
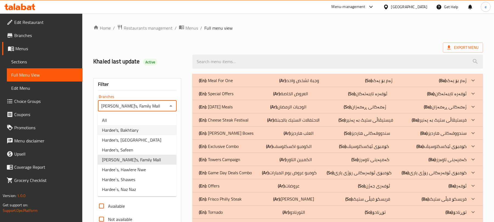
click at [147, 129] on li "Hardee's, Bakhtiary" at bounding box center [137, 130] width 79 height 10
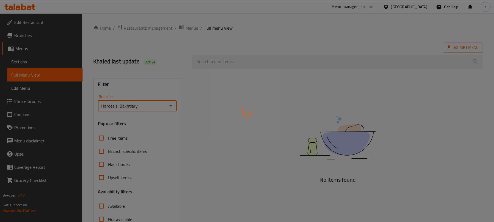
click at [173, 107] on div at bounding box center [247, 111] width 494 height 222
click at [224, 92] on div at bounding box center [247, 111] width 494 height 222
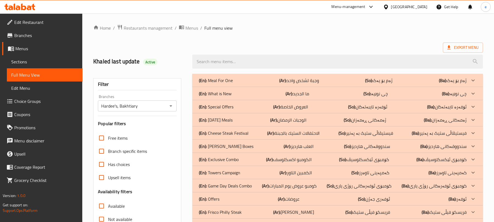
click at [236, 84] on div "(En): What is New (Ar): ما الجديد (So): چی نوێیە (Ba): چی نوێیە" at bounding box center [333, 80] width 268 height 7
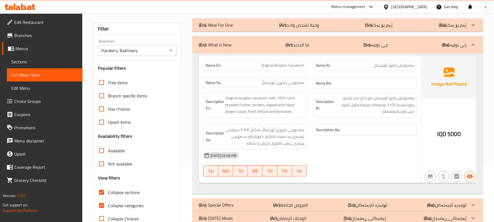
scroll to position [73, 0]
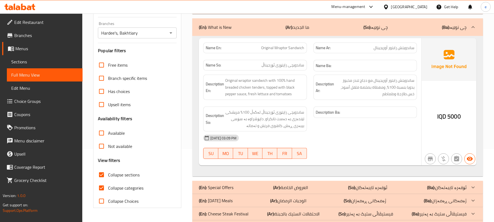
click at [259, 100] on div "Description En: Original wraptor sandwich with 100% hand breaded chicken tender…" at bounding box center [254, 87] width 103 height 25
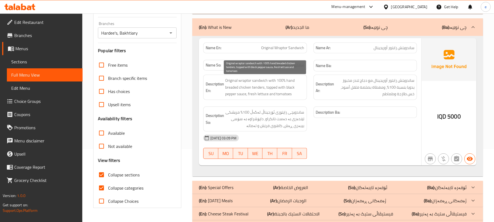
click at [259, 93] on span "Original wraptor sandwich with 100% hand breaded chicken tenders, topped with b…" at bounding box center [264, 87] width 79 height 20
click at [258, 95] on span "Original wraptor sandwich with 100% hand breaded chicken tenders, topped with b…" at bounding box center [264, 87] width 79 height 20
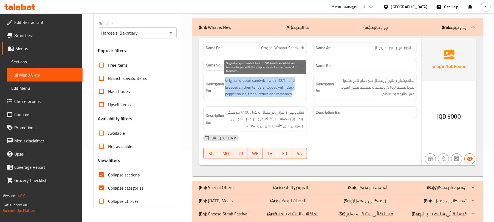
click at [258, 95] on span "Original wraptor sandwich with 100% hand breaded chicken tenders, topped with b…" at bounding box center [264, 87] width 79 height 20
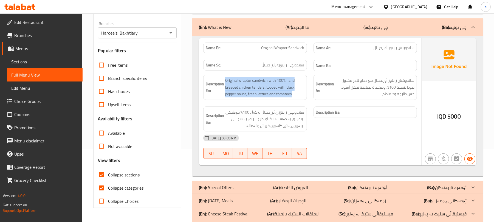
click at [324, 129] on div "Description Ba:" at bounding box center [365, 119] width 110 height 32
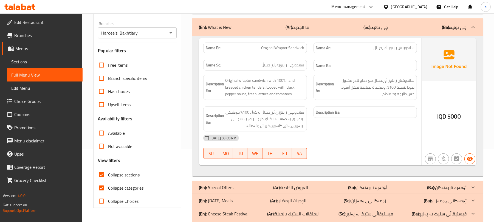
click at [279, 48] on span "Original Wraptor Sandwich" at bounding box center [282, 48] width 43 height 6
copy span "Original Wraptor Sandwich"
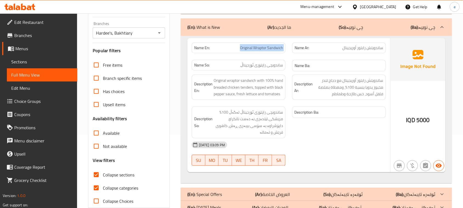
click at [157, 31] on icon "Open" at bounding box center [159, 33] width 7 height 7
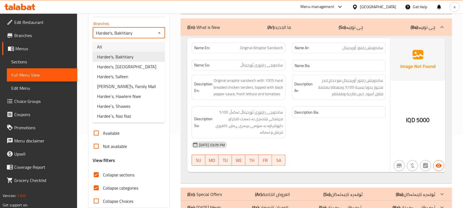
click at [127, 49] on li "All" at bounding box center [129, 47] width 72 height 10
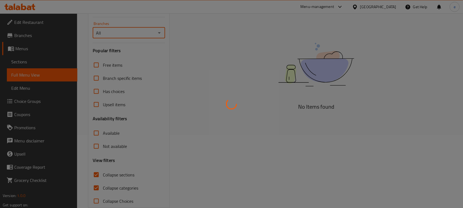
click at [159, 32] on div at bounding box center [231, 104] width 463 height 208
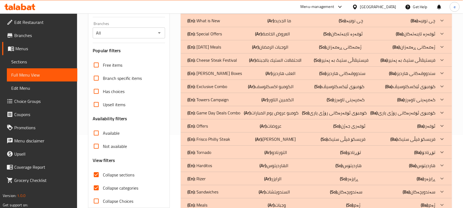
click at [160, 32] on div "Home / Restaurants management / Menus / Full menu view Export Menu Khaled last …" at bounding box center [270, 107] width 364 height 313
click at [160, 32] on icon "Open" at bounding box center [159, 33] width 7 height 7
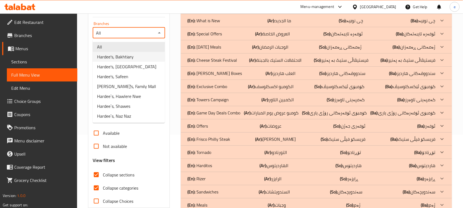
click at [129, 53] on span "Hardee's, Bakhtiary" at bounding box center [115, 56] width 36 height 7
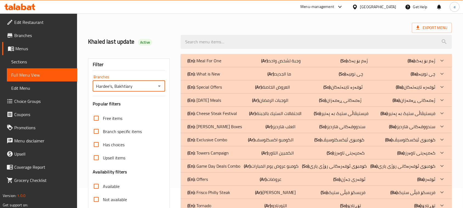
scroll to position [4, 0]
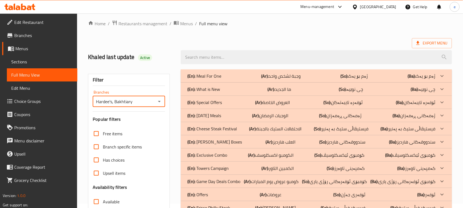
click at [210, 79] on p "(En): What is New" at bounding box center [204, 76] width 34 height 7
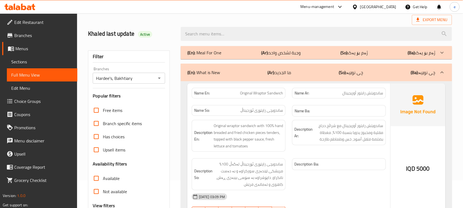
scroll to position [49, 0]
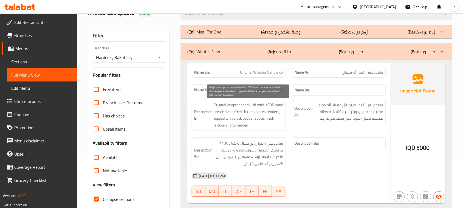
click at [239, 110] on span "Original wraptor sandwich with 100% hand breaded and fried chicken pieces tende…" at bounding box center [248, 114] width 69 height 27
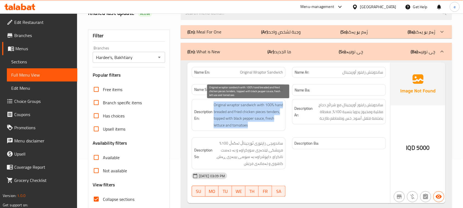
click at [239, 110] on span "Original wraptor sandwich with 100% hand breaded and fried chicken pieces tende…" at bounding box center [248, 114] width 69 height 27
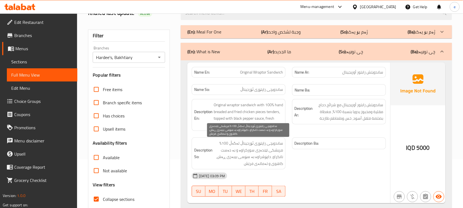
click at [277, 141] on span "ساندویچی راپتۆری ئۆرجیناڵ لەگەڵ 100% مریشكی تێندەری سورکراوە و بە دەست نانکراو،…" at bounding box center [248, 153] width 69 height 27
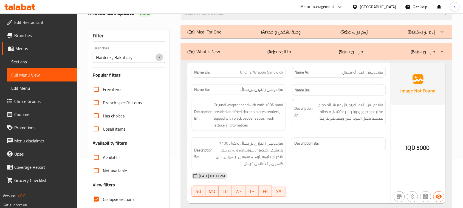
click at [158, 59] on icon "Open" at bounding box center [159, 57] width 7 height 7
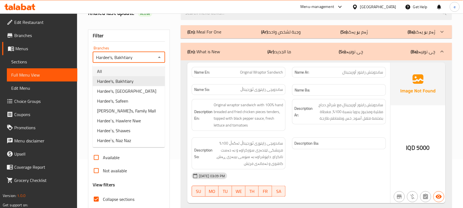
click at [129, 70] on li "All" at bounding box center [129, 71] width 72 height 10
click at [157, 57] on icon "Close" at bounding box center [159, 57] width 7 height 7
click at [159, 57] on icon "Close" at bounding box center [159, 57] width 7 height 7
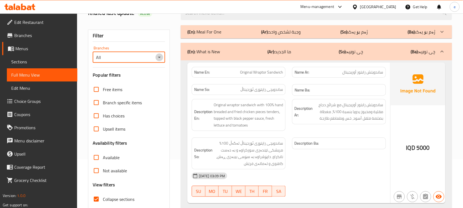
click at [159, 57] on icon "Open" at bounding box center [159, 57] width 3 height 1
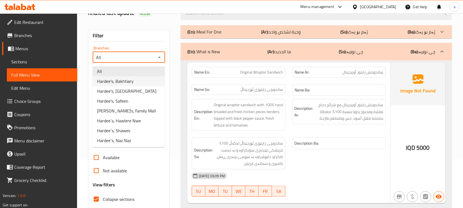
click at [126, 81] on span "Hardee's, Bakhtiary" at bounding box center [115, 81] width 36 height 7
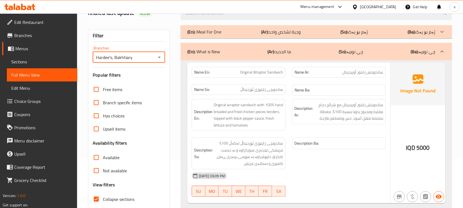
click at [159, 57] on icon "Open" at bounding box center [159, 57] width 3 height 1
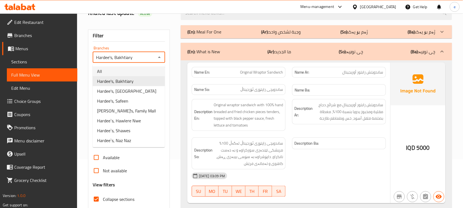
click at [121, 72] on li "All" at bounding box center [129, 71] width 72 height 10
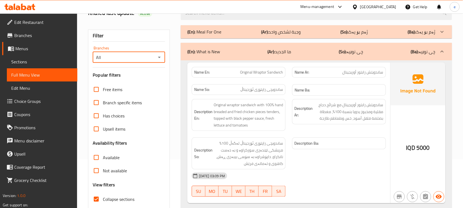
click at [159, 57] on icon "Open" at bounding box center [159, 57] width 3 height 1
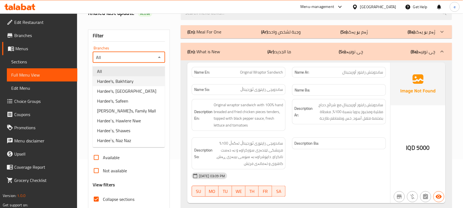
click at [142, 78] on li "Hardee's, Bakhtiary" at bounding box center [129, 81] width 72 height 10
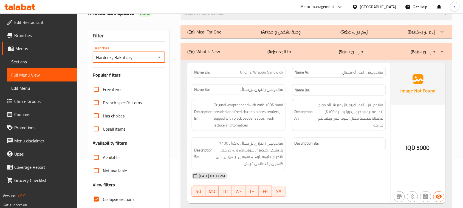
click at [158, 57] on icon "Open" at bounding box center [159, 57] width 7 height 7
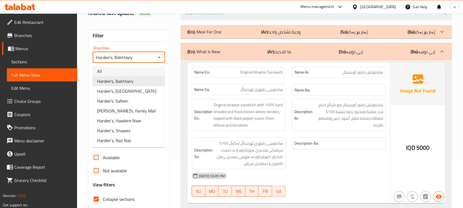
click at [137, 66] on li "All" at bounding box center [129, 71] width 72 height 10
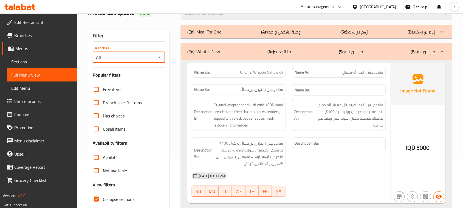
click at [158, 56] on icon "Open" at bounding box center [159, 57] width 7 height 7
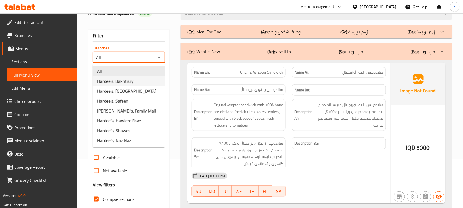
click at [134, 84] on li "Hardee's, Bakhtiary" at bounding box center [129, 81] width 72 height 10
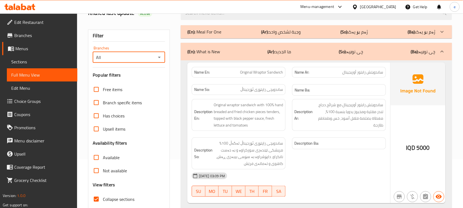
type input "Hardee's, Bakhtiary"
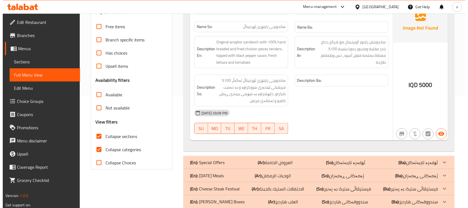
scroll to position [0, 0]
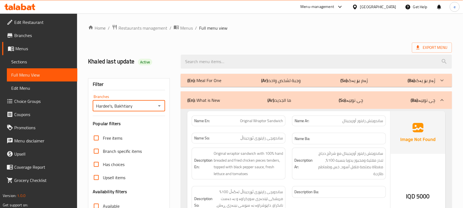
click at [267, 121] on span "Original Wraptor Sandwich" at bounding box center [261, 121] width 43 height 6
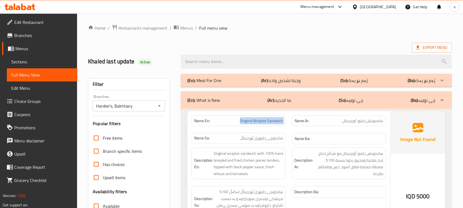
click at [267, 121] on span "Original Wraptor Sandwich" at bounding box center [261, 121] width 43 height 6
copy span "Original Wraptor Sandwich"
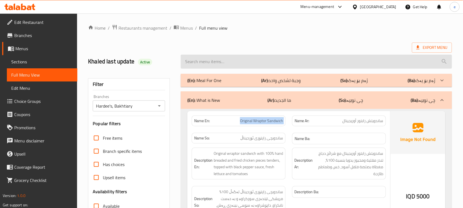
click at [233, 63] on input "search" at bounding box center [316, 62] width 271 height 14
paste input "Original Wraptor Sandwich"
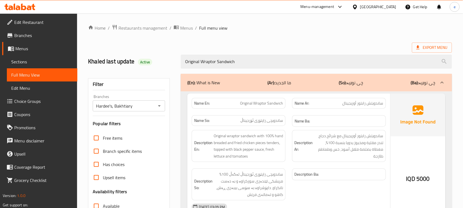
type input "Original Wraptor Sandwich"
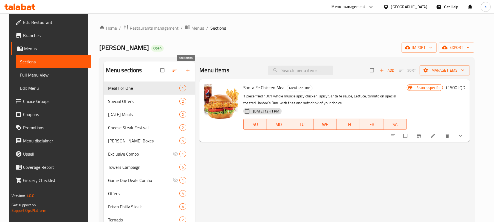
click at [186, 74] on button "button" at bounding box center [188, 70] width 13 height 12
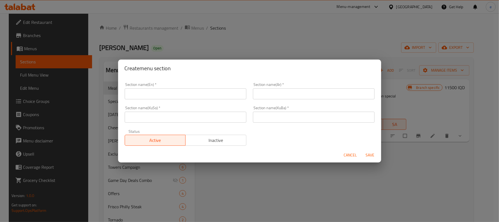
click at [207, 121] on input "text" at bounding box center [186, 117] width 122 height 11
paste input "چی نوێیە"
type input "چی نوێیە"
click at [264, 121] on input "text" at bounding box center [314, 117] width 122 height 11
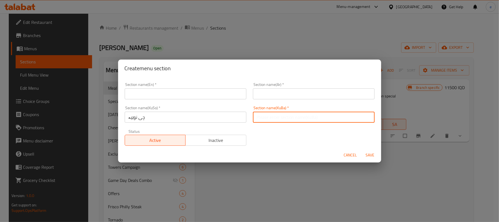
paste input "چی نوێیە"
type input "چی نوێیە"
click at [204, 103] on div "Section name(KuSo)   * چی نوێیە Section name(KuSo) *" at bounding box center [185, 114] width 128 height 23
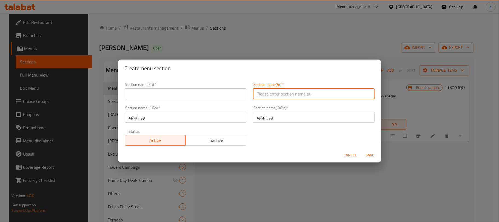
click at [288, 95] on input "text" at bounding box center [314, 93] width 122 height 11
paste input "ما الجديد"
type input "ما الجديد"
drag, startPoint x: 179, startPoint y: 97, endPoint x: 186, endPoint y: 96, distance: 6.4
click at [179, 97] on input "text" at bounding box center [186, 93] width 122 height 11
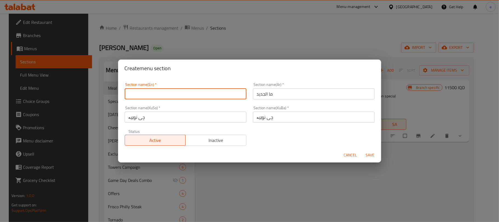
paste input "What is New"
type input "What is New"
click at [369, 155] on span "Save" at bounding box center [370, 155] width 13 height 7
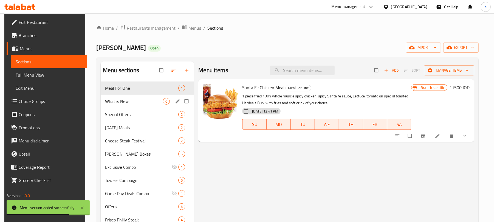
click at [124, 105] on div "What is New 0" at bounding box center [147, 101] width 93 height 13
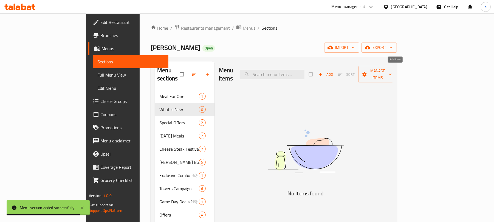
click at [323, 73] on icon "button" at bounding box center [320, 74] width 5 height 5
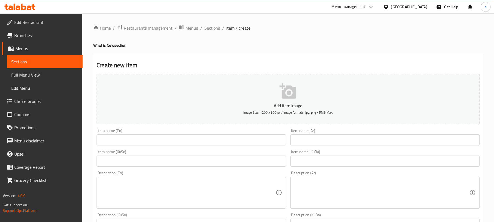
click at [365, 139] on input "text" at bounding box center [384, 139] width 189 height 11
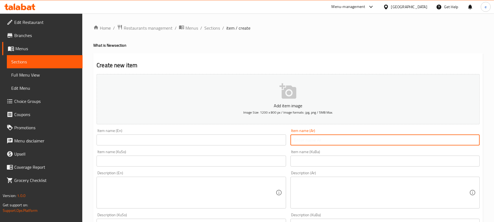
paste input "ساندويتش رابتور أوريجينال"
type input "ساندويتش رابتور أوريجينال"
click at [207, 139] on input "text" at bounding box center [191, 139] width 189 height 11
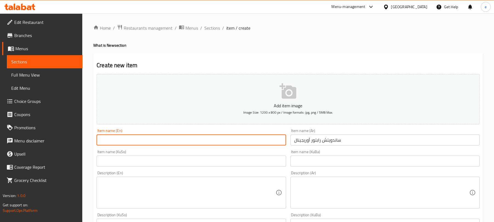
paste input "Original Wraptor Sandwich"
type input "Original Wraptor Sandwich"
click at [258, 162] on input "text" at bounding box center [191, 160] width 189 height 11
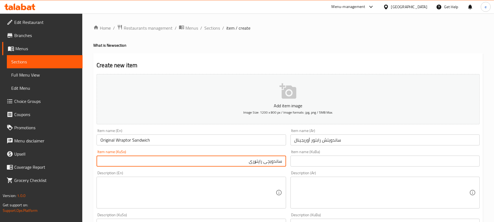
click at [106, 141] on input "Original Wraptor Sandwich" at bounding box center [191, 139] width 189 height 11
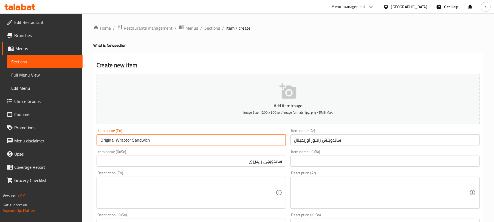
click at [106, 141] on input "Original Wraptor Sandwich" at bounding box center [191, 139] width 189 height 11
click at [237, 166] on input "ساندویچی راپتۆری" at bounding box center [191, 160] width 189 height 11
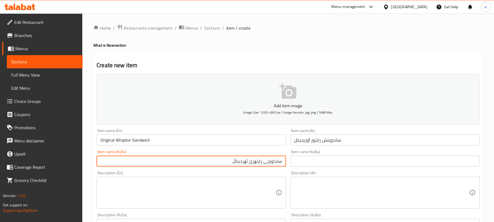
type input "ساندویچی راپتۆری ئۆرجیناڵ"
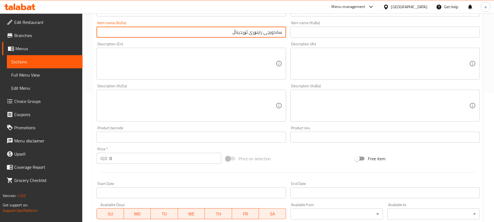
scroll to position [146, 0]
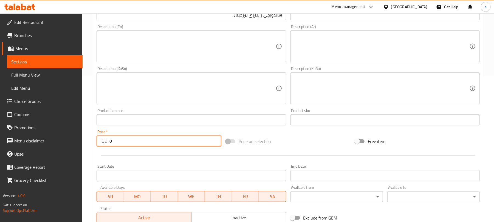
drag, startPoint x: 141, startPoint y: 143, endPoint x: 108, endPoint y: 140, distance: 33.4
click at [108, 140] on div "IQD 0 Price *" at bounding box center [159, 140] width 125 height 11
paste input "500"
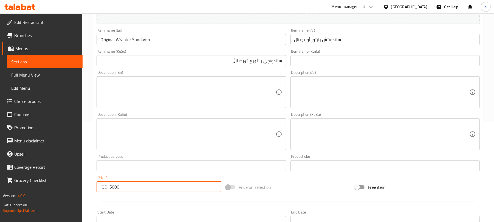
scroll to position [73, 0]
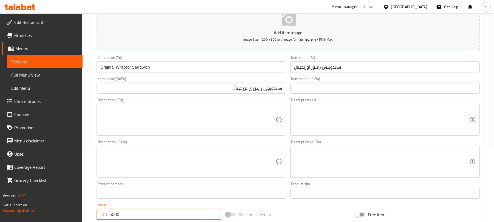
type input "5000"
click at [181, 120] on textarea at bounding box center [187, 120] width 175 height 26
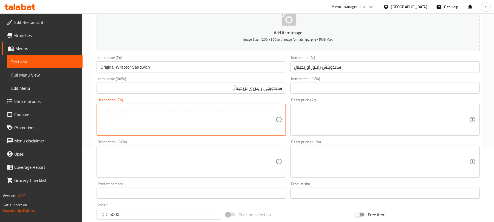
paste textarea "Original wraptor sandwich, with 100% hand breaded chicken tenders, topped with …"
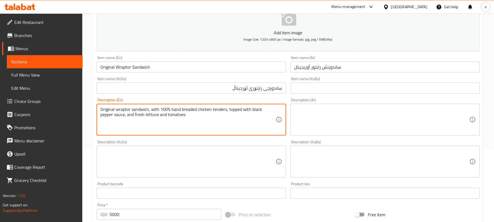
type textarea "Original wraptor sandwich, with 100% hand breaded chicken tenders, topped with …"
click at [373, 118] on textarea at bounding box center [381, 120] width 175 height 26
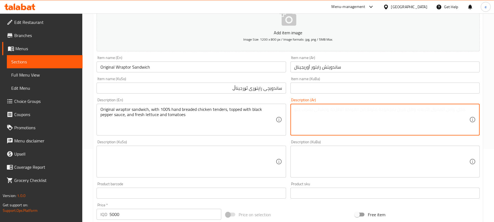
paste textarea ""رابتور المفضل لديك مع شرائح دجاج مقلية يدويًا بنسبة 100%، مغطاة بصلصة الفلفل ا…"
click at [421, 117] on textarea ""رابتور المفضل لديك مع شرائح دجاج مقلية يدويًا بنسبة 100%، مغطاة بصلصة الفلفل ا…" at bounding box center [381, 120] width 175 height 26
click at [415, 109] on textarea ""رابتور المفضل لديك مع شرائح دجاج مقلية يدويًا بنسبة 100%، مغطاة بصلصة الفلفل ا…" at bounding box center [381, 120] width 175 height 26
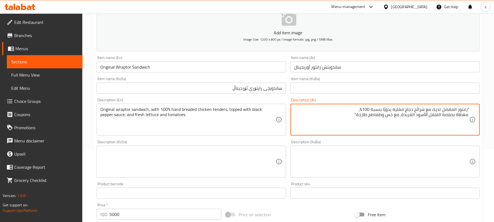
click at [415, 109] on textarea ""رابتور المفضل لديك مع شرائح دجاج مقلية يدويًا بنسبة 100%، مغطاة بصلصة الفلفل ا…" at bounding box center [381, 120] width 175 height 26
type textarea "مغطاة بصلصة الفلفل الأسود الفريدة، مع خس وطماطم طازجة""
click at [411, 112] on textarea "مغطاة بصلصة الفلفل الأسود الفريدة، مع خس وطماطم طازجة"" at bounding box center [381, 120] width 175 height 26
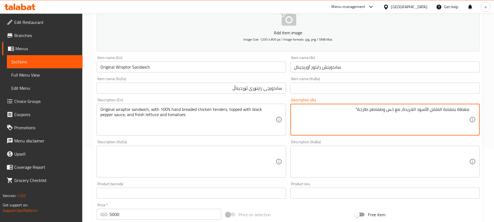
click at [411, 112] on textarea "مغطاة بصلصة الفلفل الأسود الفريدة، مع خس وطماطم طازجة"" at bounding box center [381, 120] width 175 height 26
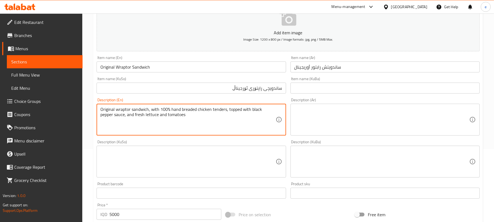
click at [142, 116] on textarea "Original wraptor sandwich, with 100% hand breaded chicken tenders, topped with …" at bounding box center [187, 120] width 175 height 26
click at [172, 132] on textarea "Original wraptor sandwich, with 100% hand breaded chicken tenders, topped with …" at bounding box center [187, 120] width 175 height 26
click at [188, 122] on textarea "Original wraptor sandwich, with 100% hand breaded chicken tenders, topped with …" at bounding box center [187, 120] width 175 height 26
click at [369, 122] on textarea at bounding box center [381, 120] width 175 height 26
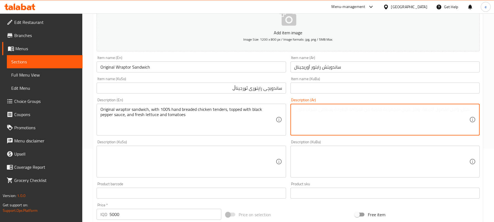
paste textarea "رابتور مع دجاج تندر مخبوز يدويا بنسبة 100%، ومغطاة بصلصة فلفل أسود، خس طازجة وط…"
click at [209, 162] on textarea at bounding box center [187, 162] width 175 height 26
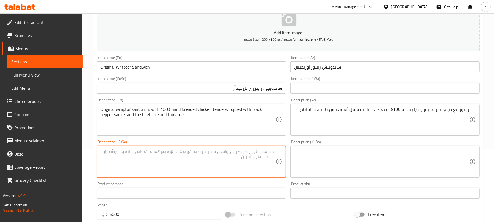
click at [300, 66] on input "ساندويتش رابتور أوريجينال" at bounding box center [384, 66] width 189 height 11
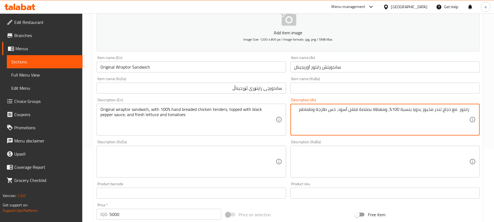
paste textarea "أوريجينال"
type textarea "رابتور أوريجينال مع دجاج تندر مخبوز يدويا بنسبة 100%، ومغطاة بصلصة فلفل أسود، خ…"
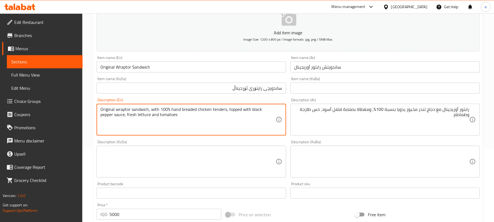
type textarea "Original wraptor sandwich, with 100% hand breaded chicken tenders, topped with …"
click at [247, 154] on textarea at bounding box center [187, 162] width 175 height 26
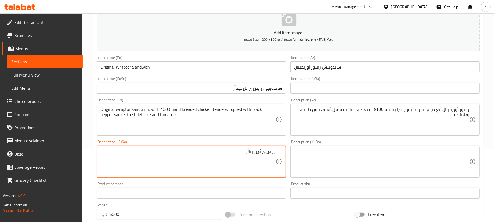
type textarea "راپتۆری ئۆرجیناڵ"
click at [313, 70] on input "ساندويتش رابتور أوريجينال" at bounding box center [384, 66] width 189 height 11
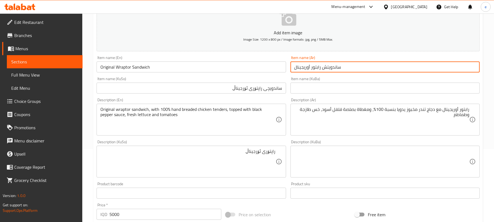
click at [313, 70] on input "ساندويتش رابتور أوريجينال" at bounding box center [384, 66] width 189 height 11
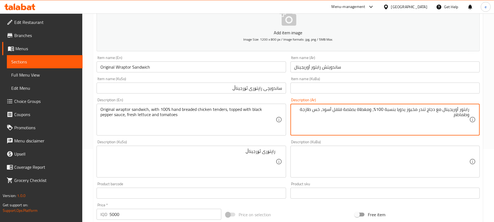
drag, startPoint x: 443, startPoint y: 110, endPoint x: 473, endPoint y: 110, distance: 30.2
paste textarea "ساندويتش"
type textarea "ساندويتش رابتور أوريجينال مع دجاج تندر مخبوز يدويا بنسبة 100%، ومغطاة بصلصة فلف…"
click at [265, 86] on input "ساندویچی راپتۆری ئۆرجیناڵ" at bounding box center [191, 88] width 189 height 11
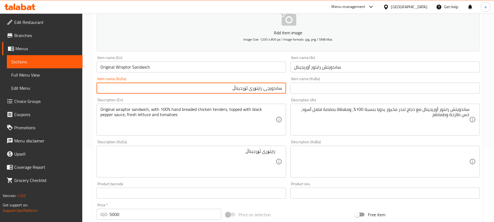
click at [265, 86] on input "ساندویچی راپتۆری ئۆرجیناڵ" at bounding box center [191, 88] width 189 height 11
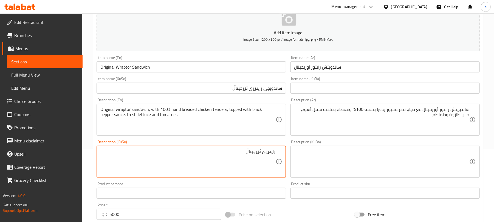
click at [270, 150] on textarea "راپتۆری ئۆرجیناڵ" at bounding box center [187, 162] width 175 height 26
paste textarea "ساندویچی"
type textarea "ساندویچی راپتۆری ئۆرجیناڵ"
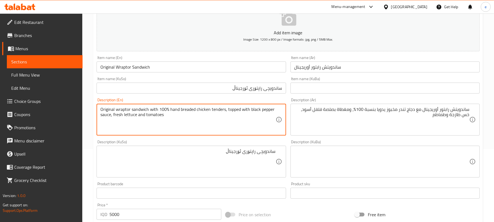
type textarea "Original wraptor sandwich with 100% hand breaded chicken tenders, topped with b…"
drag, startPoint x: 159, startPoint y: 109, endPoint x: 168, endPoint y: 109, distance: 8.5
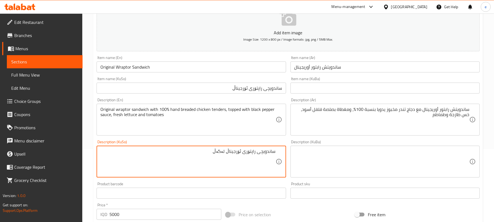
paste textarea "100%"
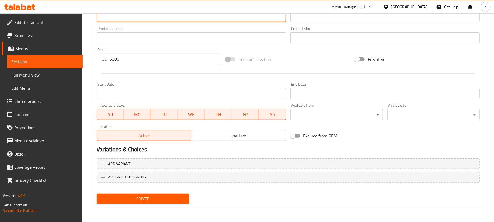
scroll to position [228, 0]
type textarea "ساندویچی راپتۆری ئۆرجیناڵ لەگەڵ 100% مریشكی تێندەری بە دەست نانکراو، داپۆشراوە …"
click at [149, 193] on div "Create" at bounding box center [142, 198] width 97 height 15
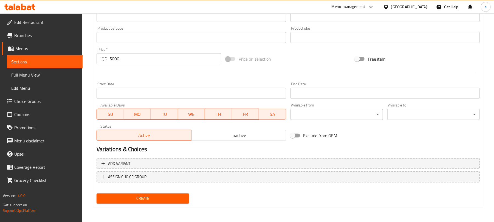
click at [155, 196] on span "Create" at bounding box center [143, 198] width 84 height 7
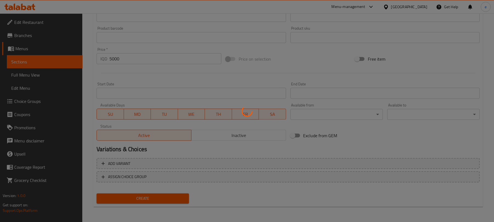
type input "0"
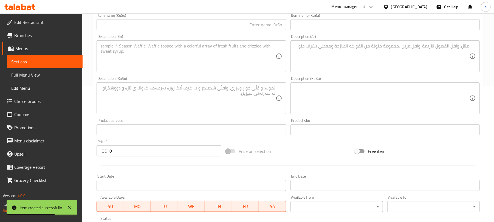
scroll to position [82, 0]
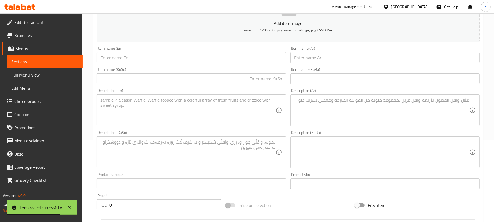
click at [168, 60] on input "text" at bounding box center [191, 57] width 189 height 11
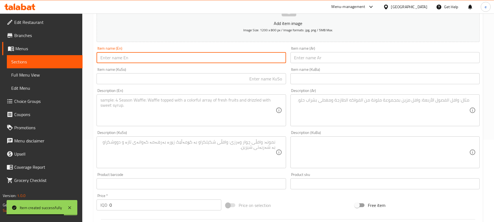
paste input "Original Wraptor Combo"
type input "Original Wraptor Combo"
click at [327, 62] on input "text" at bounding box center [384, 57] width 189 height 11
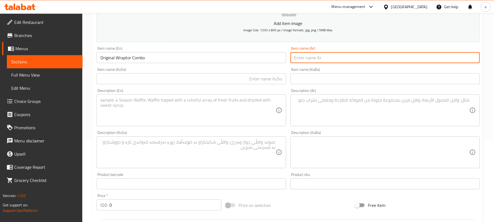
paste input "وجبة رابتور أوريجينال"
type input "وجبة رابتور أوريجينال"
click at [197, 81] on input "text" at bounding box center [191, 78] width 189 height 11
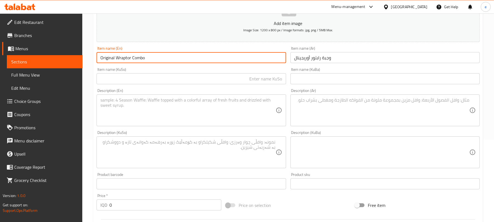
click at [144, 61] on input "Original Wraptor Combo" at bounding box center [191, 57] width 189 height 11
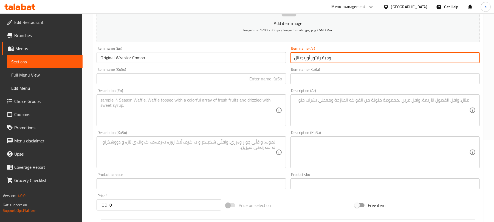
click at [353, 60] on input "وجبة رابتور أوريجينال" at bounding box center [384, 57] width 189 height 11
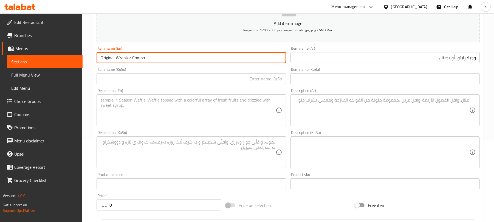
click at [149, 60] on input "Original Wraptor Combo" at bounding box center [191, 57] width 189 height 11
type input "Original Wraptor Combo Meal"
click at [466, 60] on input "وجبة رابتور أوريجينال" at bounding box center [384, 57] width 189 height 11
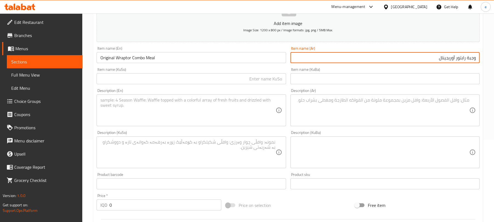
paste input "كومبو"
type input "وجبة كومبو رابتور أوريجينال"
click at [275, 80] on input "text" at bounding box center [191, 78] width 189 height 11
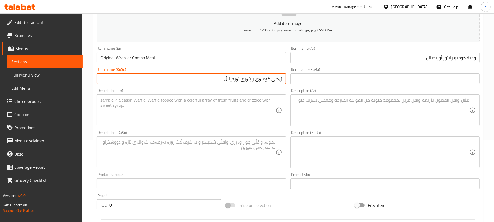
click at [245, 83] on input "ژەمی کۆمبۆی راپتۆری ئۆرجیناڵ" at bounding box center [191, 78] width 189 height 11
type input "ژەمی کۆمبۆی راپتۆری ئۆرجیناڵ"
click at [258, 117] on textarea at bounding box center [187, 110] width 175 height 26
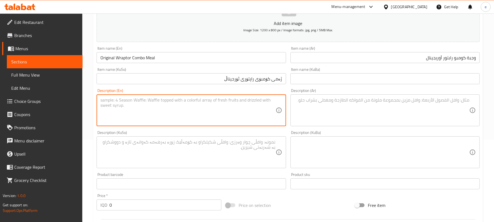
paste textarea "Original wraptor sandwich with 100% hand breaded chicken tenders, topped with b…"
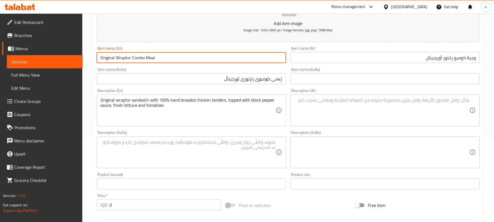
drag, startPoint x: 99, startPoint y: 59, endPoint x: 143, endPoint y: 61, distance: 43.9
click at [143, 61] on input "Original Wraptor Combo Meal" at bounding box center [191, 57] width 189 height 11
click at [148, 55] on input "Original Wraptor Combo Meal" at bounding box center [191, 57] width 189 height 11
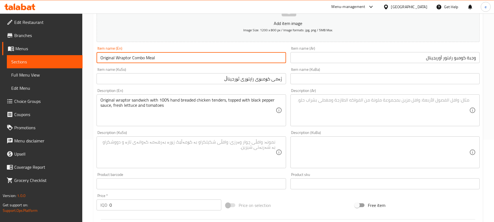
click at [145, 58] on input "Original Wraptor Combo Meal" at bounding box center [191, 57] width 189 height 11
drag, startPoint x: 99, startPoint y: 60, endPoint x: 159, endPoint y: 60, distance: 59.2
click at [159, 60] on input "Original Wraptor Combo Meal" at bounding box center [191, 57] width 189 height 11
click at [161, 60] on input "Original Wraptor Combo Meal" at bounding box center [191, 57] width 189 height 11
drag, startPoint x: 100, startPoint y: 59, endPoint x: 144, endPoint y: 62, distance: 44.0
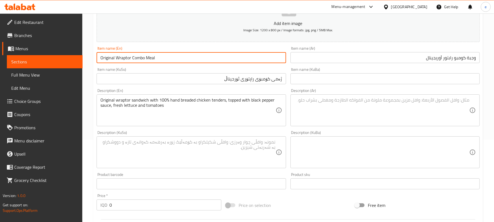
click at [144, 62] on input "Original Wraptor Combo Meal" at bounding box center [191, 57] width 189 height 11
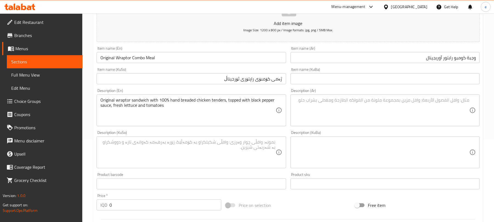
drag, startPoint x: 99, startPoint y: 99, endPoint x: 118, endPoint y: 99, distance: 19.2
click at [118, 99] on div "Original wraptor sandwich with 100% hand breaded chicken tenders, topped with b…" at bounding box center [191, 110] width 189 height 32
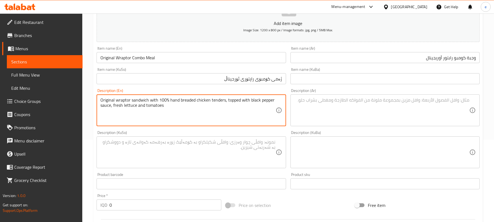
drag, startPoint x: 100, startPoint y: 99, endPoint x: 141, endPoint y: 100, distance: 40.6
click at [148, 99] on textarea "Original wraptor sandwich with 100% hand breaded chicken tenders, topped with b…" at bounding box center [187, 110] width 175 height 26
paste textarea "Wraptor Combo"
click at [118, 101] on textarea "Original Wraptor Combo with 100% hand breaded chicken tenders, topped with blac…" at bounding box center [187, 110] width 175 height 26
type textarea "Original wraptor combo with 100% hand breaded chicken tenders, topped with blac…"
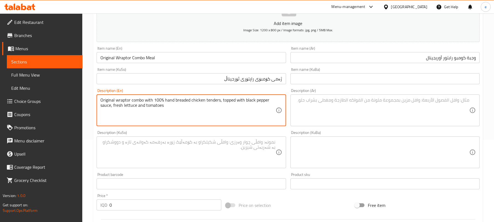
click at [33, 63] on span "Sections" at bounding box center [44, 61] width 67 height 7
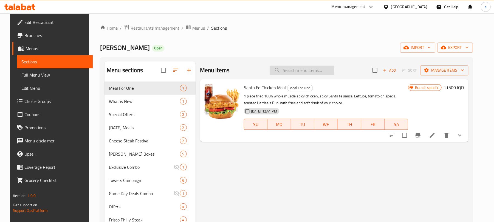
click at [292, 69] on input "search" at bounding box center [302, 71] width 65 height 10
paste input "Original Wraptor Sandwich"
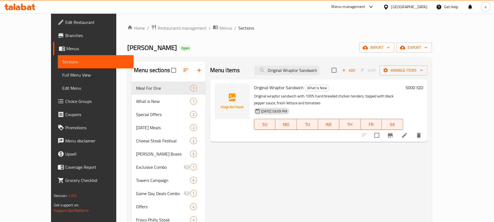
type input "Original Wraptor Sandwich"
click at [412, 130] on li at bounding box center [404, 135] width 15 height 10
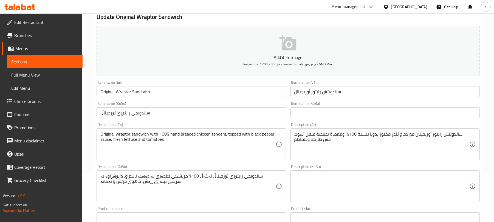
scroll to position [73, 0]
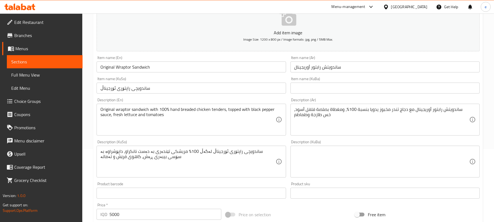
click at [309, 67] on input "ساندويتش رابتور أوريجينال" at bounding box center [384, 66] width 189 height 11
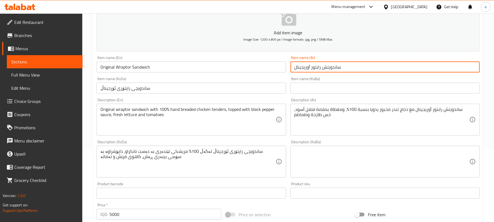
click at [309, 67] on input "ساندويتش رابتور أوريجينال" at bounding box center [384, 66] width 189 height 11
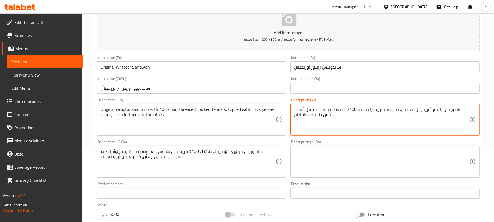
click at [393, 109] on textarea "ساندويتش رابتور أوريجينال مع دجاج تندر مخبوز يدويا بنسبة 100%، ومغطاة بصلصة فلف…" at bounding box center [381, 120] width 175 height 26
click at [389, 122] on textarea "ساندويتش رابتور أوريجينال مع دجاج تندر مخبوز يدويا بنسبة 100%، ومغطاة بصلصة فلف…" at bounding box center [381, 120] width 175 height 26
paste textarea "رائح دجاج مقلية ومخبوز يدويا بنسبة 100%، مغطاة بصلصة فلفل أسود، خس وطماطم طازجة"
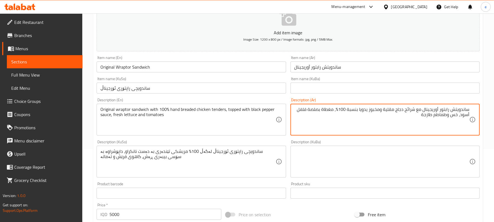
type textarea "ساندويتش رابتور أوريجينال مع شرائح دجاج مقلية ومخبوز يدويا بنسبة 100%، مغطاة بص…"
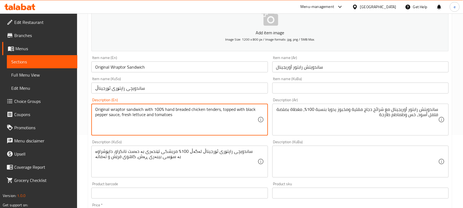
click at [153, 109] on textarea "Original wraptor sandwich with 100% hand breaded chicken tenders, topped with b…" at bounding box center [176, 120] width 162 height 26
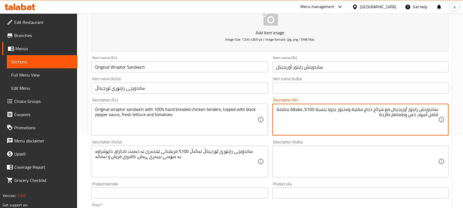
drag, startPoint x: 306, startPoint y: 108, endPoint x: 442, endPoint y: 108, distance: 136.3
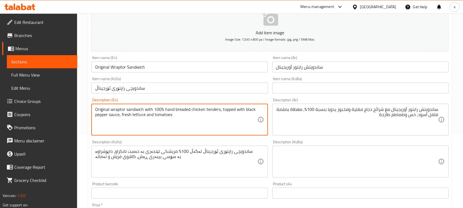
click at [191, 110] on textarea "Original wraptor sandwich with 100% hand breaded chicken tenders, topped with b…" at bounding box center [176, 120] width 162 height 26
type textarea "Original wraptor sandwich with 100% hand breaded and fried chicken pieces tende…"
click at [217, 114] on textarea "Original wraptor sandwich with 100% hand breaded and fried chicken pieces tende…" at bounding box center [176, 120] width 162 height 26
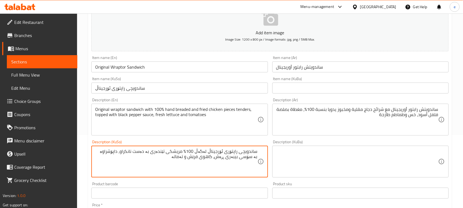
click at [158, 152] on textarea "ساندویچی راپتۆری ئۆرجیناڵ لەگەڵ 100% مریشكی تێندەری بە دەست نانکراو، داپۆشراوە …" at bounding box center [176, 162] width 162 height 26
click at [182, 158] on textarea "ساندویچی راپتۆری ئۆرجیناڵ لەگەڵ 100% مریشكی تێندەری سورکراوە و بە دەست نانکراو،…" at bounding box center [176, 162] width 162 height 26
click at [169, 159] on textarea "ساندویچی راپتۆری ئۆرجیناڵ لەگەڵ 100% مریشكی تێندەری سورکراوە و بە دەست نانکراو،…" at bounding box center [176, 162] width 162 height 26
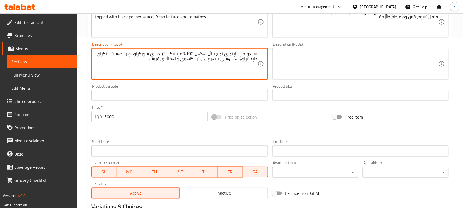
scroll to position [242, 0]
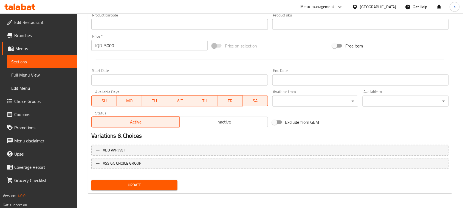
type textarea "ساندویچی راپتۆری ئۆرجیناڵ لەگەڵ 100% مریشكی تێندەری سورکراوە و بە دەست نانکراو،…"
click at [150, 185] on span "Update" at bounding box center [134, 185] width 77 height 7
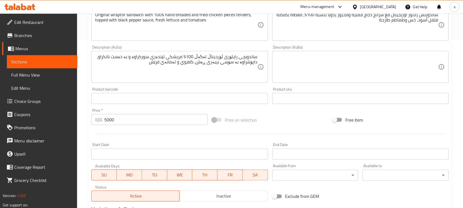
scroll to position [104, 0]
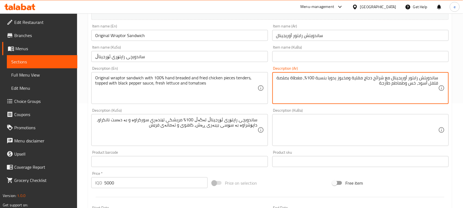
paste textarea "تندر"
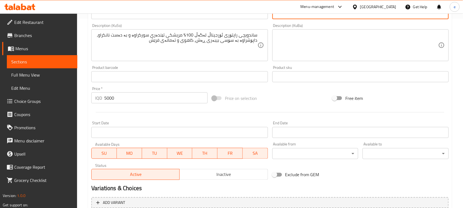
scroll to position [242, 0]
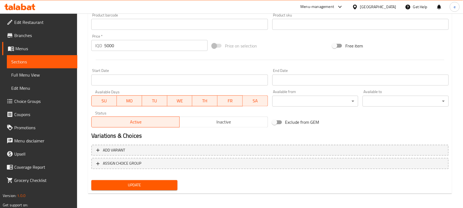
type textarea "ساندويتش رابتور أوريجينال مع شرائح دجاج تندر مقلية ومخبوز يدويا بنسبة 100%، مغط…"
click at [136, 188] on button "Update" at bounding box center [134, 185] width 86 height 10
type textarea "ساندویچی راپتۆری ئۆرجیناڵ لەگەڵ 100% مریشكی تێندەری سورکراوە و بە دەست نانکراو،…"
click at [143, 186] on span "Update" at bounding box center [134, 185] width 77 height 7
